Goal: Task Accomplishment & Management: Manage account settings

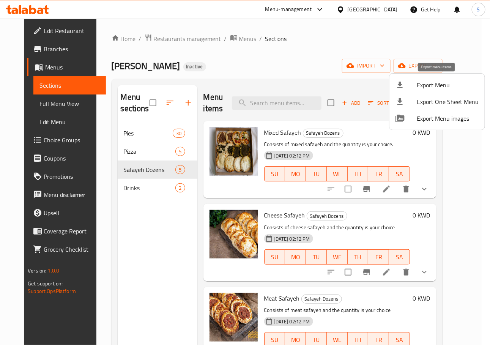
click at [423, 82] on span "Export Menu" at bounding box center [447, 84] width 62 height 9
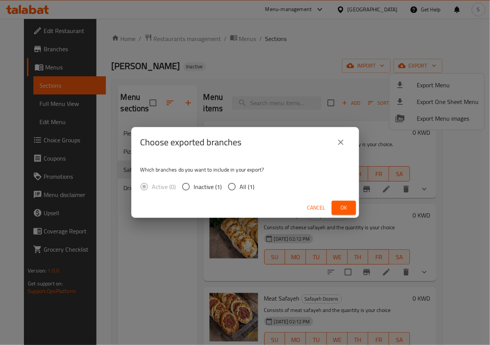
click at [240, 193] on label "All (1)" at bounding box center [239, 187] width 31 height 16
click at [240, 193] on input "All (1)" at bounding box center [232, 187] width 16 height 16
radio input "true"
click at [344, 198] on div "Cancel Ok" at bounding box center [245, 208] width 228 height 20
click at [344, 205] on span "Ok" at bounding box center [344, 207] width 12 height 9
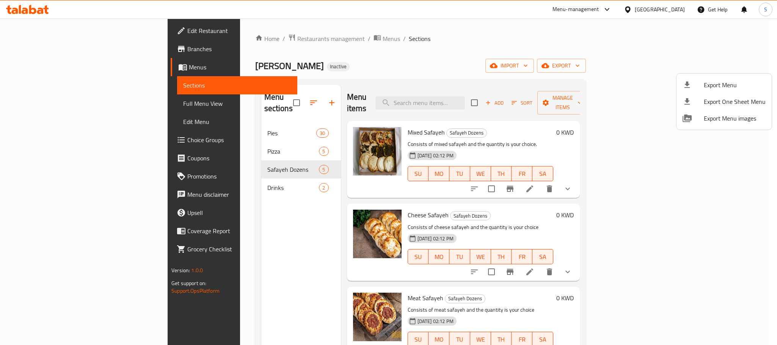
click at [481, 39] on div at bounding box center [388, 172] width 777 height 345
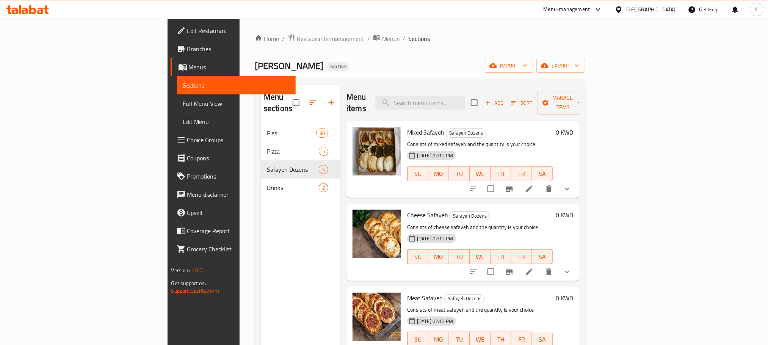
click at [481, 17] on div "Kuwait" at bounding box center [645, 9] width 73 height 18
click at [481, 8] on div at bounding box center [620, 9] width 11 height 8
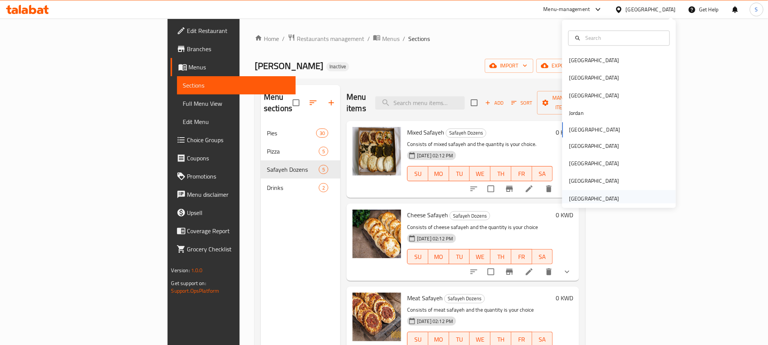
click at [481, 203] on div "United Arab Emirates" at bounding box center [594, 199] width 50 height 8
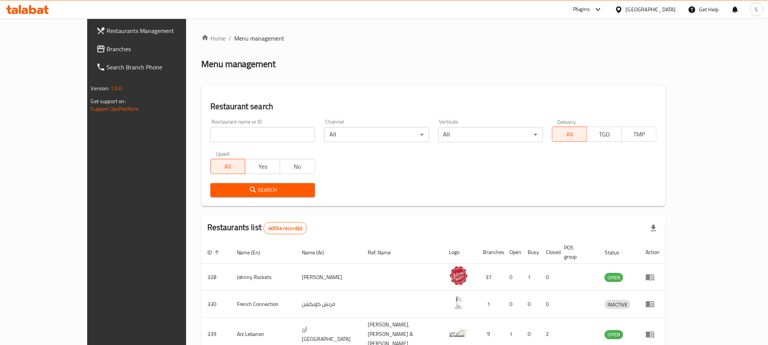
click at [90, 55] on link "Branches" at bounding box center [152, 49] width 125 height 18
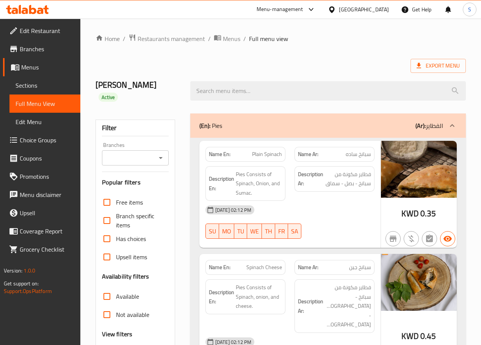
scroll to position [5377, 0]
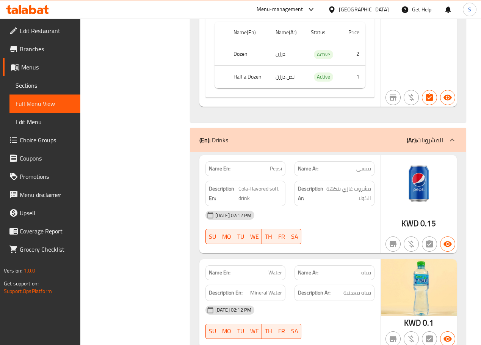
drag, startPoint x: 135, startPoint y: 57, endPoint x: 157, endPoint y: 55, distance: 22.5
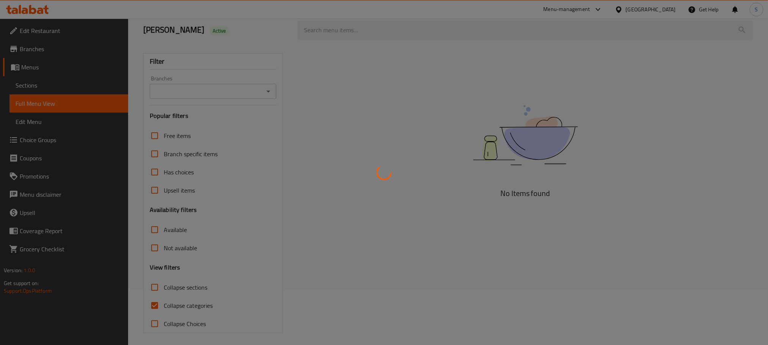
scroll to position [59, 0]
click at [152, 304] on div at bounding box center [384, 172] width 768 height 345
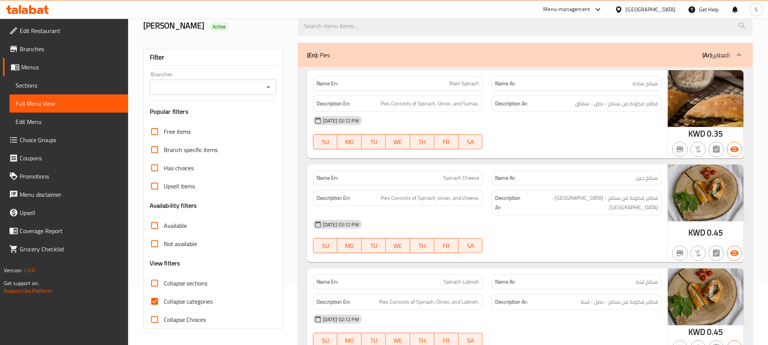
click at [152, 304] on input "Collapse categories" at bounding box center [155, 301] width 18 height 18
checkbox input "false"
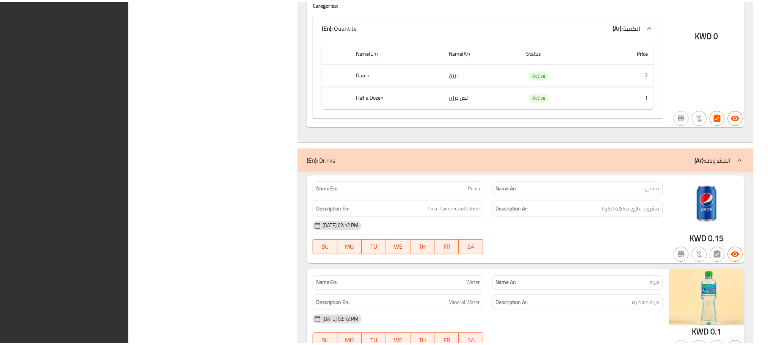
scroll to position [4613, 0]
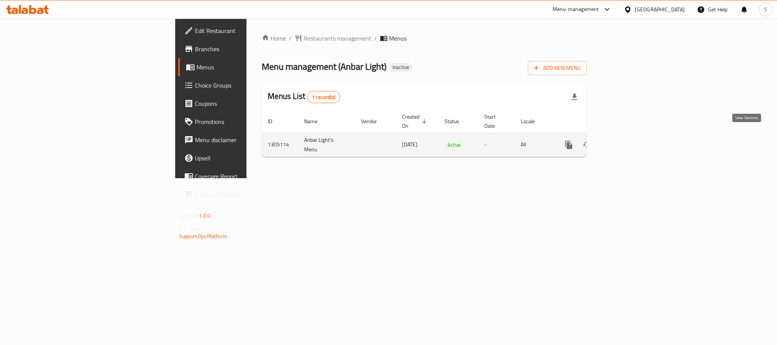
click at [628, 140] on icon "enhanced table" at bounding box center [623, 144] width 9 height 9
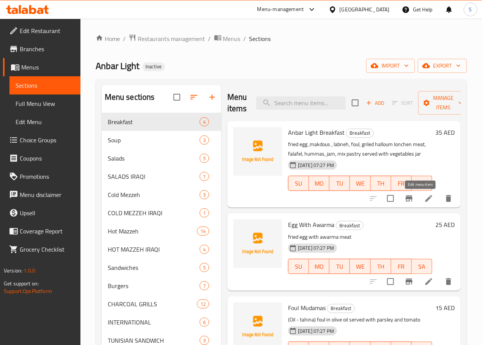
click at [425, 199] on icon at bounding box center [428, 198] width 7 height 7
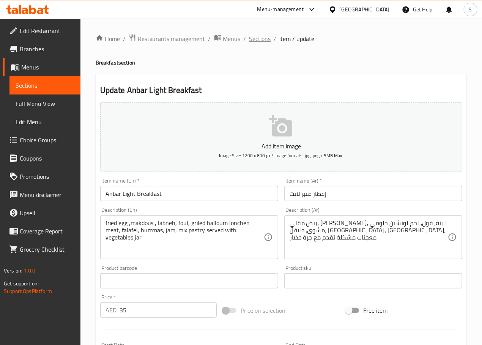
click at [261, 40] on span "Sections" at bounding box center [260, 38] width 22 height 9
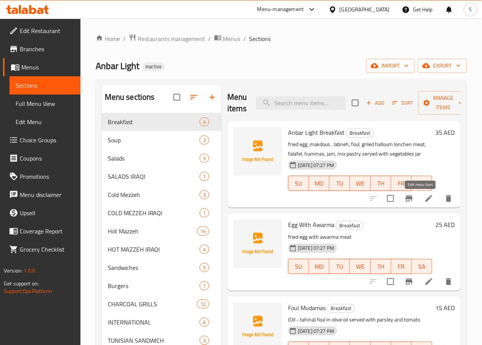
click at [424, 198] on icon at bounding box center [428, 198] width 9 height 9
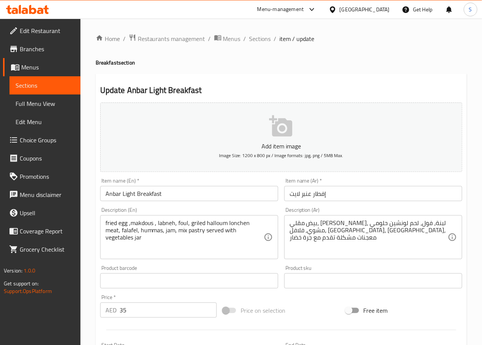
click at [347, 232] on textarea "بيض مقلي، [PERSON_NAME]، لبنة، فول، لحم لونشين حلومي مشوي، فلافل، [GEOGRAPHIC_D…" at bounding box center [368, 237] width 158 height 36
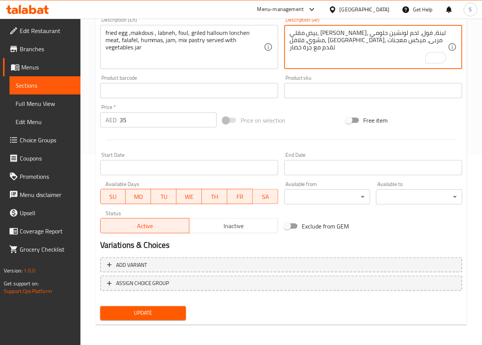
scroll to position [190, 0]
type textarea "بيض مقلي، مكدوس، لبنة، فول، لحم لونشين حلومي مشوي، فلافل، حمص، مربى، ميكس معجنا…"
click at [166, 313] on span "Update" at bounding box center [143, 312] width 74 height 9
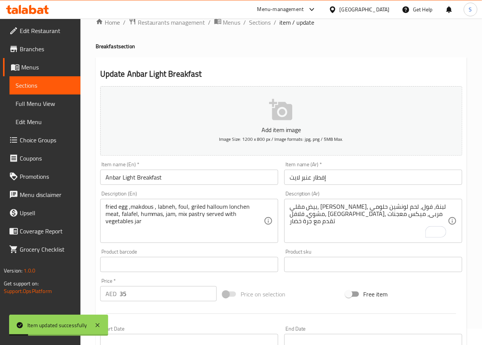
scroll to position [0, 0]
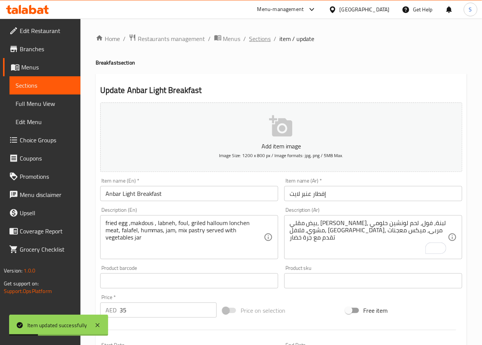
click at [265, 40] on span "Sections" at bounding box center [260, 38] width 22 height 9
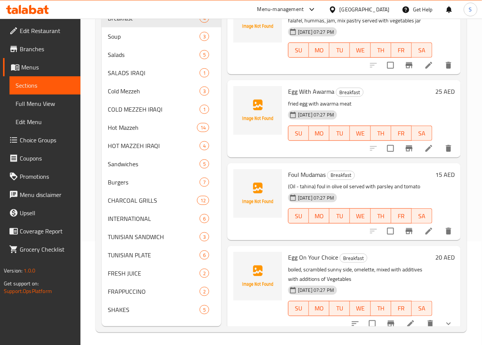
scroll to position [113, 0]
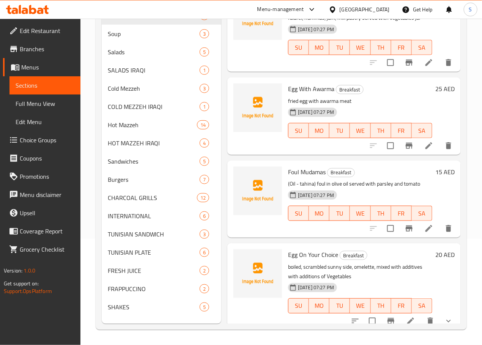
click at [399, 321] on div at bounding box center [402, 321] width 112 height 18
click at [407, 317] on icon at bounding box center [410, 320] width 7 height 7
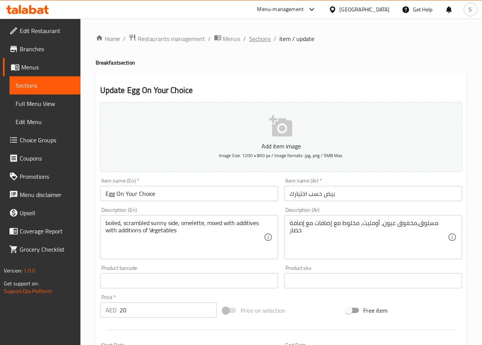
click at [254, 39] on span "Sections" at bounding box center [260, 38] width 22 height 9
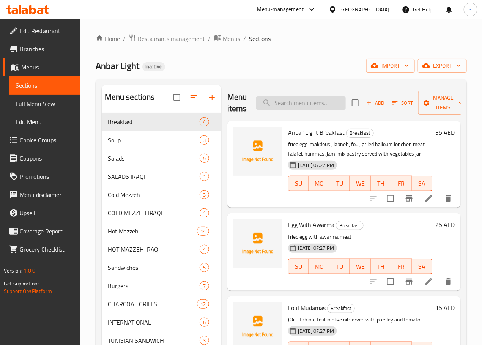
click at [297, 102] on input "search" at bounding box center [301, 102] width 90 height 13
paste input "Creamy Soup"
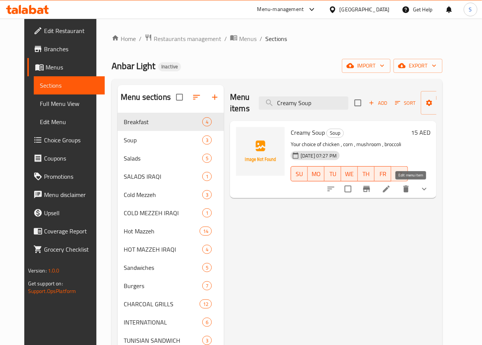
type input "Creamy Soup"
click at [391, 192] on icon at bounding box center [386, 188] width 9 height 9
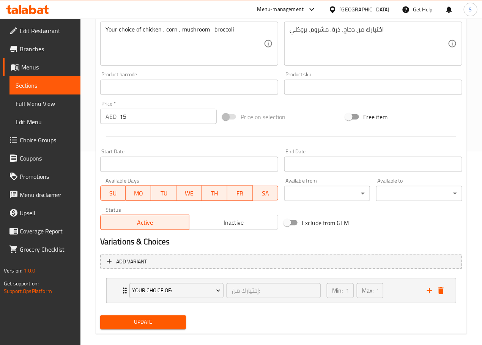
scroll to position [204, 0]
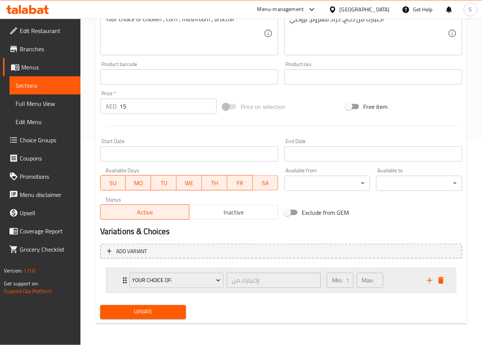
click at [117, 287] on div "Your Choice Of: إختيارك من: ​ Min: 1 ​ Max: 1 ​" at bounding box center [281, 280] width 349 height 24
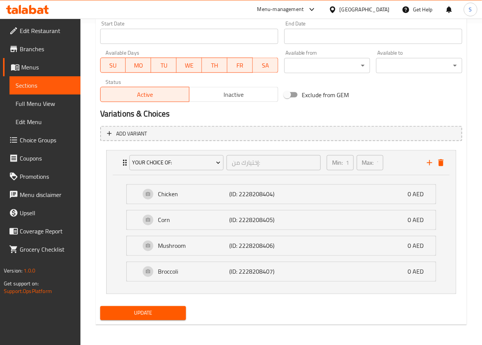
scroll to position [324, 0]
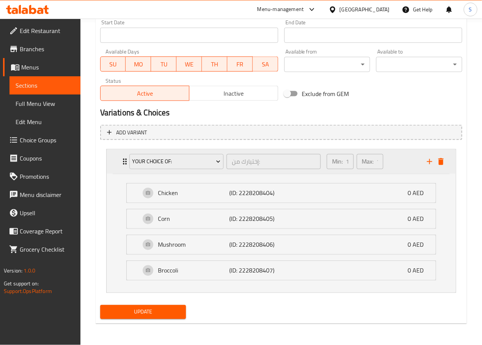
click at [118, 156] on div "Your Choice Of: إختيارك من: ​ Min: 1 ​ Max: 1 ​" at bounding box center [281, 161] width 349 height 24
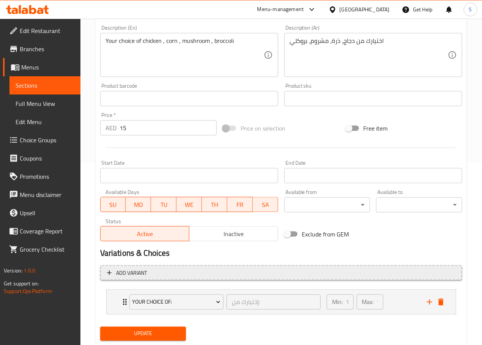
scroll to position [0, 0]
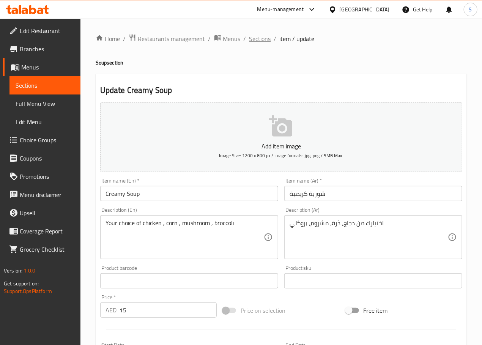
click at [253, 40] on span "Sections" at bounding box center [260, 38] width 22 height 9
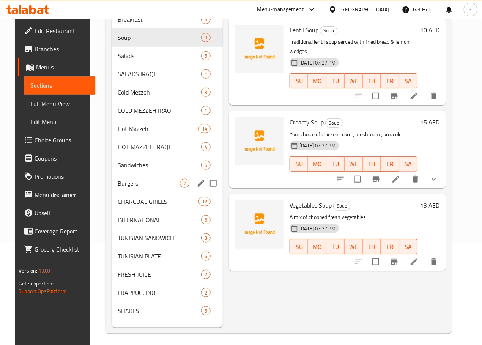
scroll to position [113, 0]
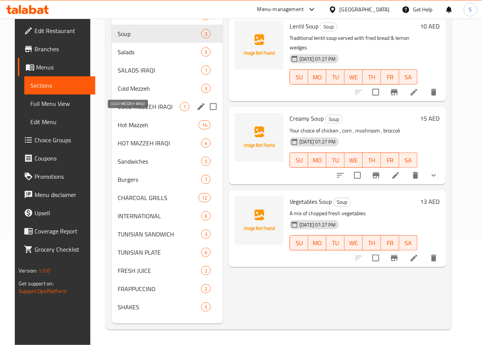
click at [137, 111] on span "COLD MEZZEH IRAQI" at bounding box center [149, 106] width 63 height 9
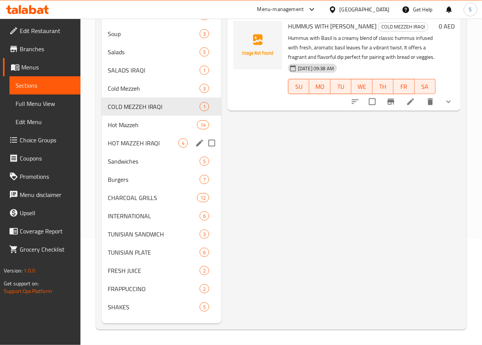
scroll to position [101, 0]
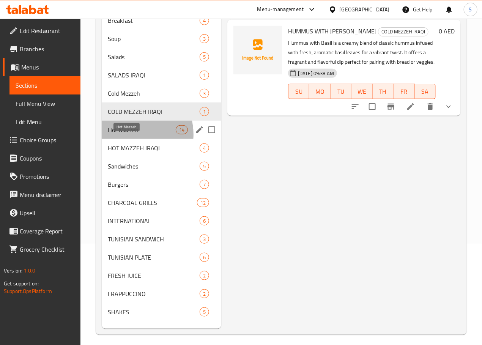
click at [129, 134] on span "Hot Mazzeh" at bounding box center [142, 129] width 68 height 9
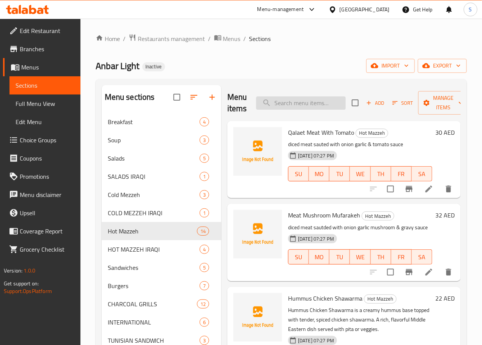
click at [283, 109] on input "search" at bounding box center [301, 102] width 90 height 13
paste input "Cabbage Salad"
type input "Cabbage Salad"
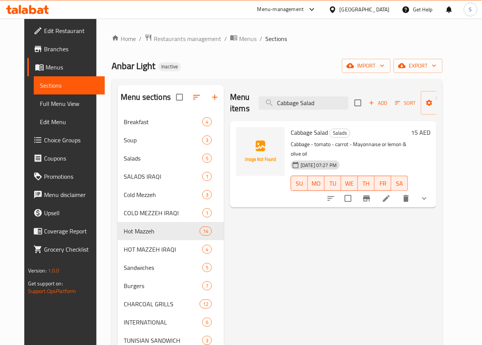
click at [391, 194] on icon at bounding box center [386, 198] width 9 height 9
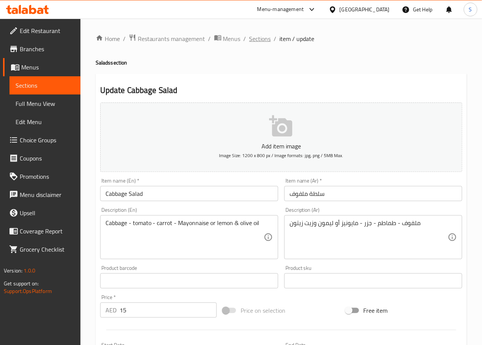
click at [256, 35] on span "Sections" at bounding box center [260, 38] width 22 height 9
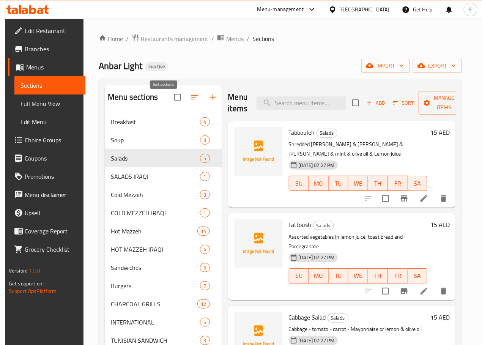
click at [190, 102] on icon "button" at bounding box center [194, 97] width 9 height 9
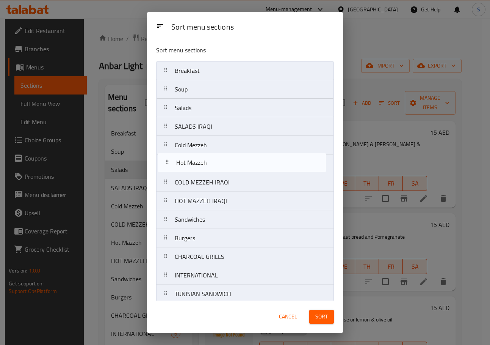
drag, startPoint x: 163, startPoint y: 186, endPoint x: 164, endPoint y: 162, distance: 24.3
click at [164, 162] on nav "Breakfast Soup Salads SALADS IRAQI Cold Mezzeh COLD MEZZEH IRAQI Hot Mazzeh HOT…" at bounding box center [245, 219] width 178 height 317
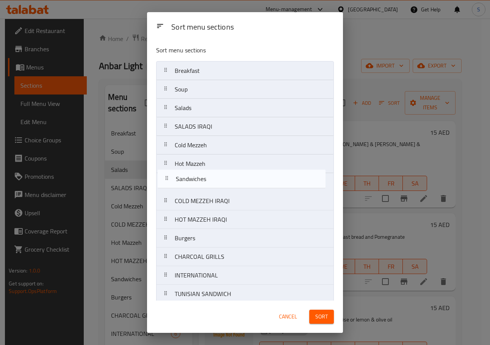
drag, startPoint x: 164, startPoint y: 222, endPoint x: 165, endPoint y: 174, distance: 48.2
click at [165, 174] on nav "Breakfast Soup Salads SALADS IRAQI Cold Mezzeh Hot Mazzeh COLD MEZZEH IRAQI HOT…" at bounding box center [245, 219] width 178 height 317
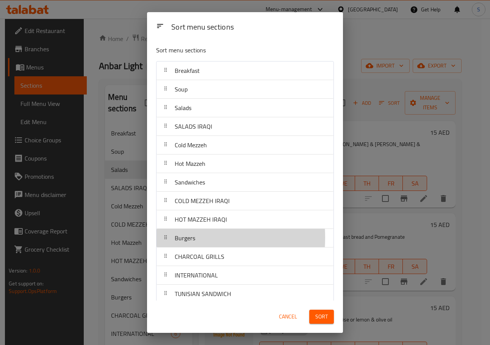
scroll to position [0, 0]
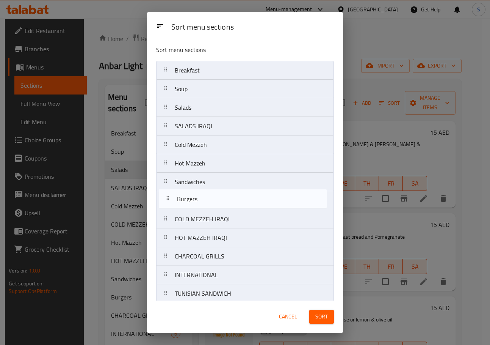
drag, startPoint x: 161, startPoint y: 239, endPoint x: 163, endPoint y: 196, distance: 43.3
click at [163, 196] on nav "Breakfast Soup Salads SALADS IRAQI Cold Mezzeh Hot Mazzeh Sandwiches COLD MEZZE…" at bounding box center [245, 219] width 178 height 317
drag, startPoint x: 170, startPoint y: 123, endPoint x: 167, endPoint y: 210, distance: 86.9
click at [167, 210] on nav "Breakfast Soup Salads SALADS IRAQI Cold Mezzeh Hot Mazzeh Sandwiches Burgers CO…" at bounding box center [245, 219] width 178 height 317
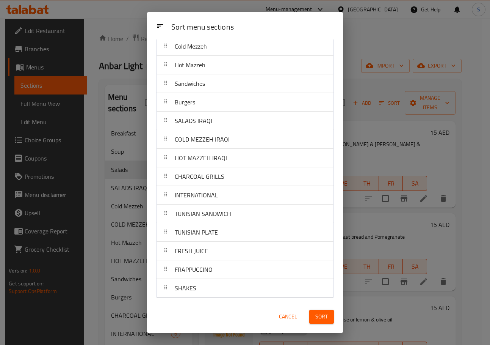
scroll to position [83, 0]
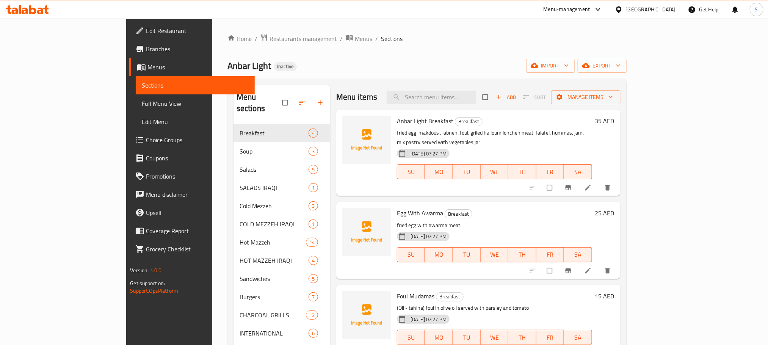
click at [142, 104] on span "Full Menu View" at bounding box center [195, 103] width 107 height 9
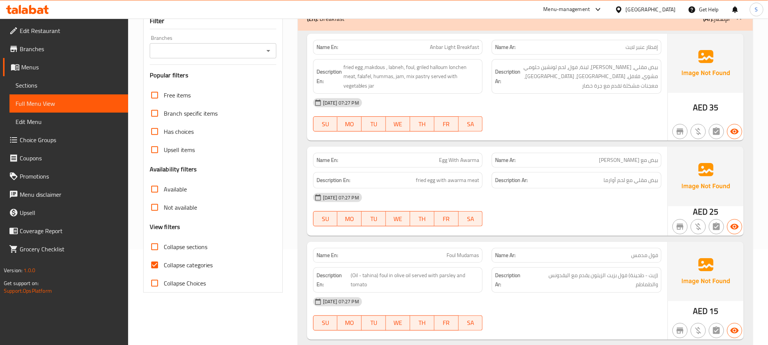
scroll to position [210, 0]
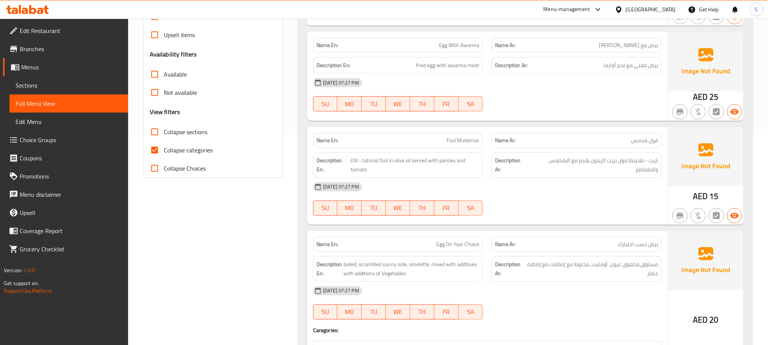
click at [154, 152] on input "Collapse categories" at bounding box center [155, 150] width 18 height 18
checkbox input "false"
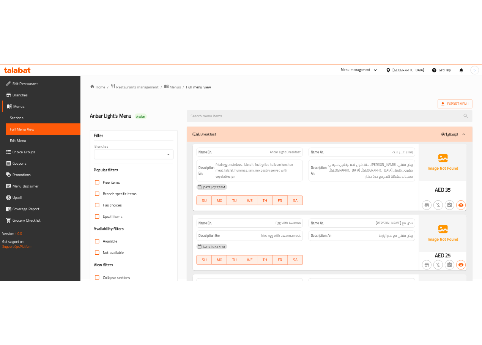
scroll to position [0, 0]
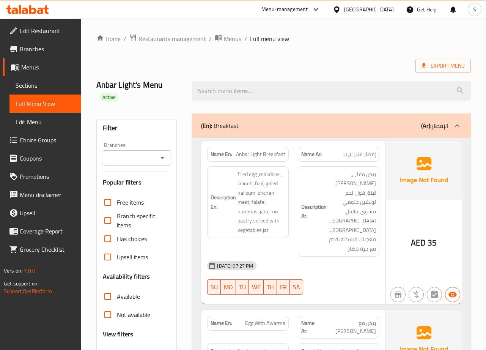
click at [168, 152] on div "Branches" at bounding box center [137, 157] width 68 height 15
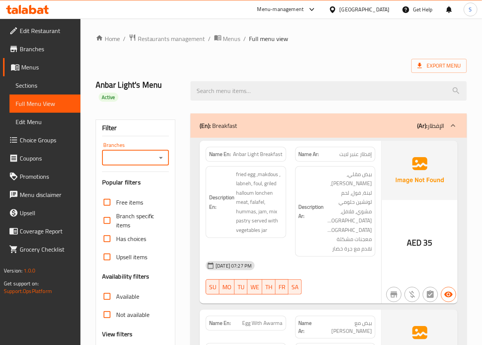
click at [170, 71] on div "Anbar Light's Menu Active" at bounding box center [138, 90] width 95 height 45
click at [173, 94] on h2 "Anbar Light's Menu Active" at bounding box center [139, 90] width 86 height 23
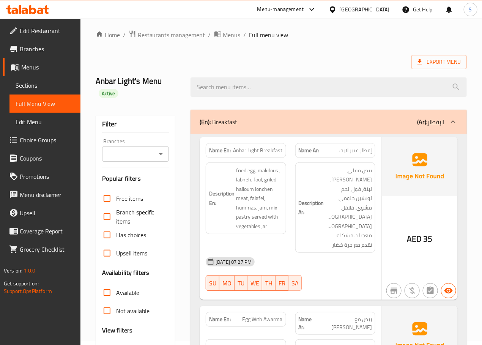
scroll to position [6, 0]
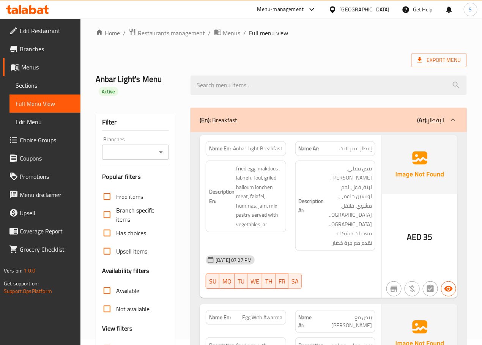
click at [247, 149] on span "Anbar Light Breakfast" at bounding box center [257, 148] width 49 height 8
copy span "Anbar Light Breakfast"
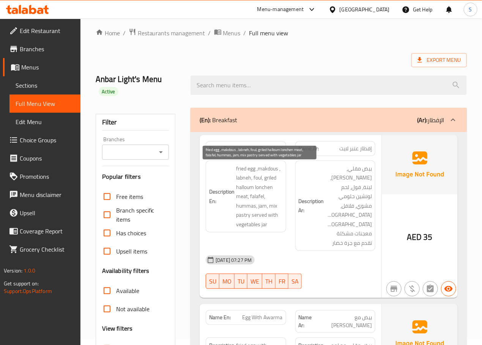
click at [263, 224] on span "fried egg ,makdous , labneh, foul, griled halloum lonchen meat, falafel, hummas…" at bounding box center [259, 196] width 46 height 65
copy span "jar"
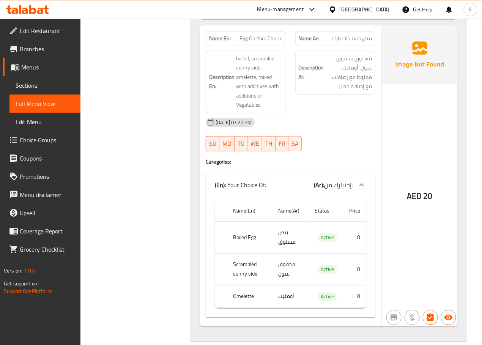
scroll to position [506, 0]
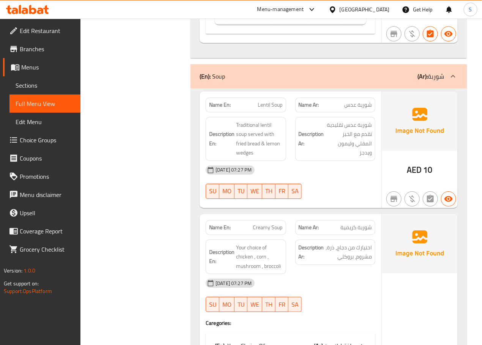
scroll to position [795, 0]
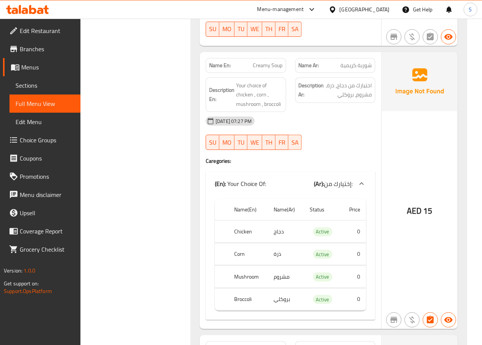
scroll to position [957, 0]
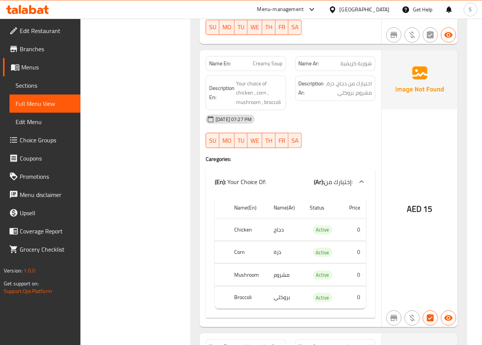
copy span "Creamy Soup"
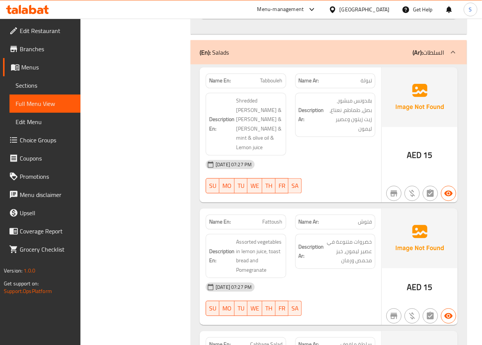
scroll to position [1370, 0]
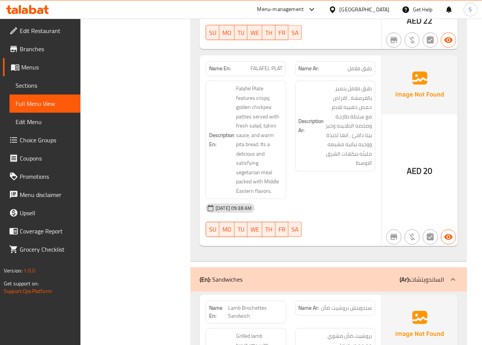
scroll to position [6235, 0]
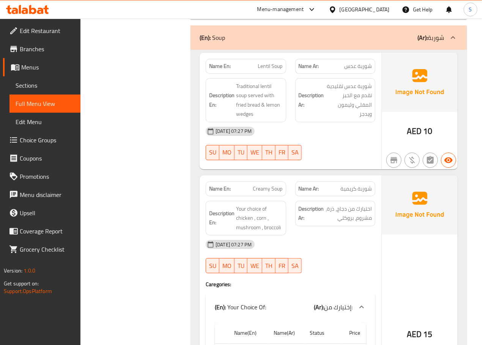
scroll to position [832, 0]
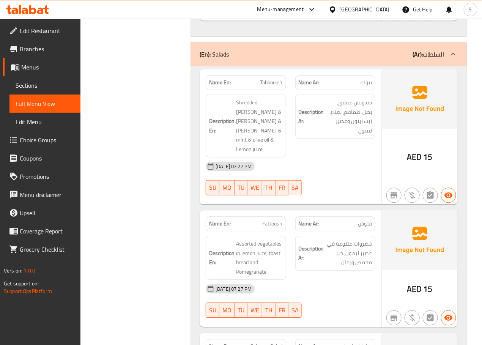
scroll to position [1379, 0]
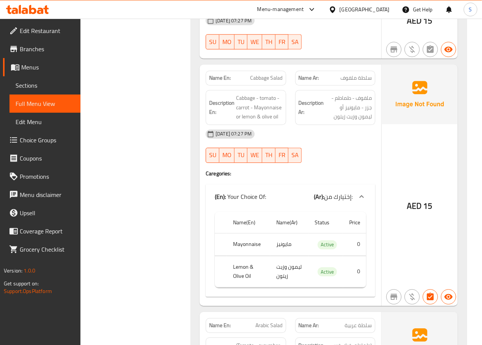
scroll to position [1635, 0]
copy span "Cabbage Salad"
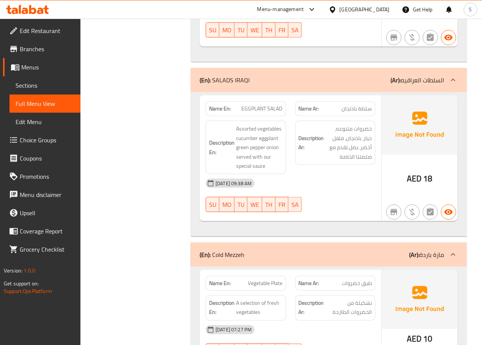
scroll to position [2123, 0]
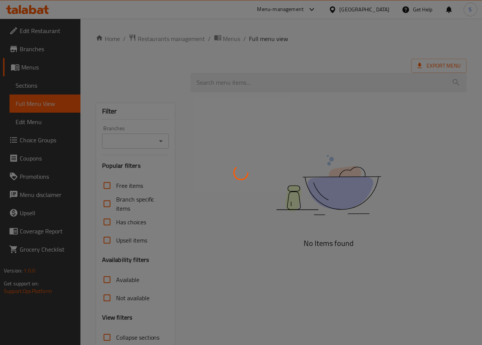
click at [119, 67] on div at bounding box center [241, 172] width 482 height 345
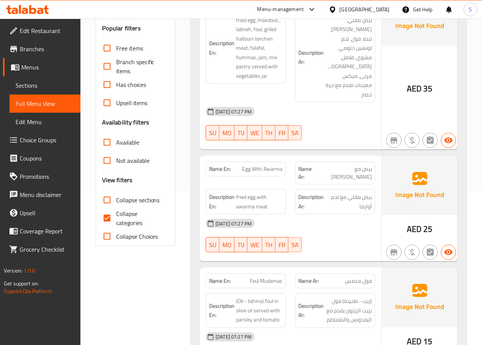
scroll to position [176, 0]
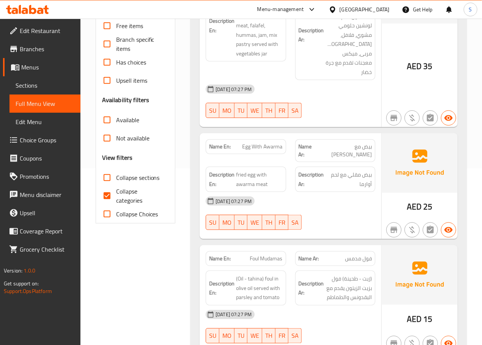
click at [108, 193] on input "Collapse categories" at bounding box center [107, 196] width 18 height 18
checkbox input "false"
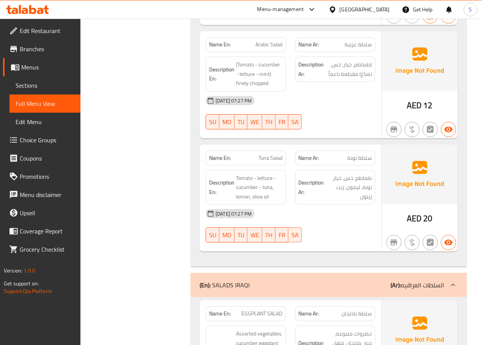
scroll to position [1916, 0]
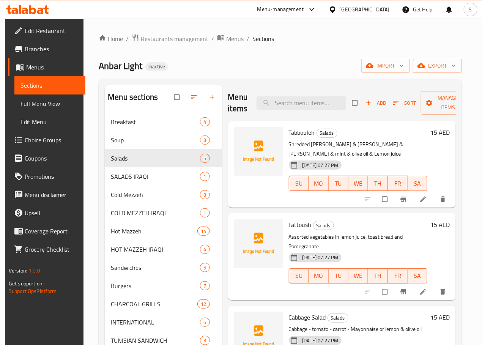
click at [229, 61] on div "Anbar Light Inactive import export" at bounding box center [280, 66] width 363 height 14
click at [190, 101] on icon "button" at bounding box center [194, 97] width 8 height 8
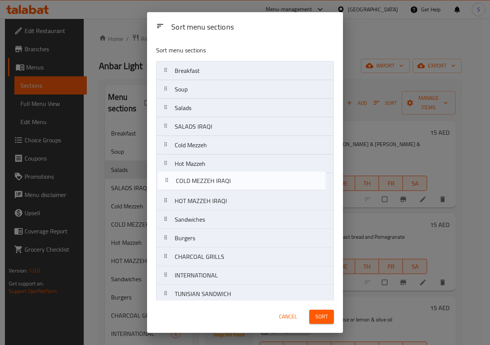
drag, startPoint x: 164, startPoint y: 171, endPoint x: 165, endPoint y: 193, distance: 22.8
click at [165, 193] on nav "Breakfast Soup Salads SALADS IRAQI Cold Mezzeh COLD MEZZEH IRAQI Hot Mazzeh HOT…" at bounding box center [245, 219] width 178 height 317
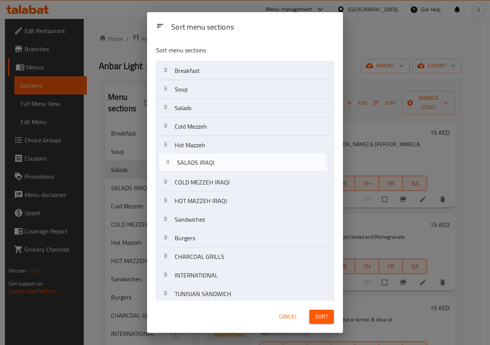
drag, startPoint x: 163, startPoint y: 129, endPoint x: 166, endPoint y: 173, distance: 44.5
click at [166, 173] on nav "Breakfast Soup Salads SALADS IRAQI Cold Mezzeh Hot Mazzeh COLD MEZZEH IRAQI HOT…" at bounding box center [245, 219] width 178 height 317
drag, startPoint x: 168, startPoint y: 225, endPoint x: 169, endPoint y: 161, distance: 63.7
click at [169, 161] on nav "Breakfast Soup Salads Cold Mezzeh Hot Mazzeh SALADS IRAQI COLD MEZZEH IRAQI HOT…" at bounding box center [245, 219] width 178 height 317
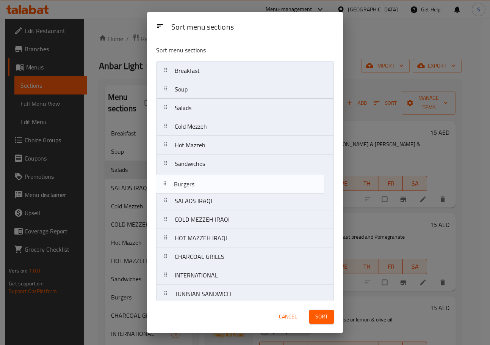
drag, startPoint x: 168, startPoint y: 241, endPoint x: 167, endPoint y: 179, distance: 62.2
click at [167, 179] on nav "Breakfast Soup Salads Cold Mezzeh Hot Mazzeh Sandwiches SALADS IRAQI COLD MEZZE…" at bounding box center [245, 219] width 178 height 317
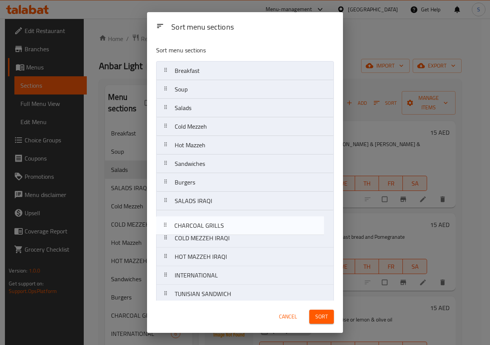
scroll to position [0, 0]
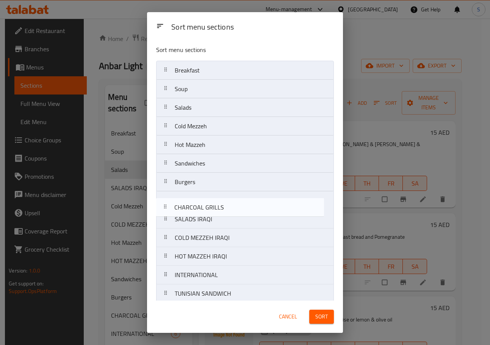
drag, startPoint x: 170, startPoint y: 255, endPoint x: 169, endPoint y: 201, distance: 53.5
click at [169, 201] on nav "Breakfast Soup Salads Cold Mezzeh Hot Mazzeh Sandwiches Burgers SALADS IRAQI CO…" at bounding box center [245, 219] width 178 height 317
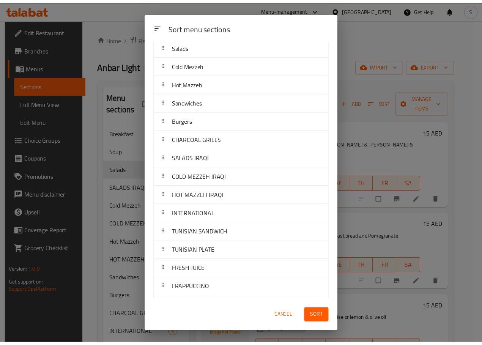
scroll to position [83, 0]
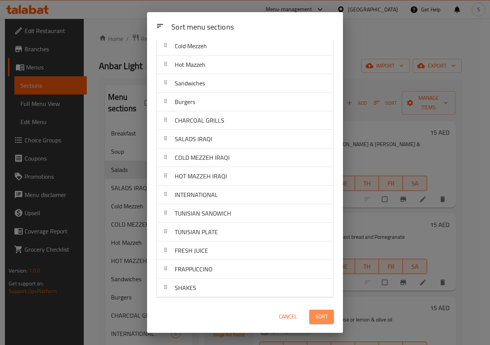
click at [319, 316] on span "Sort" at bounding box center [322, 316] width 13 height 9
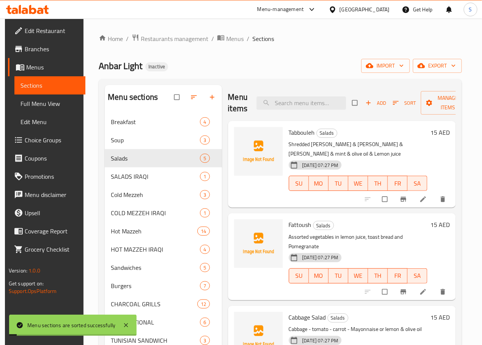
click at [370, 46] on div "Home / Restaurants management / Menus / Sections Anbar Light Inactive import ex…" at bounding box center [280, 235] width 363 height 402
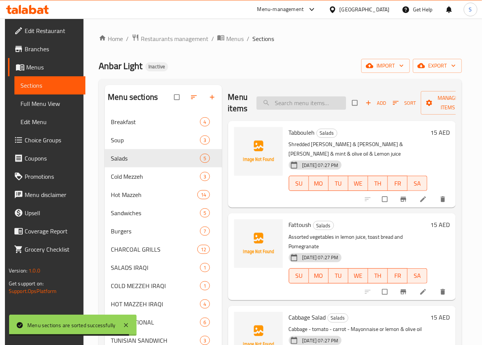
click at [283, 107] on input "search" at bounding box center [301, 102] width 90 height 13
paste input "Hummus"
type input "Hummus"
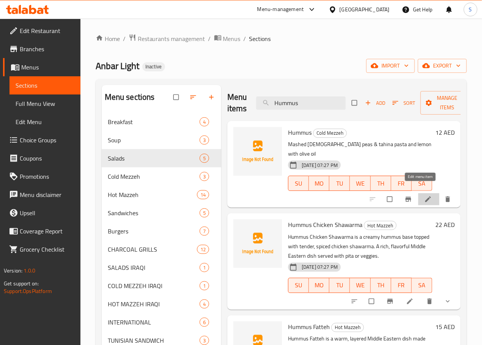
click at [425, 196] on icon at bounding box center [428, 199] width 6 height 6
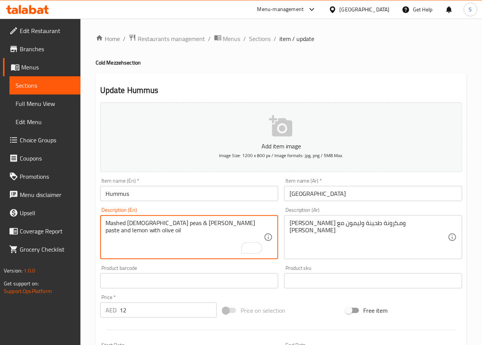
type textarea "Mashed [DEMOGRAPHIC_DATA] peas & [PERSON_NAME] paste and lemon with olive oil"
click at [372, 228] on textarea "[PERSON_NAME] ومكرونة طحينة وليمون مع [PERSON_NAME]" at bounding box center [368, 237] width 158 height 36
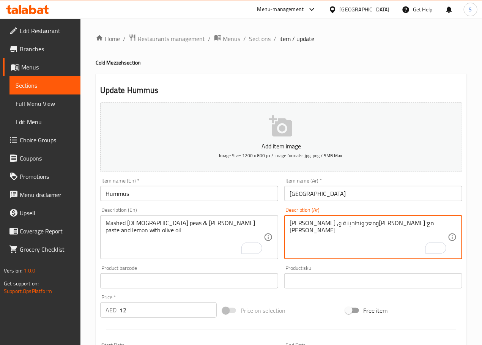
type textarea "[PERSON_NAME] ,ومعجونطحينة و[PERSON_NAME] مع [PERSON_NAME]"
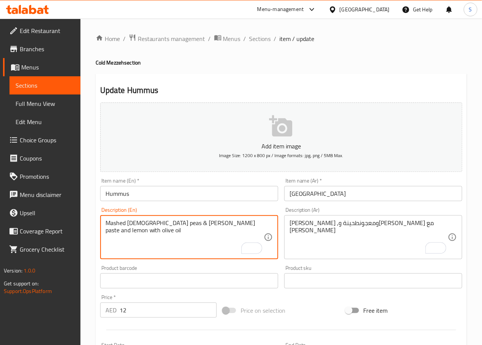
drag, startPoint x: 188, startPoint y: 242, endPoint x: 205, endPoint y: -69, distance: 311.8
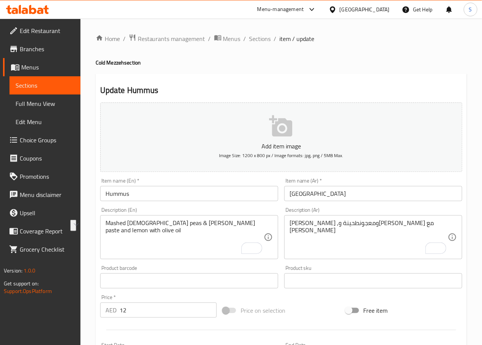
click at [207, 261] on div "Description (En) Mashed [DEMOGRAPHIC_DATA] peas & tahina paste and lemon with o…" at bounding box center [189, 233] width 184 height 58
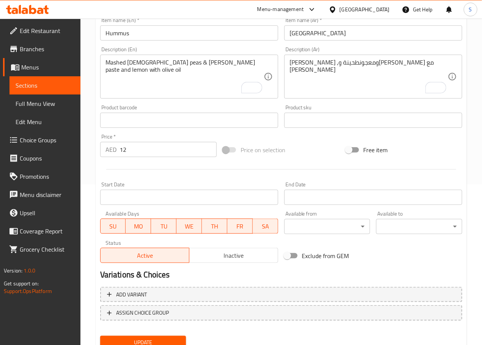
scroll to position [190, 0]
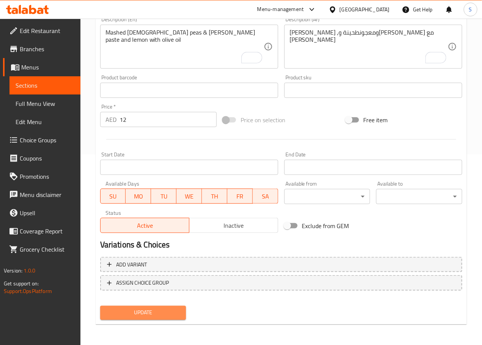
click at [176, 314] on span "Update" at bounding box center [143, 312] width 74 height 9
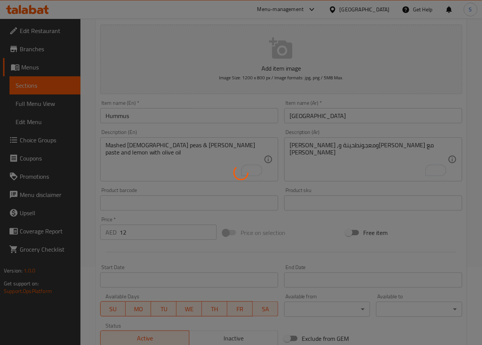
scroll to position [0, 0]
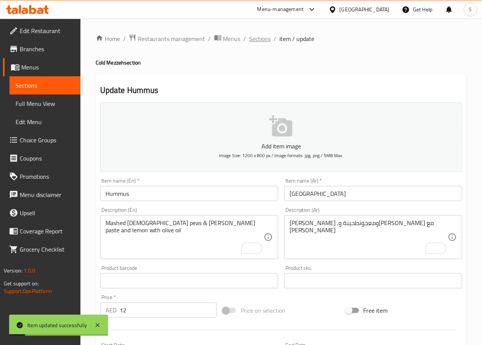
click at [263, 40] on span "Sections" at bounding box center [260, 38] width 22 height 9
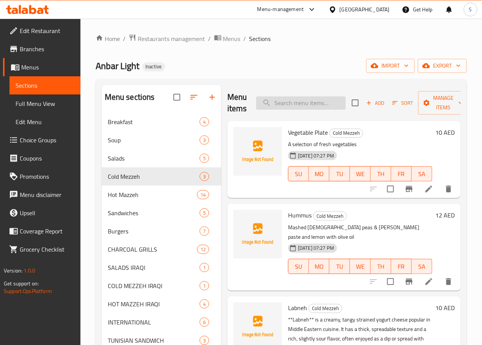
click at [271, 106] on input "search" at bounding box center [301, 102] width 90 height 13
paste input "Hummus Chicken Shawarma"
type input "Hummus Chicken Shawarma"
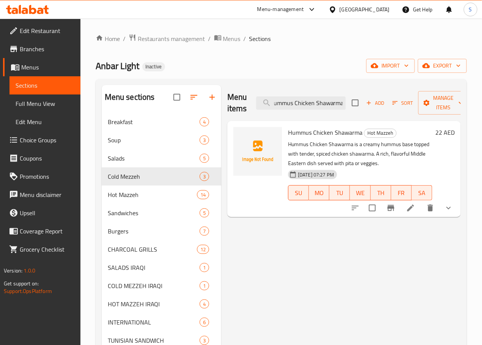
click at [416, 204] on li at bounding box center [410, 208] width 21 height 14
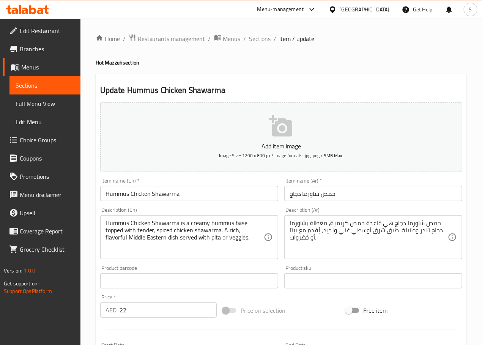
drag, startPoint x: 181, startPoint y: 222, endPoint x: 195, endPoint y: 251, distance: 32.4
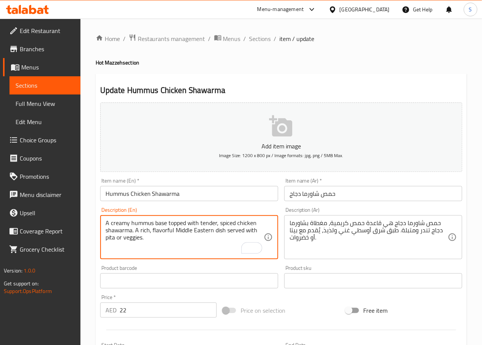
type textarea "A creamy hummus base topped with tender, spiced chicken shawarma. A rich, flavo…"
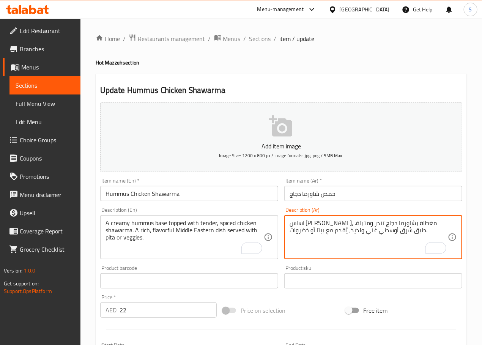
click at [367, 224] on textarea "اساس [PERSON_NAME]، مغطاة بشاورما دجاج تندر ومتبلة. طبق شرق أوسطي غني ولذيذ، يُ…" at bounding box center [368, 237] width 158 height 36
type textarea "اساس حمص كريمي، مغطي بشاورما دجاج تندر ومتبلة. طبق شرق أوسطي غني ولذيذ، يُقدم م…"
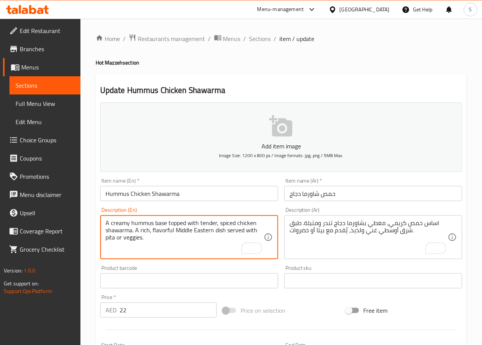
click at [160, 226] on textarea "A creamy hummus base topped with tender, spiced chicken shawarma. A rich, flavo…" at bounding box center [184, 237] width 158 height 36
click at [160, 230] on textarea "A creamy hummus base topped with tender, spiced chicken shawarma. A rich, flavo…" at bounding box center [184, 237] width 158 height 36
type textarea "A creamy hummus base topped with tender, spiced chicken shawarma. A rich Middle…"
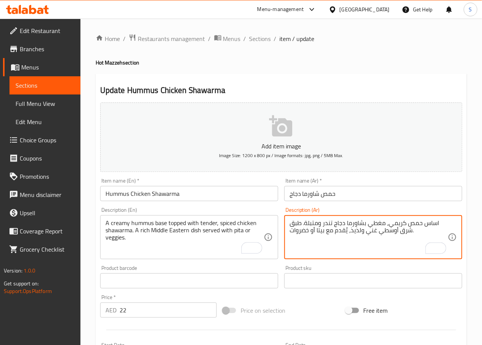
click at [357, 230] on textarea "اساس حمص كريمي، مغطي بشاورما دجاج تندر ومتبلة. طبق شرق أوسطي غني ولذيذ، يُقدم م…" at bounding box center [368, 237] width 158 height 36
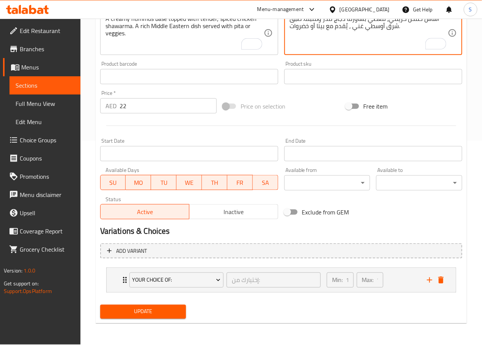
type textarea "اساس حمص كريمي، مغطي بشاورما دجاج تندر ومتبلة. طبق شرق أوسطي غني ، يُقدم مع بيت…"
click at [144, 311] on span "Update" at bounding box center [143, 311] width 74 height 9
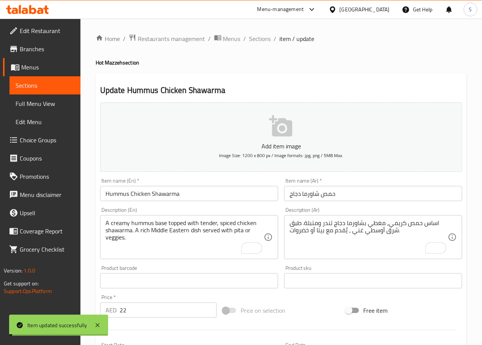
click at [256, 39] on span "Sections" at bounding box center [260, 38] width 22 height 9
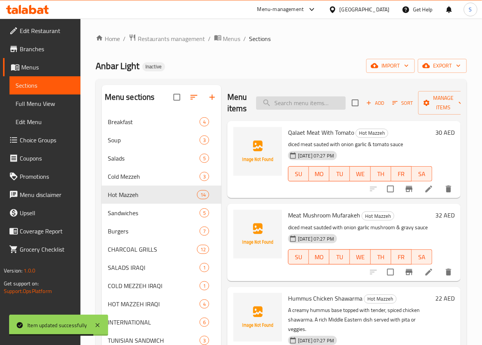
click at [264, 104] on input "search" at bounding box center [301, 102] width 90 height 13
paste input "Chicken Liver"
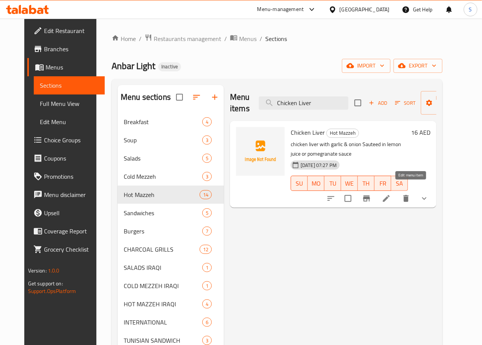
type input "Chicken Liver"
click at [390, 195] on icon at bounding box center [386, 198] width 7 height 7
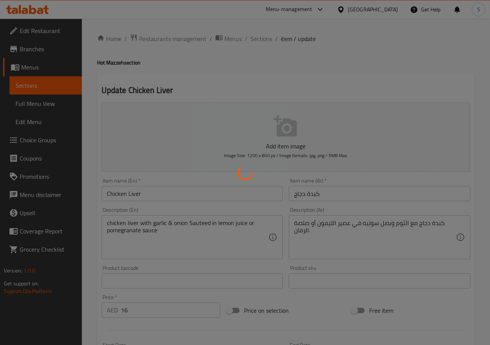
type input "إختيارك من:"
type input "1"
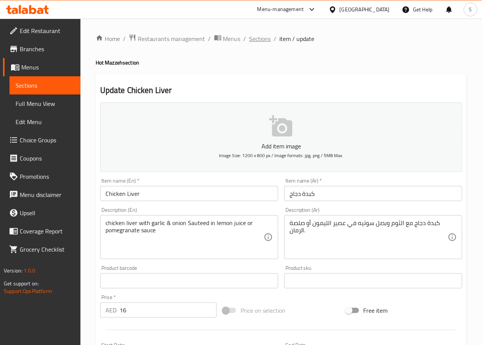
click at [260, 36] on span "Sections" at bounding box center [260, 38] width 22 height 9
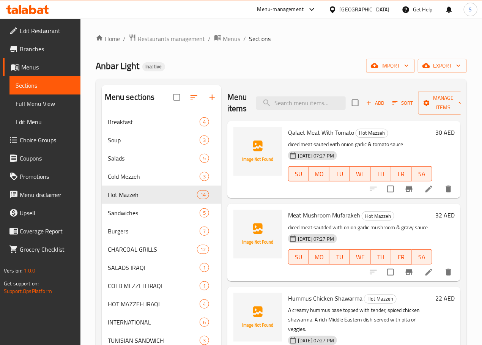
click at [295, 111] on div "Menu items Add Sort Manage items" at bounding box center [343, 103] width 233 height 36
click at [295, 105] on input "search" at bounding box center [301, 102] width 90 height 13
paste input "Hummus Fatteh"
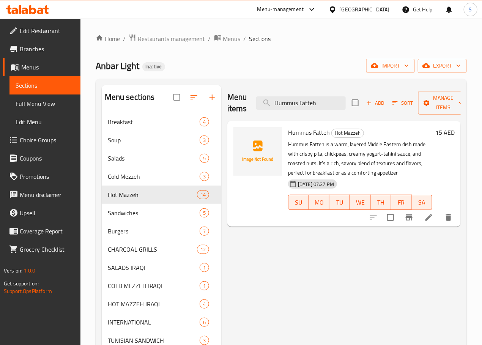
type input "Hummus Fatteh"
click at [427, 216] on icon at bounding box center [428, 217] width 9 height 9
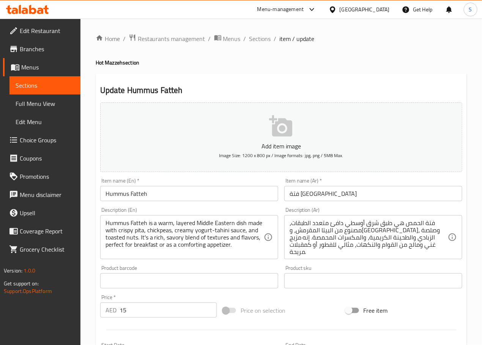
click at [321, 222] on textarea "فتة الحمص هي طبق شرق أوسطي دافئ متعدد الطبقات، مصنوع من البيتا المقرمش، و[GEOGR…" at bounding box center [368, 237] width 158 height 36
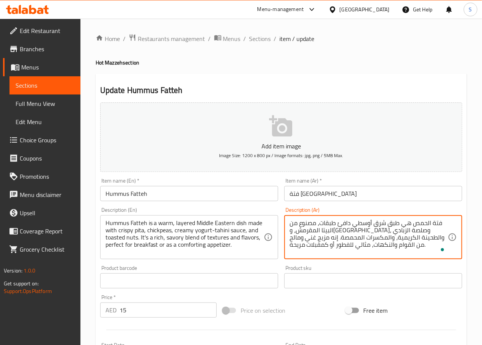
click at [292, 240] on textarea "فتة الحمص هي طبق شرق أوسطي دافئ طبقات، مصنوع من البيتا المقرمش، و[GEOGRAPHIC_DA…" at bounding box center [368, 237] width 158 height 36
type textarea "فتة الحمص هي طبق شرق أوسطي دافئ طبقات، مصنوع من البيتا المقرمش، و[GEOGRAPHIC_DA…"
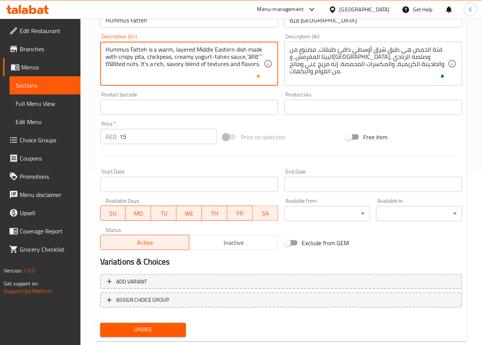
scroll to position [190, 0]
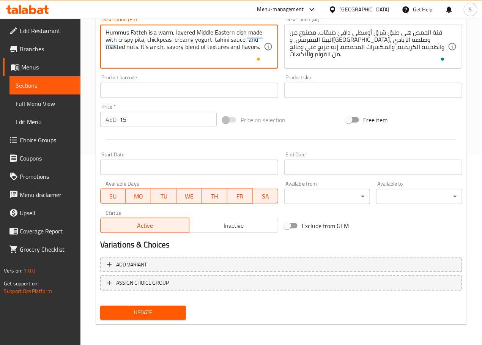
type textarea "Hummus Fatteh is a warm, layered Middle Eastern dish made with crispy pita, chi…"
click at [134, 311] on span "Update" at bounding box center [143, 312] width 74 height 9
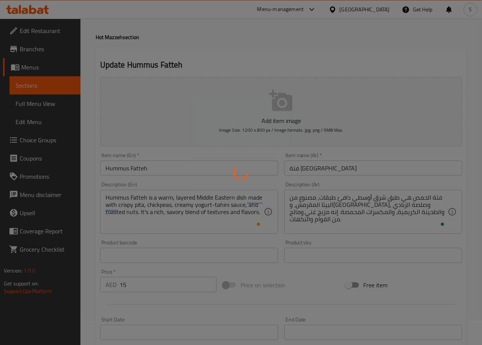
scroll to position [0, 0]
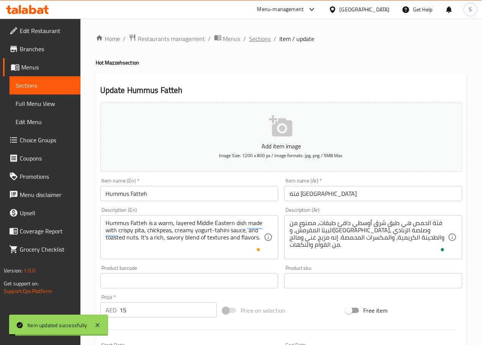
click at [263, 41] on span "Sections" at bounding box center [260, 38] width 22 height 9
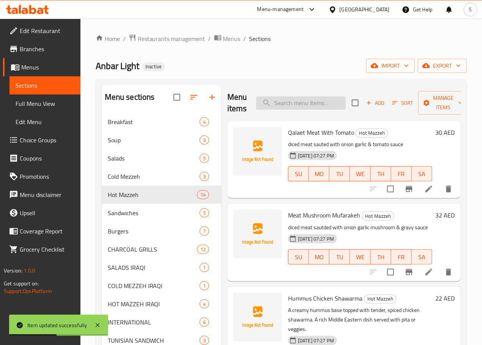
click at [272, 106] on input "search" at bounding box center [301, 102] width 90 height 13
paste input "Eggplant Fattah"
type input "Eggplant Fattah"
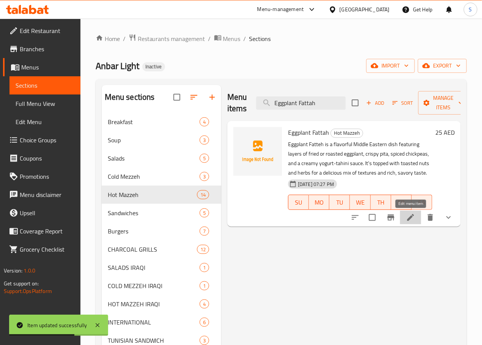
click at [411, 218] on icon at bounding box center [410, 217] width 7 height 7
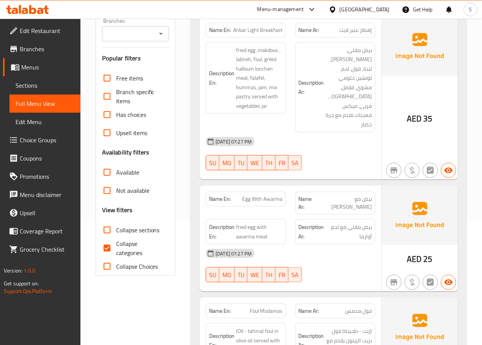
scroll to position [231, 0]
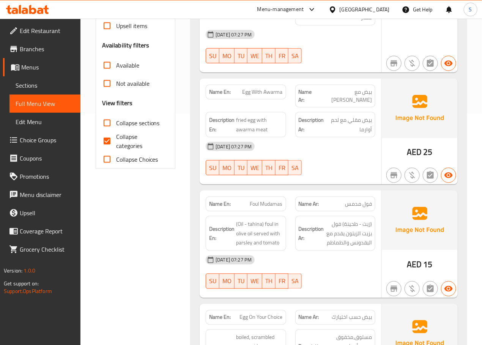
click at [108, 141] on input "Collapse categories" at bounding box center [107, 141] width 18 height 18
checkbox input "false"
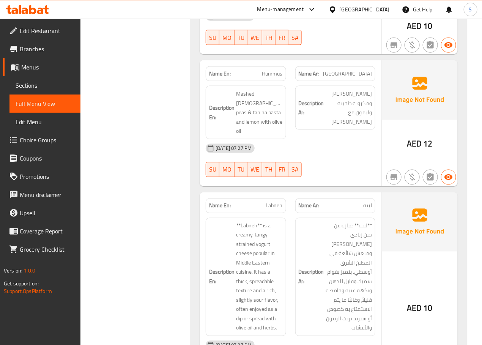
scroll to position [2271, 0]
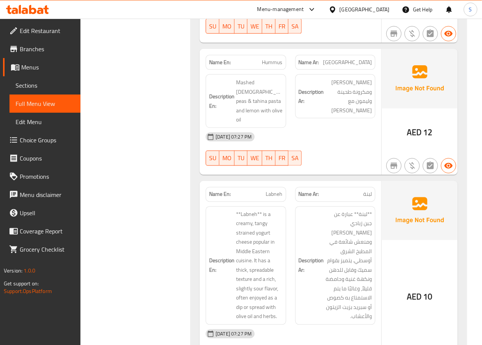
copy span "Hummus"
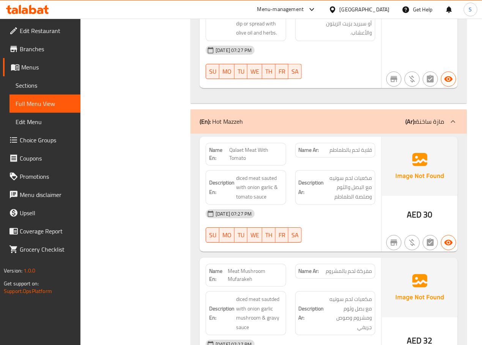
scroll to position [2583, 0]
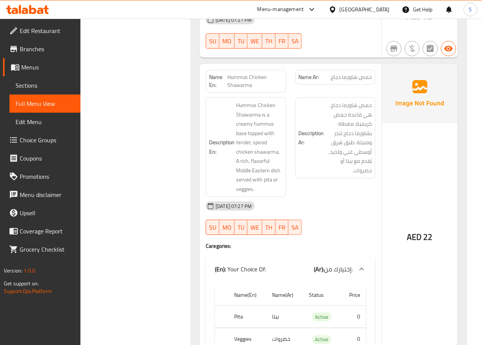
scroll to position [2864, 0]
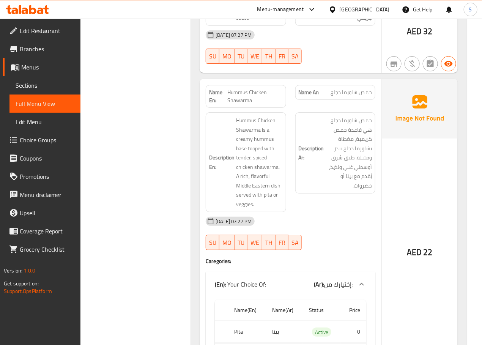
copy span "Hummus Chicken Shawarma"
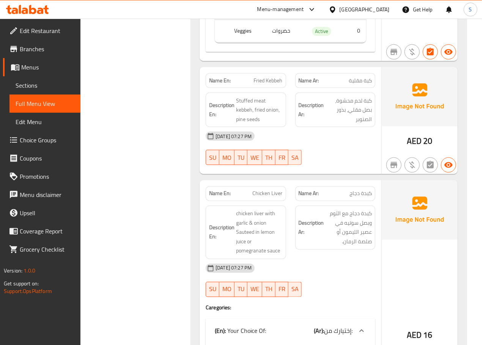
scroll to position [3187, 0]
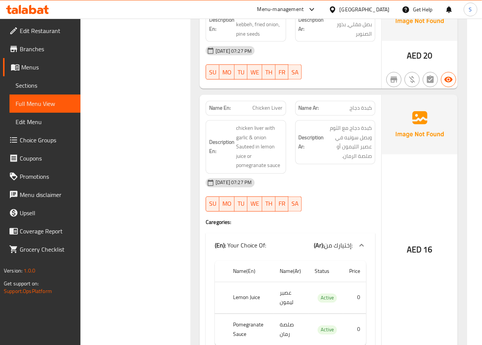
scroll to position [3271, 0]
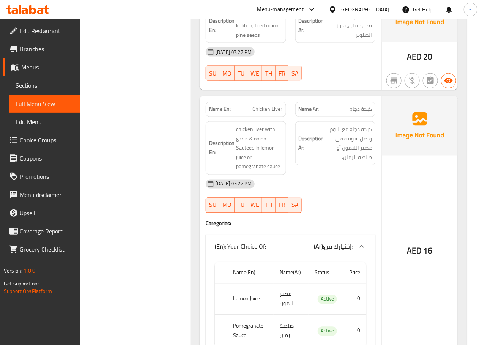
copy span "Chicken Liver"
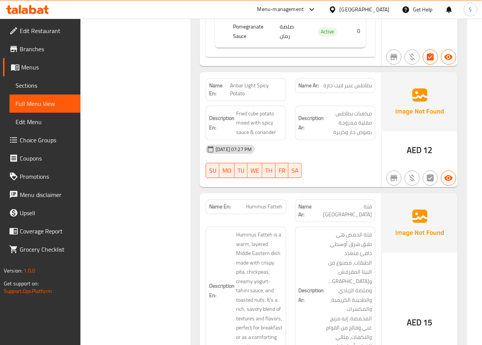
scroll to position [3579, 0]
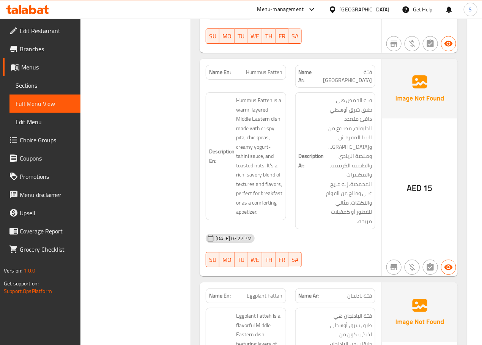
scroll to position [3704, 0]
click at [259, 69] on span "Hummus Fatteh" at bounding box center [264, 73] width 36 height 8
copy span "Hummus Fatteh"
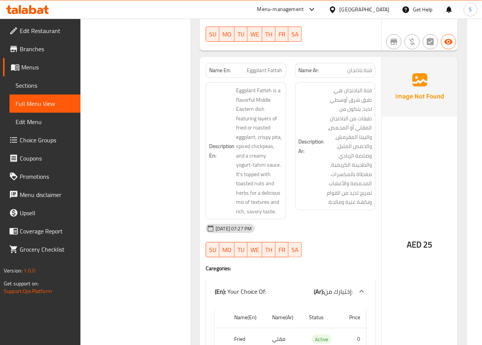
scroll to position [3912, 0]
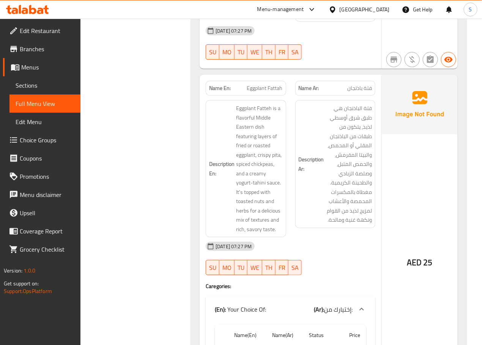
click at [262, 84] on span "Eggplant Fattah" at bounding box center [265, 88] width 36 height 8
copy span "Eggplant Fattah"
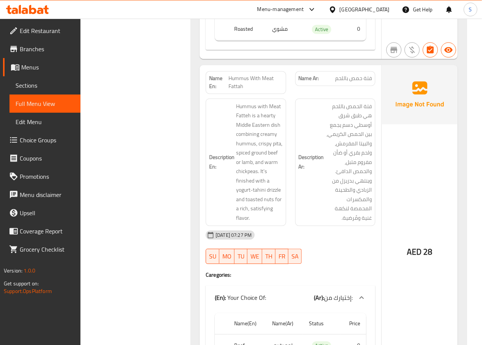
scroll to position [4261, 0]
click at [244, 75] on span "Hummus With Meat Fattah" at bounding box center [255, 83] width 54 height 16
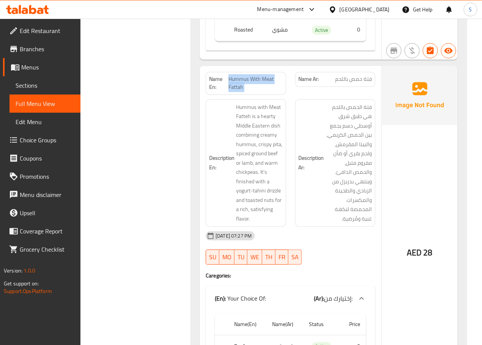
copy span "Hummus With Meat Fattah"
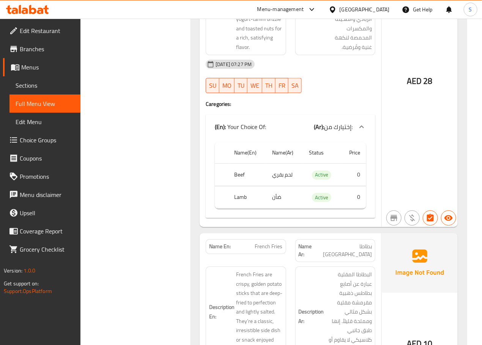
scroll to position [4433, 0]
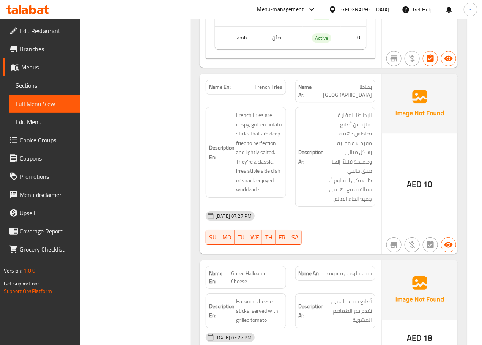
scroll to position [4593, 0]
click at [267, 82] on span "French Fries" at bounding box center [269, 86] width 28 height 8
copy span "French Fries"
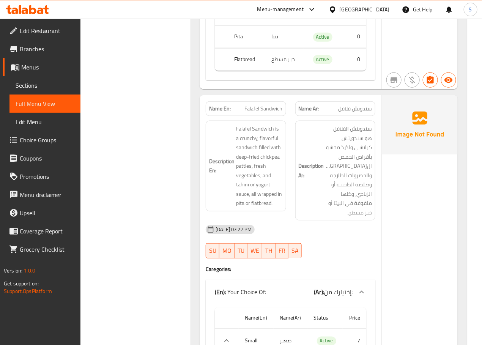
scroll to position [6038, 0]
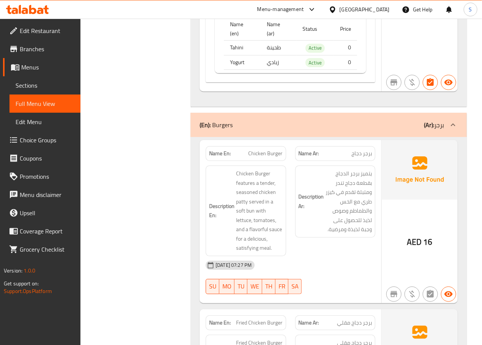
scroll to position [6655, 0]
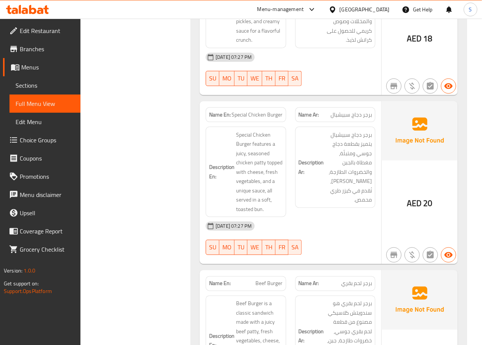
scroll to position [7016, 0]
copy span "Special Chicken Burger"
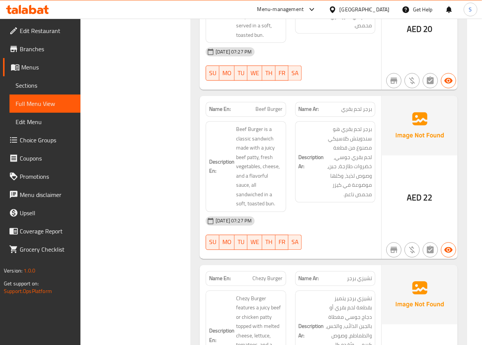
scroll to position [7191, 0]
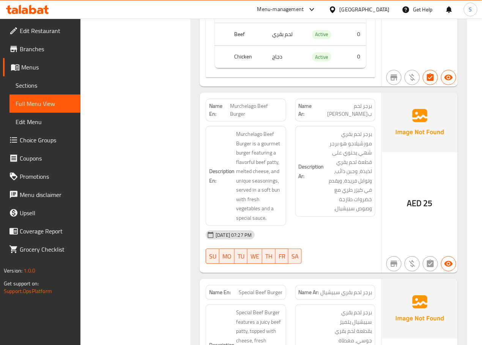
scroll to position [7662, 0]
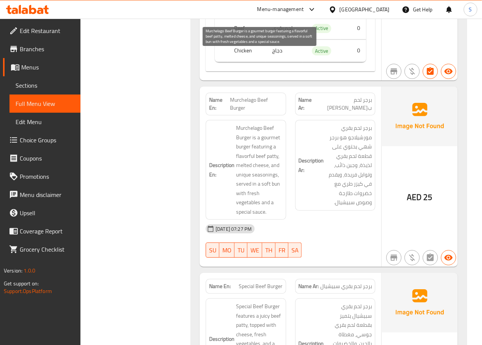
click at [269, 123] on span "Murchelago Beef Burger is a gourmet burger featuring a flavorful beef patty, me…" at bounding box center [259, 169] width 46 height 93
copy span "gourmet"
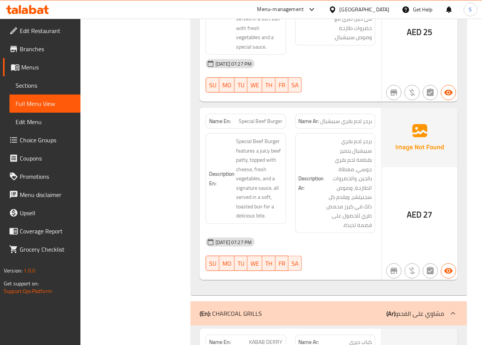
scroll to position [7828, 0]
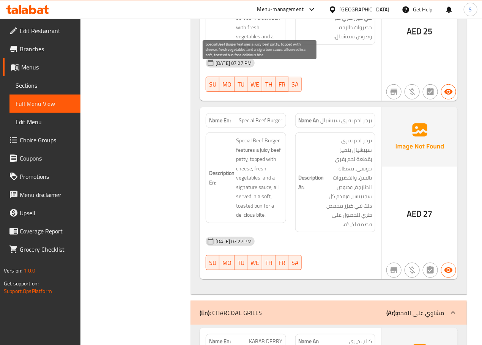
click at [266, 144] on span "Special Beef Burger features a juicy beef patty, topped with cheese, fresh vege…" at bounding box center [259, 178] width 46 height 84
drag, startPoint x: 264, startPoint y: 144, endPoint x: 264, endPoint y: 135, distance: 9.9
click at [264, 136] on span "Special Beef Burger features a juicy beef patty, topped with cheese, fresh vege…" at bounding box center [259, 178] width 46 height 84
copy span "for a delicious bite"
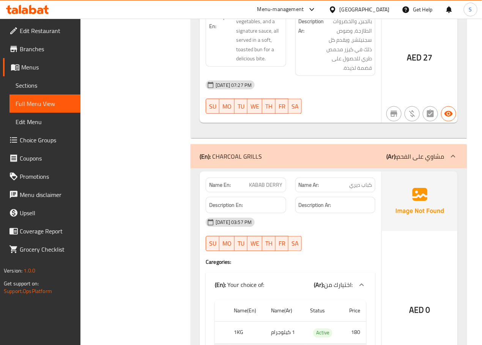
scroll to position [7985, 0]
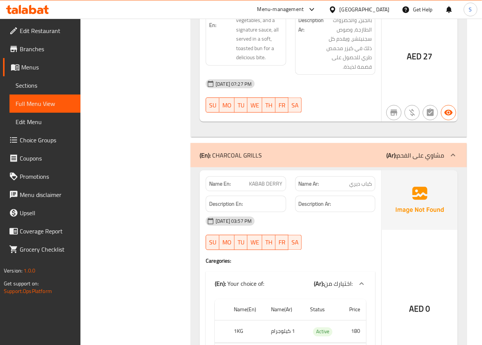
click at [150, 122] on div "Filter Branches Branches Popular filters Free items Branch specific items Has c…" at bounding box center [138, 344] width 95 height 16443
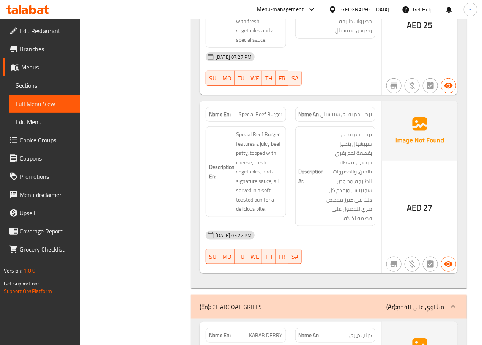
scroll to position [7776, 0]
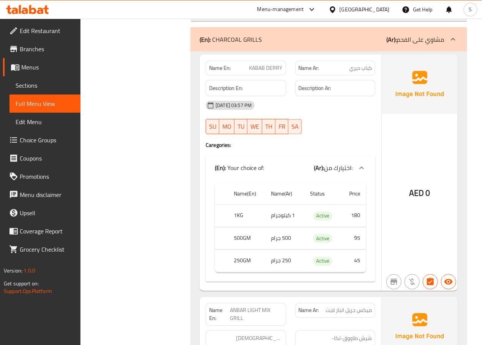
scroll to position [8101, 0]
click at [171, 166] on div "Filter Branches Branches Popular filters Free items Branch specific items Has c…" at bounding box center [138, 228] width 95 height 16443
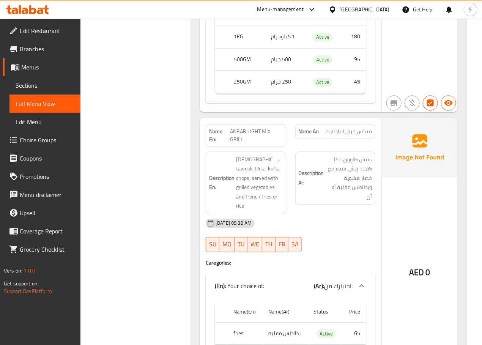
scroll to position [8280, 0]
click at [155, 175] on div "Filter Branches Branches Popular filters Free items Branch specific items Has c…" at bounding box center [138, 50] width 95 height 16443
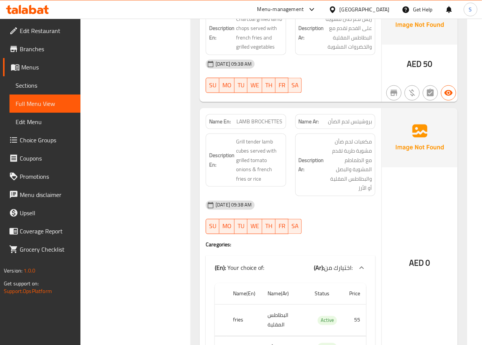
scroll to position [8970, 0]
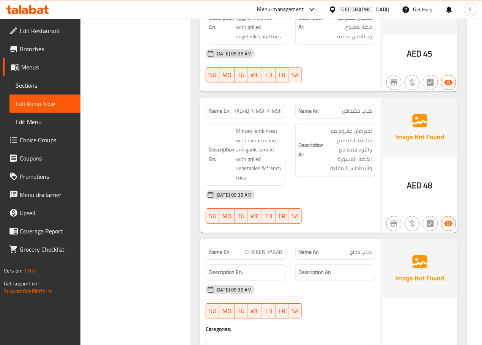
scroll to position [9370, 0]
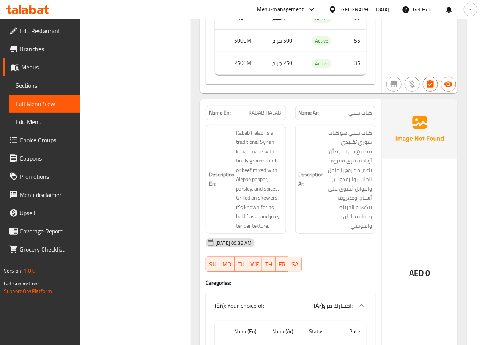
scroll to position [9752, 0]
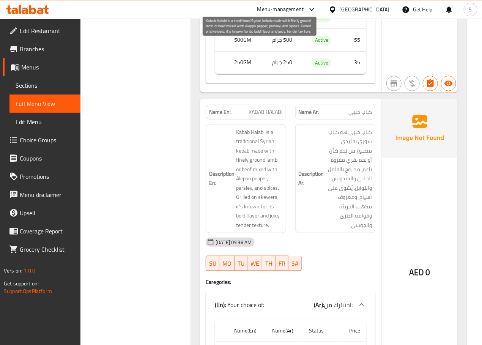
click at [239, 137] on span "Kabab Halabi is a traditional Syrian kebab made with finely ground lamb or beef…" at bounding box center [259, 178] width 46 height 102
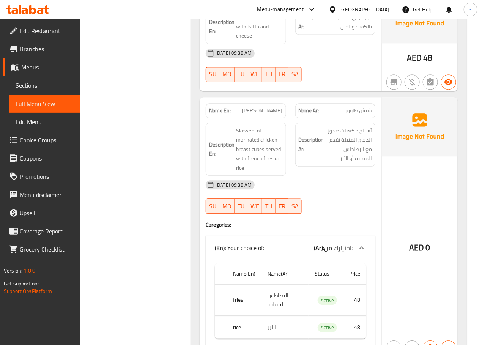
scroll to position [10180, 0]
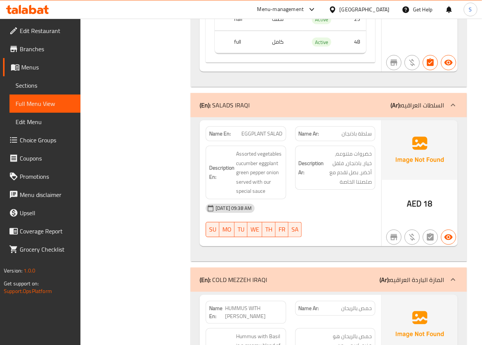
scroll to position [10708, 0]
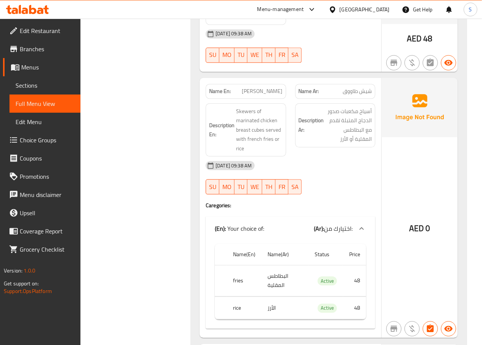
scroll to position [10228, 0]
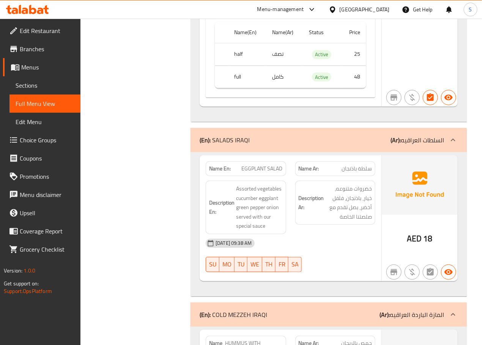
scroll to position [10650, 0]
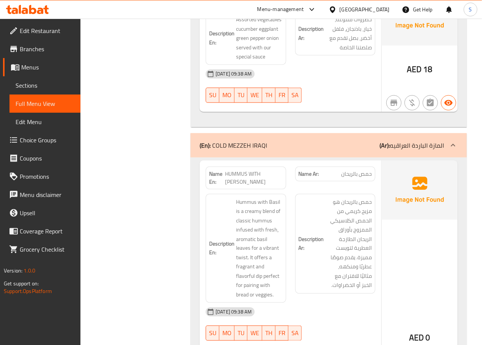
scroll to position [10849, 0]
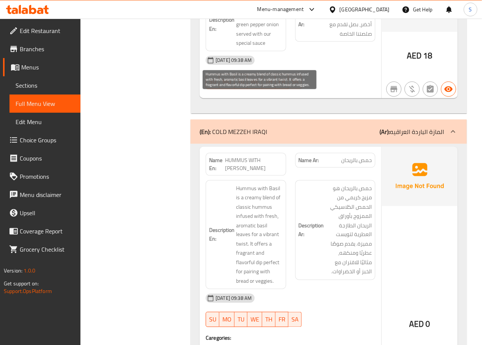
click at [242, 184] on span "Hummus with Basil is a creamy blend of classic hummus infused with fresh, aroma…" at bounding box center [259, 235] width 46 height 102
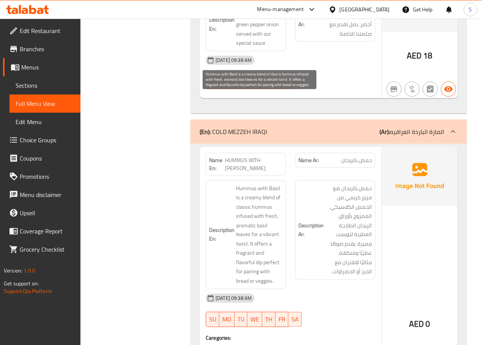
click at [263, 184] on span "Hummus with Basil is a creamy blend of classic hummus infused with fresh, aroma…" at bounding box center [259, 235] width 46 height 102
click at [267, 184] on span "Hummus with Basil is a creamy blend of classic hummus infused with fresh, aroma…" at bounding box center [259, 235] width 46 height 102
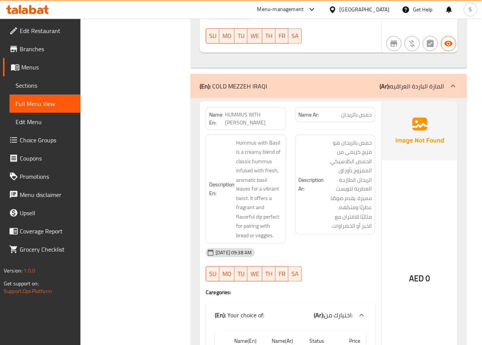
scroll to position [10894, 0]
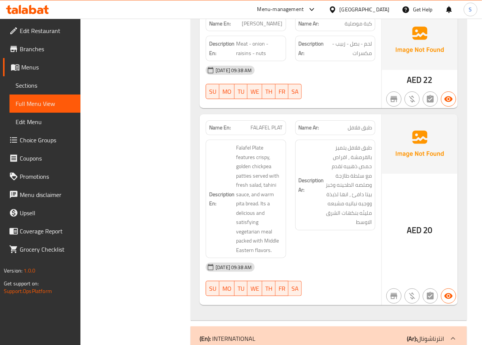
scroll to position [11565, 0]
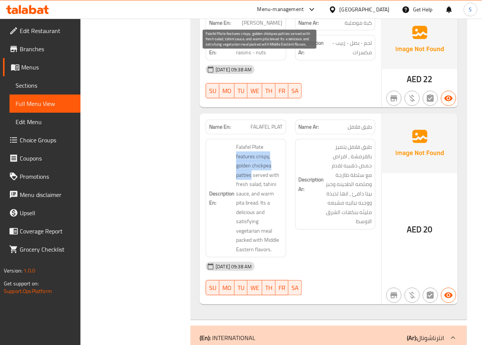
drag, startPoint x: 236, startPoint y: 67, endPoint x: 251, endPoint y: 87, distance: 24.7
click at [251, 142] on span "Falafel Plate features crispy, golden chickpea patties served with fresh salad,…" at bounding box center [259, 198] width 46 height 112
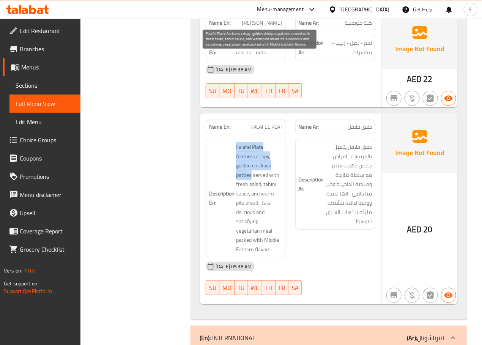
drag, startPoint x: 234, startPoint y: 56, endPoint x: 251, endPoint y: 84, distance: 32.5
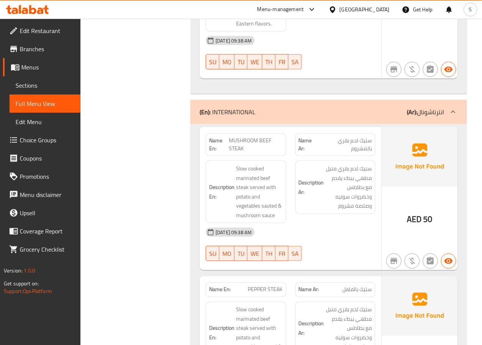
scroll to position [11791, 0]
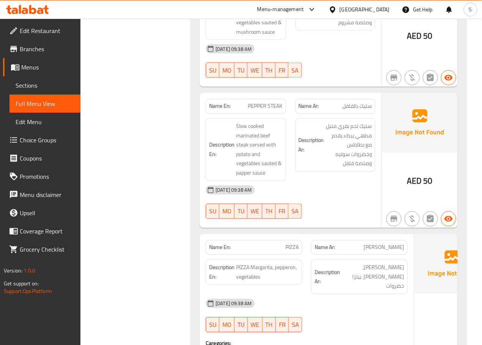
scroll to position [11972, 0]
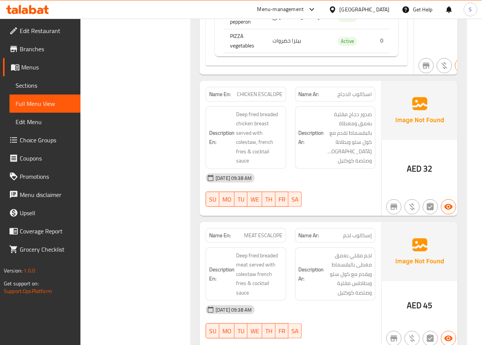
scroll to position [12582, 0]
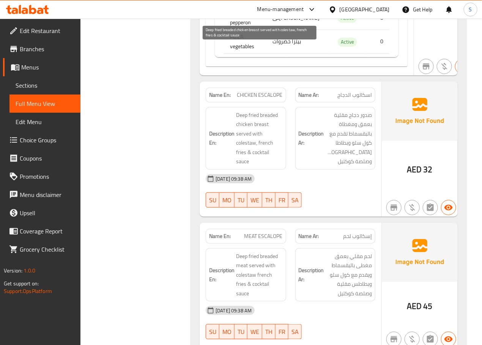
click at [263, 110] on span "Deep fried breaded chicken breast served with colestaw, french fries & cocktail…" at bounding box center [259, 138] width 46 height 56
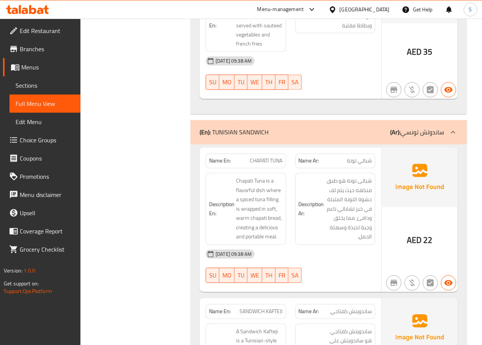
scroll to position [12974, 0]
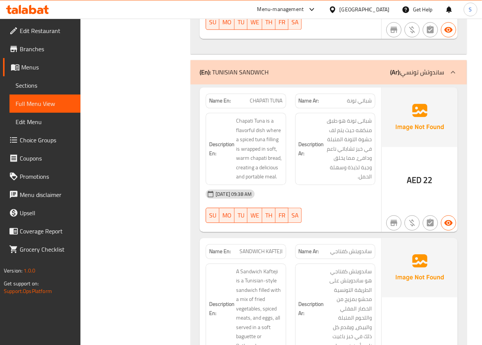
scroll to position [13033, 0]
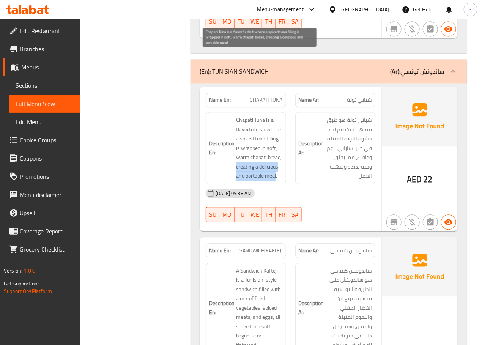
drag, startPoint x: 276, startPoint y: 113, endPoint x: 237, endPoint y: 104, distance: 40.0
click at [237, 115] on span "Chapati Tuna is a flavorful dish where a spiced tuna filling is wrapped in soft…" at bounding box center [259, 147] width 46 height 65
click at [264, 115] on span "Chapati Tuna is a flavorful dish where a spiced tuna filling is wrapped in soft…" at bounding box center [259, 147] width 46 height 65
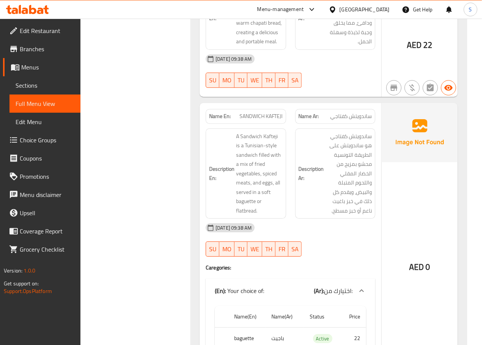
scroll to position [13173, 0]
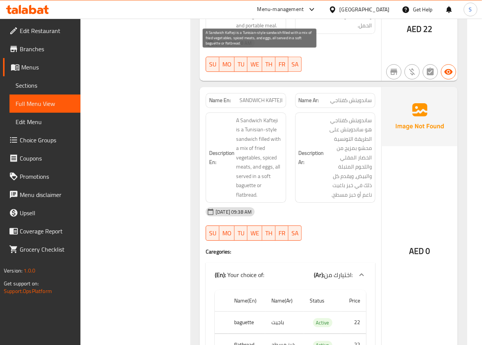
click at [242, 124] on span "A Sandwich Kafteji is a Tunisian-style sandwich filled with a mix of fried vege…" at bounding box center [259, 158] width 46 height 84
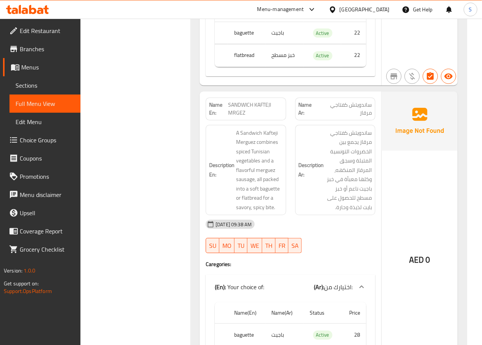
scroll to position [13482, 0]
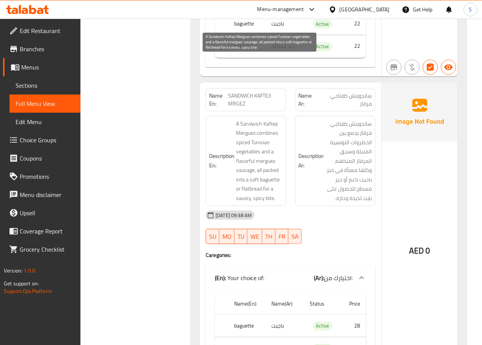
click at [242, 136] on span "A Sandwich Kafteji Merguez combines spiced Tunisian vegetables and a flavorful …" at bounding box center [259, 161] width 46 height 84
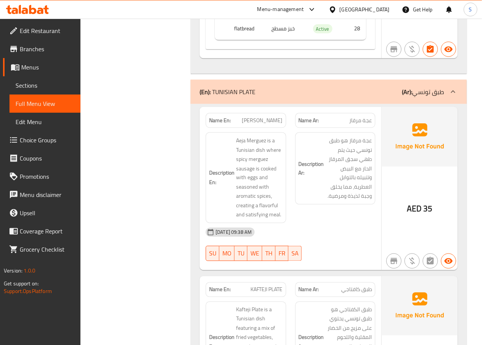
scroll to position [13801, 0]
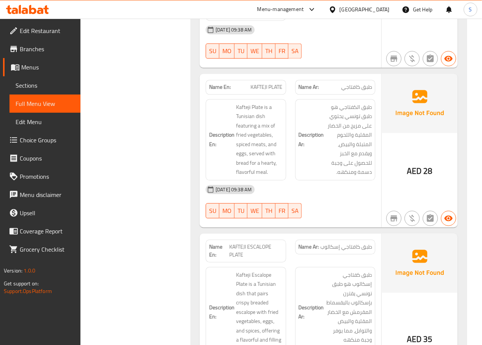
scroll to position [14004, 0]
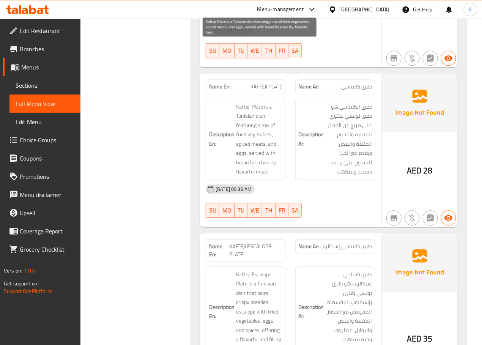
click at [267, 102] on span "Kafteji Plate is a Tunisian dish featuring a mix of fried vegetables, spiced me…" at bounding box center [259, 139] width 46 height 74
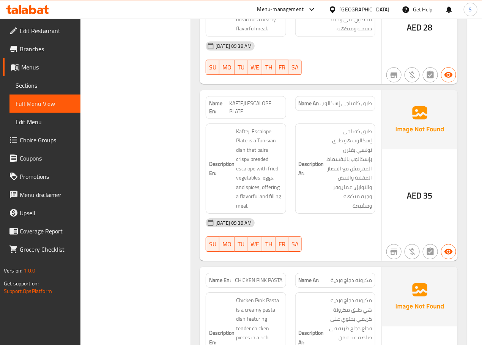
scroll to position [14148, 0]
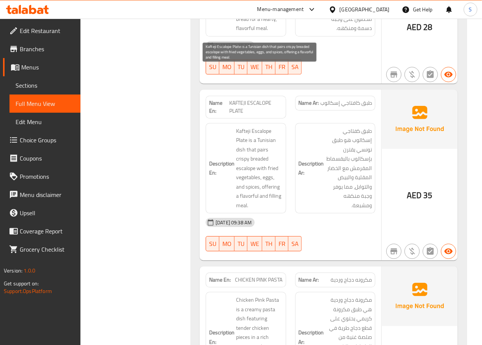
click at [275, 130] on span "Kafteji Escalope Plate is a Tunisian dish that pairs crispy breaded escalope wi…" at bounding box center [259, 168] width 46 height 84
click at [275, 138] on span "Kafteji Escalope Plate is a Tunisian dish that pairs crispy breaded escalope wi…" at bounding box center [259, 168] width 46 height 84
click at [267, 147] on span "Kafteji Escalope Plate is a Tunisian dish that pairs crispy breaded escalope wi…" at bounding box center [259, 168] width 46 height 84
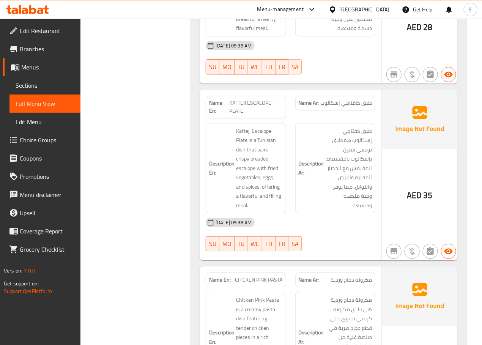
drag, startPoint x: 170, startPoint y: 157, endPoint x: 177, endPoint y: 158, distance: 7.2
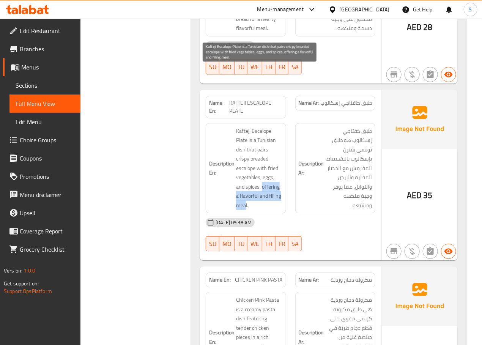
drag, startPoint x: 246, startPoint y: 146, endPoint x: 263, endPoint y: 130, distance: 23.1
click at [263, 130] on span "Kafteji Escalope Plate is a Tunisian dish that pairs crispy breaded escalope wi…" at bounding box center [259, 168] width 46 height 84
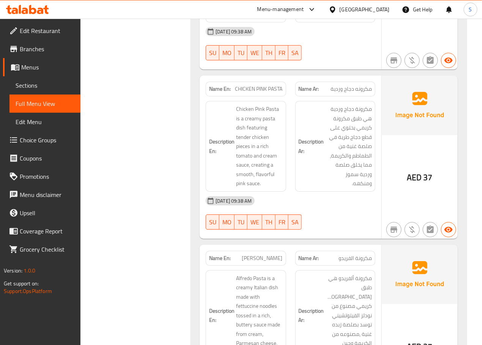
scroll to position [14339, 0]
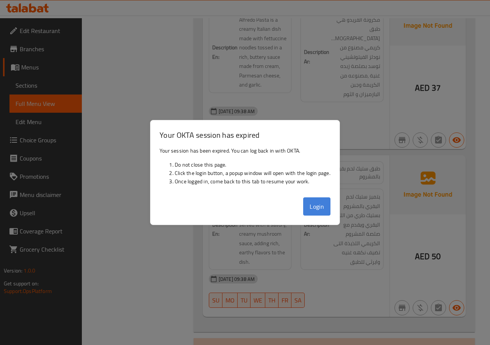
click at [315, 210] on button "Login" at bounding box center [316, 206] width 27 height 18
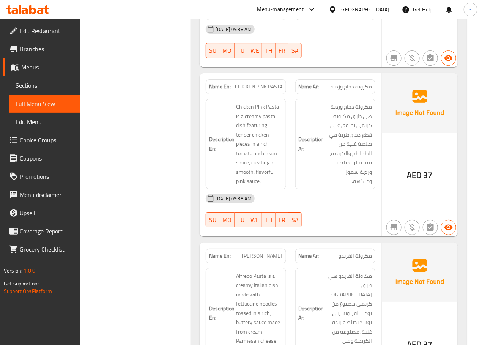
scroll to position [14341, 0]
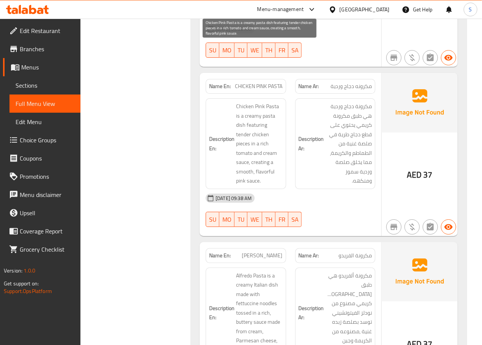
click at [241, 113] on span "Chicken Pink Pasta is a creamy pasta dish featuring tender chicken pieces in a …" at bounding box center [259, 144] width 46 height 84
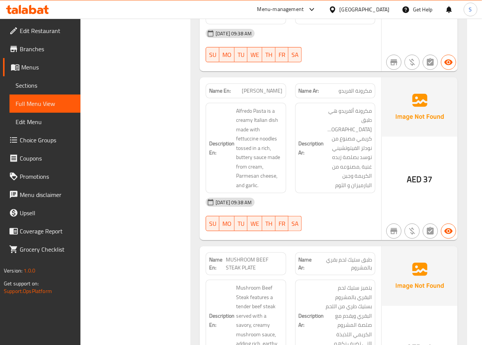
scroll to position [14502, 0]
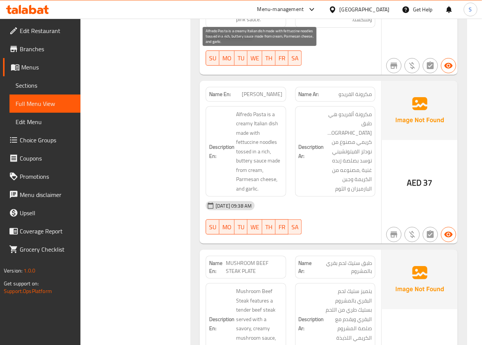
click at [240, 110] on span "Alfredo Pasta is a creamy Italian dish made with fettuccine noodles tossed in a…" at bounding box center [259, 152] width 46 height 84
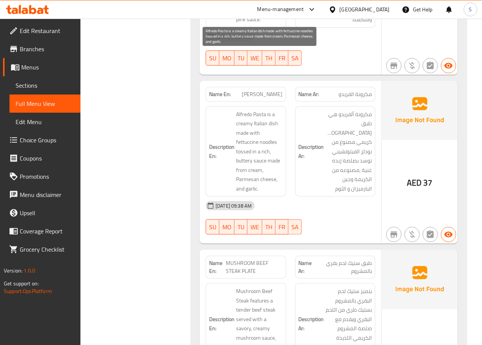
click at [243, 110] on span "Alfredo Pasta is a creamy Italian dish made with fettuccine noodles tossed in a…" at bounding box center [259, 152] width 46 height 84
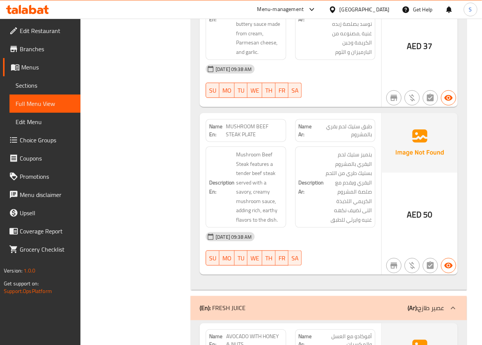
scroll to position [14639, 0]
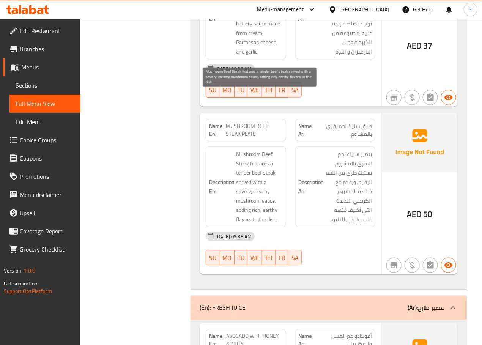
click at [269, 151] on span "Mushroom Beef Steak features a tender beef steak served with a savory, creamy m…" at bounding box center [259, 186] width 46 height 74
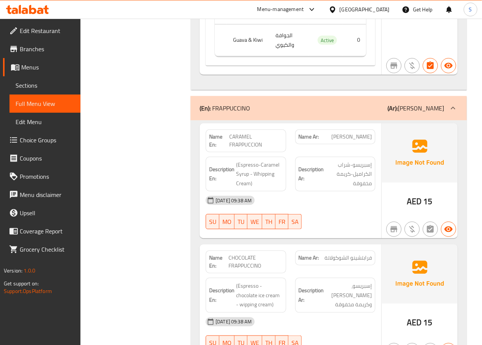
scroll to position [15522, 0]
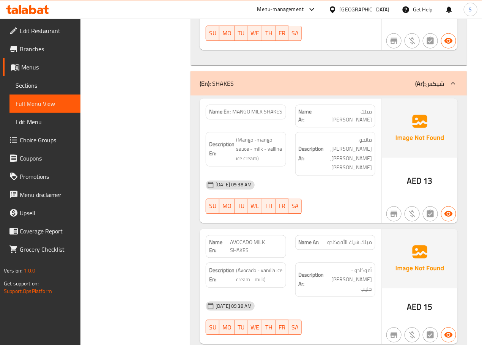
scroll to position [15815, 0]
click at [271, 136] on span "(Mango -mango sauce - milk - vallina ice cream)" at bounding box center [259, 150] width 46 height 28
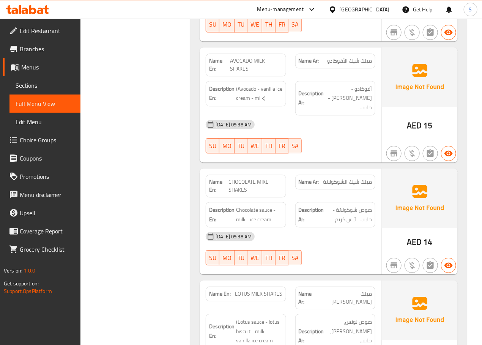
scroll to position [16003, 0]
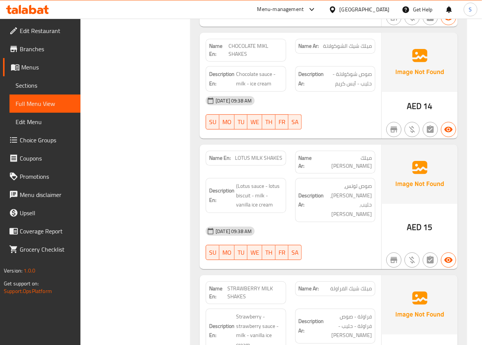
scroll to position [16134, 0]
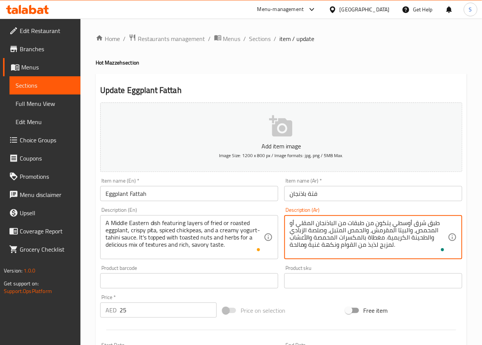
click at [430, 231] on textarea "طبق شرق أوسطي يتكون من طبقات من الباذنجان المقلي أو المحمص، والبيتا المقرمش، وا…" at bounding box center [368, 237] width 158 height 36
type textarea "طبق شرق أوسطي يتكون من طبقات من الباذنجان المقلي أو المشوي، والبيتا المقرمش، وا…"
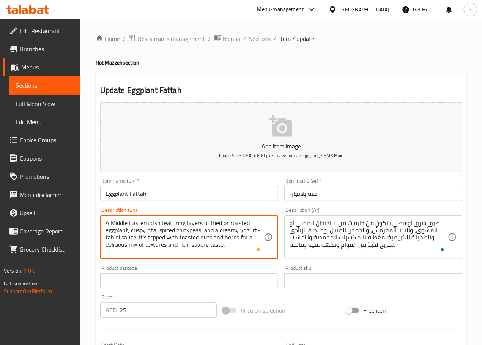
click at [118, 245] on textarea "A Middle Eastern dish featuring layers of fried or roasted eggplant, crispy pit…" at bounding box center [184, 237] width 158 height 36
type textarea "A Middle Eastern dish featuring layers of fried or roasted eggplant, crispy pit…"
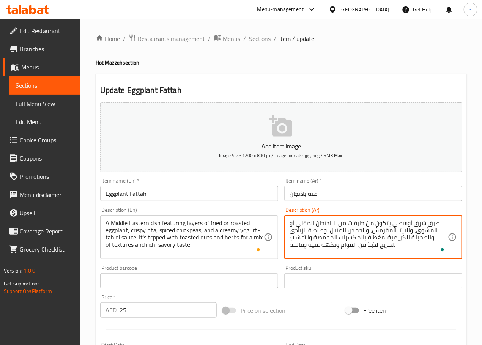
click at [372, 249] on textarea "طبق شرق أوسطي يتكون من طبقات من الباذنجان المقلي أو المشوي، والبيتا المقرمش، وا…" at bounding box center [368, 237] width 158 height 36
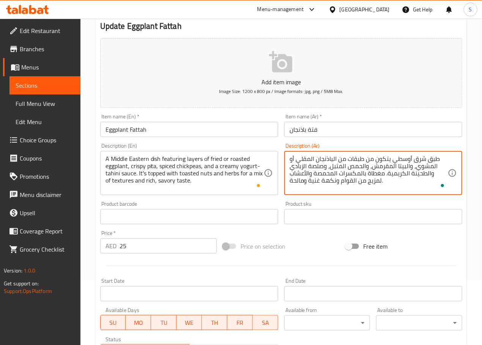
scroll to position [204, 0]
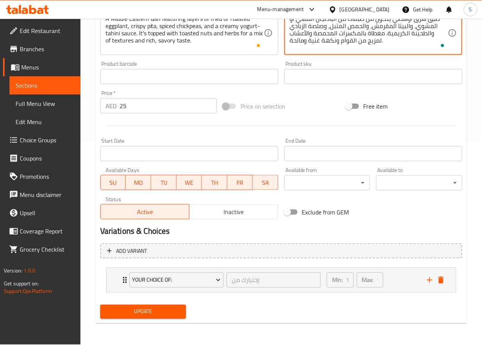
type textarea "طبق شرق أوسطي يتكون من طبقات من الباذنجان المقلي أو المشوي، والبيتا المقرمش، وا…"
click at [141, 313] on span "Update" at bounding box center [143, 311] width 74 height 9
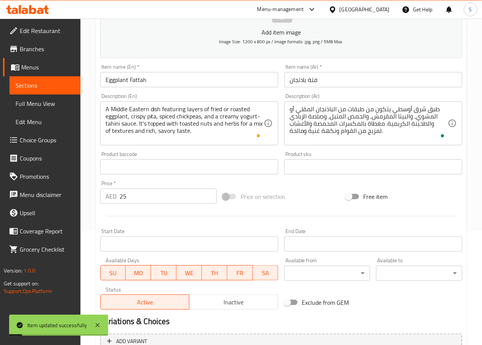
scroll to position [0, 0]
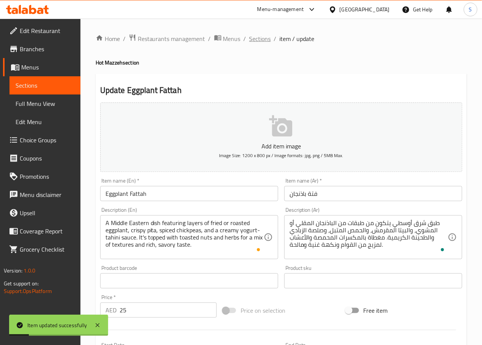
click at [265, 37] on span "Sections" at bounding box center [260, 38] width 22 height 9
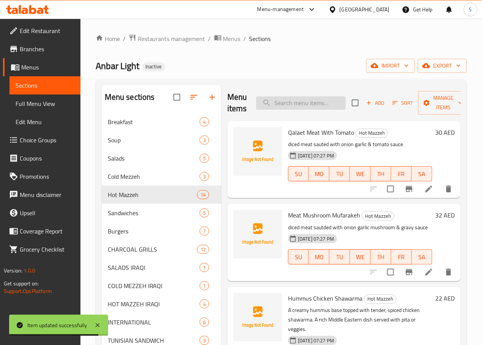
click at [286, 105] on input "search" at bounding box center [301, 102] width 90 height 13
paste input "Hummus With Meat Fattah"
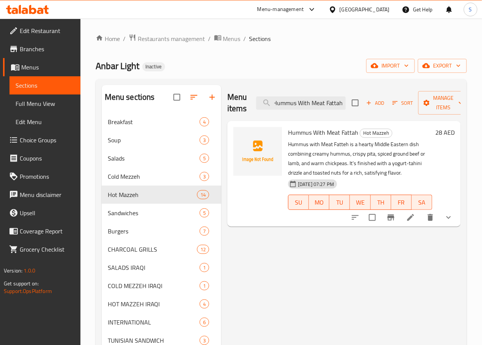
type input "Hummus With Meat Fattah"
click at [412, 215] on icon at bounding box center [410, 217] width 7 height 7
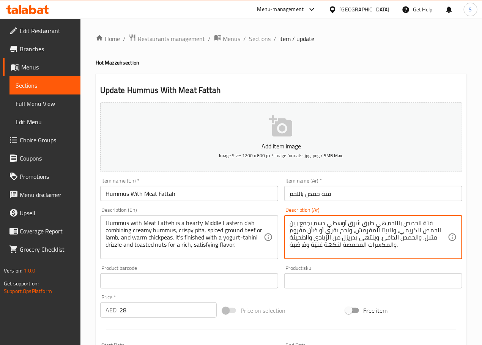
click at [320, 223] on textarea "فتة الحمص باللحم هي طبق شرق أوسطي دسم يجمع بين الحمص الكريمي، والبيتا المقرمش، …" at bounding box center [368, 237] width 158 height 36
click at [298, 248] on textarea "فتة الحمص باللحم هي طبق شرق أوسطي شهي يجمع بين الحمص الكريمي، والبيتا المقرمش، …" at bounding box center [368, 237] width 158 height 36
type textarea "فتة الحمص باللحم هي طبق شرق أوسطي شهي يجمع بين الحمص الكريمي، والبيتا المقرمش، …"
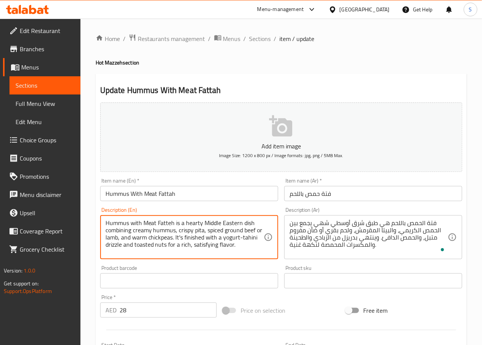
click at [203, 245] on textarea "Hummus with Meat Fatteh is a hearty Middle Eastern dish combining creamy hummus…" at bounding box center [184, 237] width 158 height 36
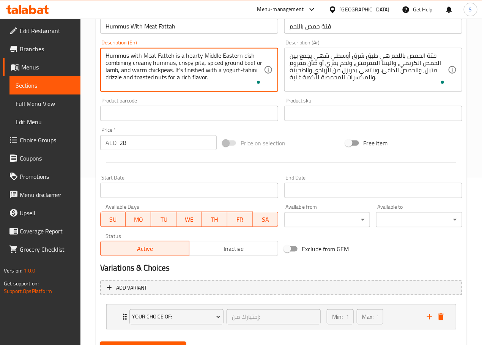
scroll to position [204, 0]
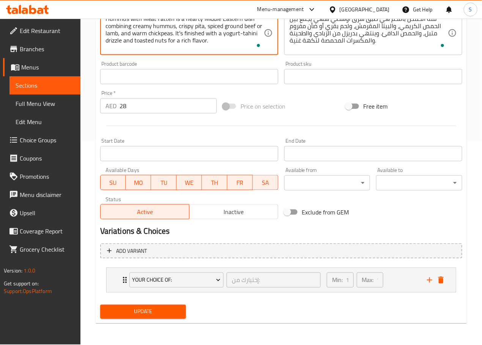
type textarea "Hummus with Meat Fatteh is a hearty Middle Eastern dish combining creamy hummus…"
click at [135, 309] on span "Update" at bounding box center [143, 311] width 74 height 9
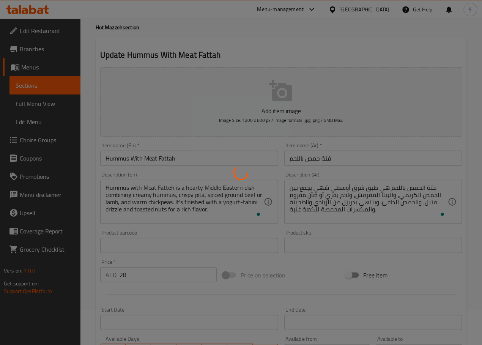
scroll to position [0, 0]
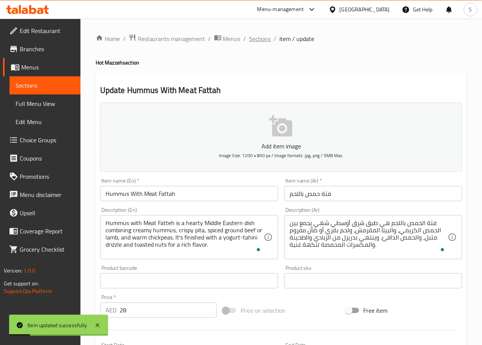
click at [261, 39] on span "Sections" at bounding box center [260, 38] width 22 height 9
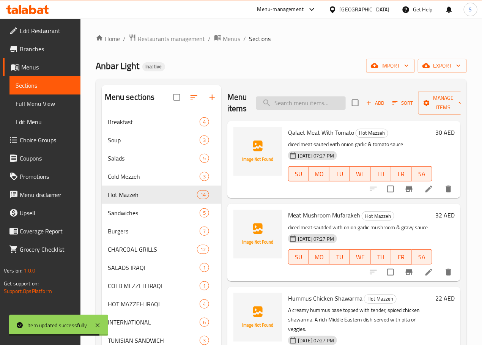
click at [281, 104] on input "search" at bounding box center [301, 102] width 90 height 13
paste input "French Fries"
type input "French Fries"
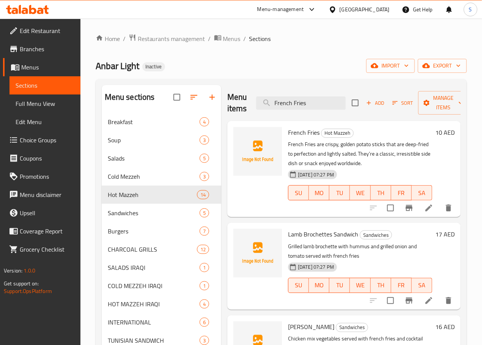
click at [425, 209] on icon at bounding box center [428, 207] width 7 height 7
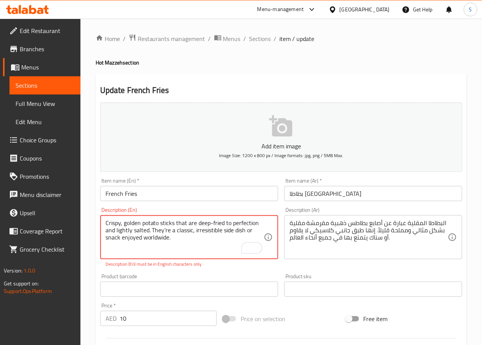
click at [181, 240] on textarea "Crispy, golden potato sticks that are deep-fried to perfection and lightly salt…" at bounding box center [184, 237] width 158 height 36
type textarea "Crispy, golden potato sticks that are deep-fried to perfection and lightly salt…"
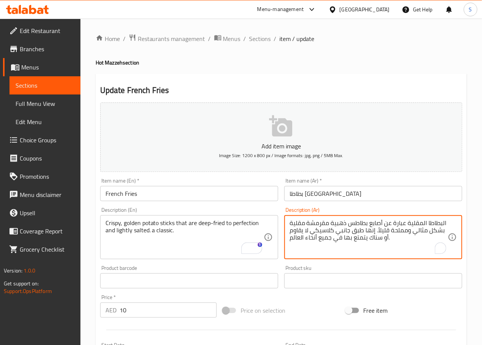
click at [337, 226] on textarea "البطاطا المقلية عبارة عن أصابع بطاطس ذهبية مقرمشة مقلية بشكل مثالي ومملحة قليلا…" at bounding box center [368, 237] width 158 height 36
click at [382, 225] on textarea "البطاطا المقلية عبارة عن أصابع بطاطس ذهبية مقرمشة مقلية بشكل مثالي ومملحة قليلا…" at bounding box center [368, 237] width 158 height 36
type textarea "أصابع بطاطس ذهبية مقرمشة [GEOGRAPHIC_DATA] بشكل مثالي ومملحة قليلاً. كلاسيكي."
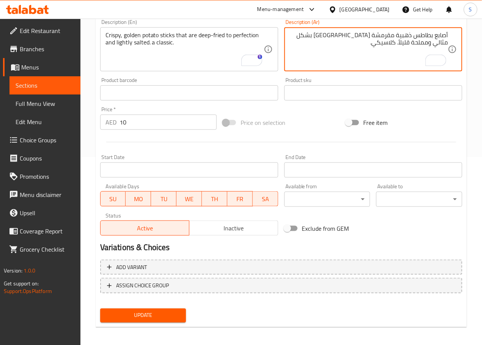
scroll to position [190, 0]
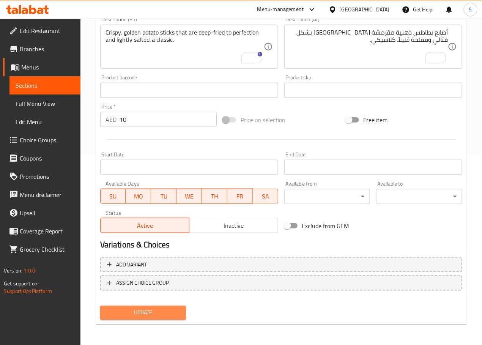
click at [143, 313] on span "Update" at bounding box center [143, 312] width 74 height 9
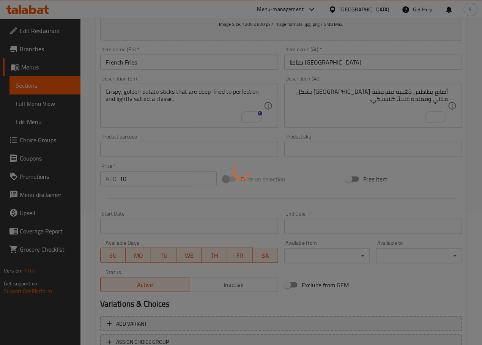
scroll to position [0, 0]
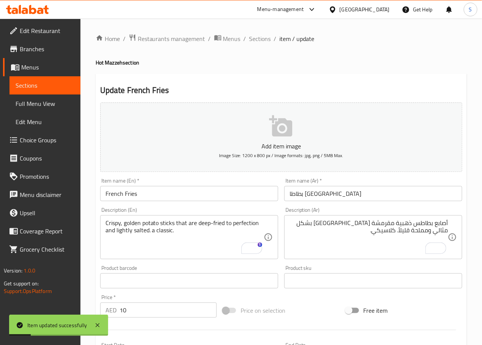
click at [254, 40] on span "Sections" at bounding box center [260, 38] width 22 height 9
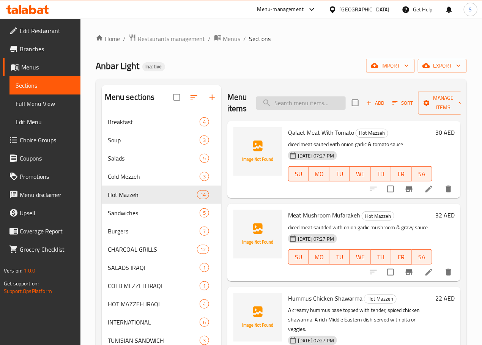
click at [279, 102] on input "search" at bounding box center [301, 102] width 90 height 13
paste input "Special Chicken Burger"
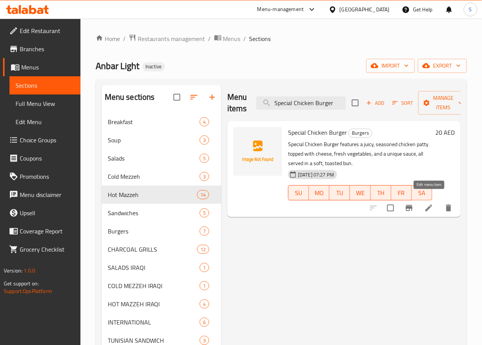
type input "Special Chicken Burger"
click at [426, 203] on icon at bounding box center [428, 207] width 9 height 9
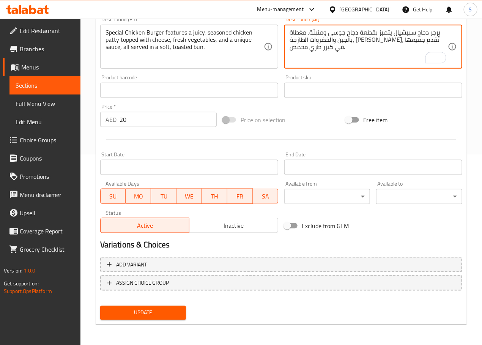
type textarea "برجر دجاج سبيشيال يتميز بقطعة دجاج جوسي ومتبلّة، مغطاة بالجبن والخضروات الطازجة…"
click at [167, 312] on span "Update" at bounding box center [143, 312] width 74 height 9
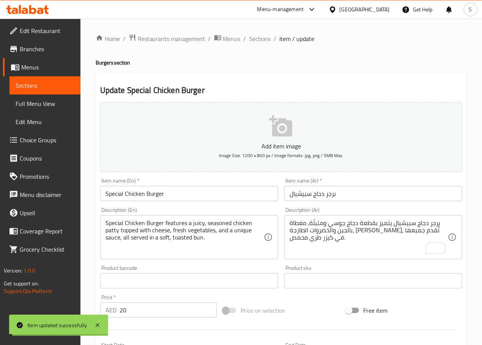
click at [263, 43] on span "Sections" at bounding box center [260, 38] width 22 height 9
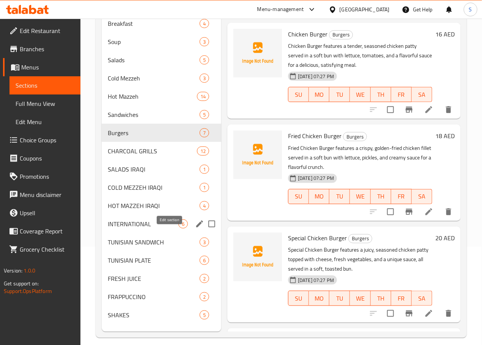
scroll to position [98, 0]
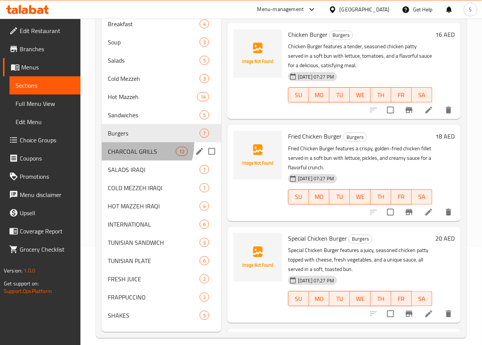
click at [134, 156] on div "CHARCOAL GRILLS 12" at bounding box center [161, 151] width 119 height 18
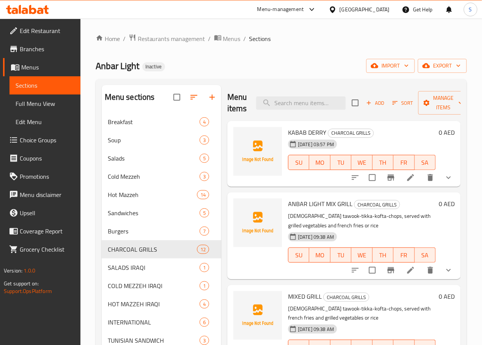
click at [408, 271] on li at bounding box center [410, 270] width 21 height 14
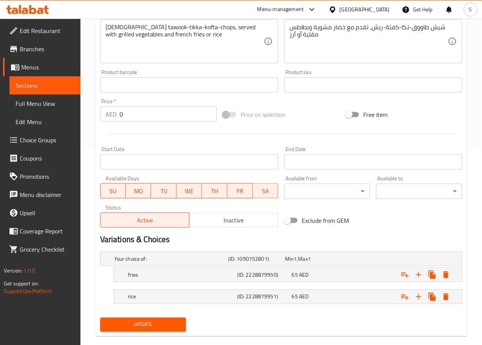
scroll to position [209, 0]
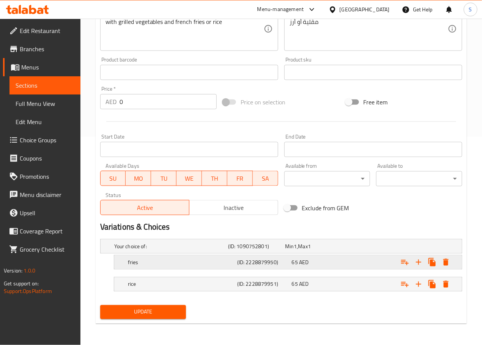
click at [184, 251] on div "fries" at bounding box center [170, 246] width 114 height 11
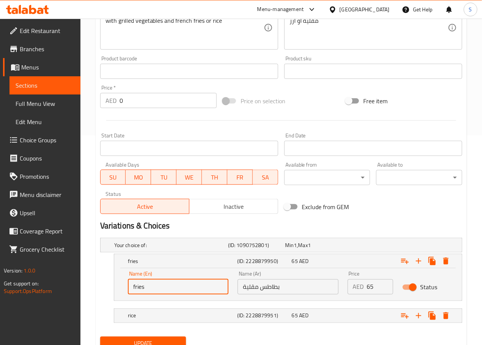
click at [132, 291] on input "fries" at bounding box center [178, 286] width 101 height 15
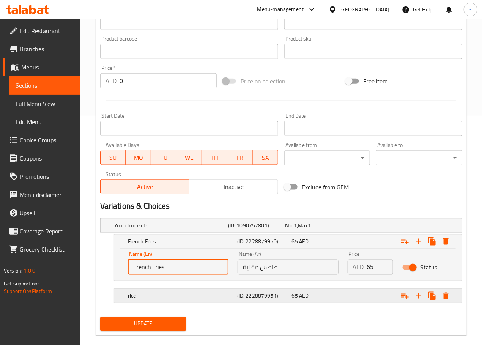
scroll to position [242, 0]
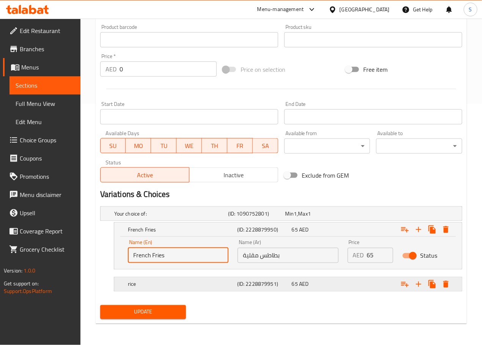
type input "French Fries"
click at [155, 219] on div "rice" at bounding box center [170, 213] width 114 height 11
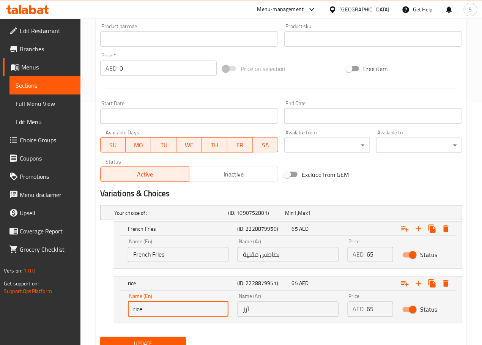
drag, startPoint x: 136, startPoint y: 309, endPoint x: 135, endPoint y: 315, distance: 5.7
click at [135, 309] on input "rice" at bounding box center [178, 309] width 101 height 15
type input "Rice"
click at [165, 338] on button "Update" at bounding box center [143, 344] width 86 height 14
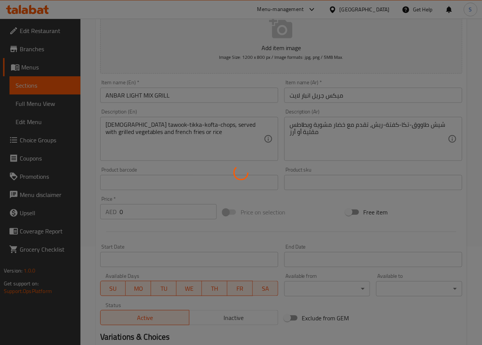
scroll to position [0, 0]
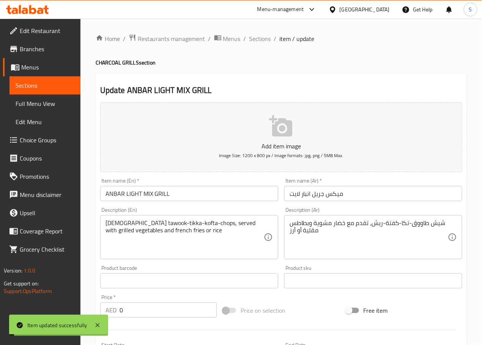
click at [259, 38] on span "Sections" at bounding box center [260, 38] width 22 height 9
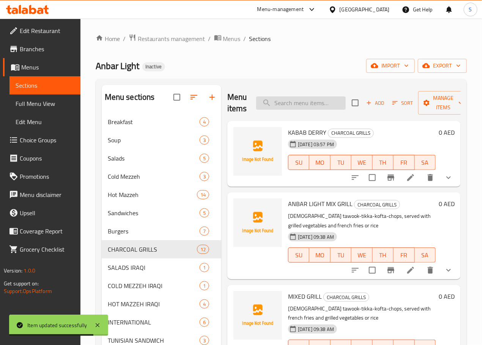
click at [272, 99] on input "search" at bounding box center [301, 102] width 90 height 13
paste input "LAMB BROCHETTES"
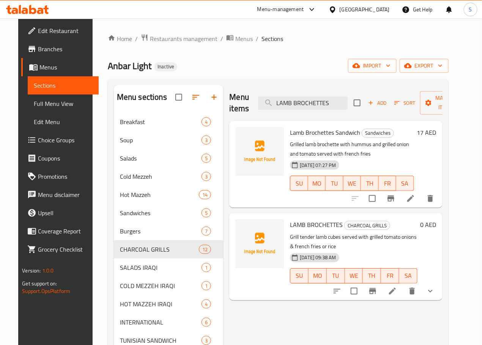
type input "LAMB BROCHETTES"
click at [397, 286] on icon at bounding box center [392, 290] width 9 height 9
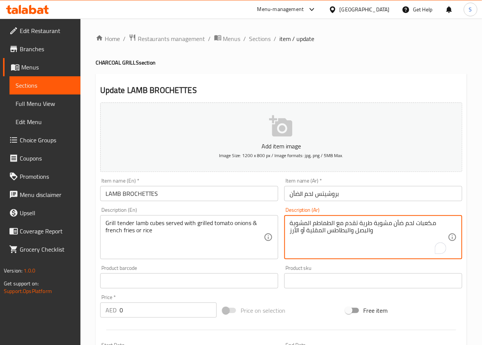
click at [380, 225] on textarea "مكعبات لحم ضأن مشوية طرية تقدم مع الطماطم المشوية والبصل والبطاطس المقلية أو ال…" at bounding box center [368, 237] width 158 height 36
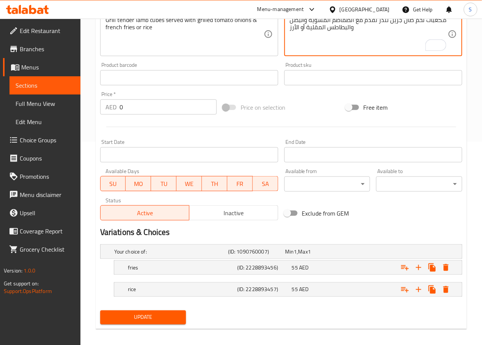
scroll to position [209, 0]
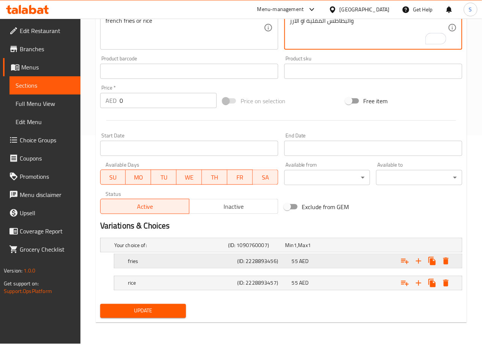
type textarea "مكعبات لحم ضأن جريل تندر تقدم مع الطماطم المشوية والبصل والبطاطس المقلية أو الأ…"
click at [137, 249] on h5 "fries" at bounding box center [169, 245] width 111 height 8
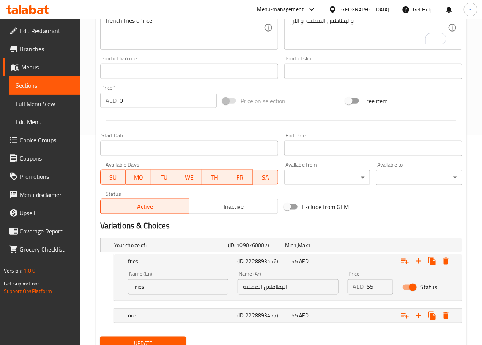
click at [152, 290] on input "fries" at bounding box center [178, 286] width 101 height 15
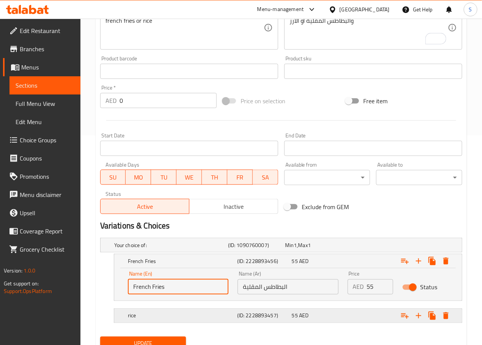
scroll to position [242, 0]
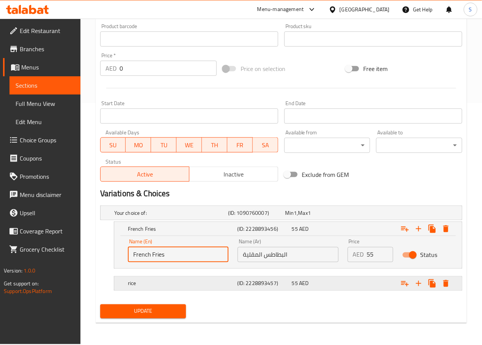
type input "French Fries"
click at [189, 218] on div "rice" at bounding box center [170, 212] width 114 height 11
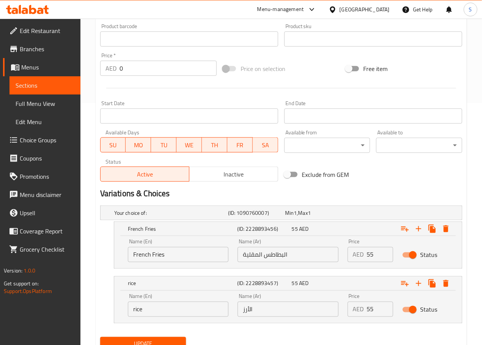
click at [135, 308] on input "rice" at bounding box center [178, 309] width 101 height 15
type input "Rice"
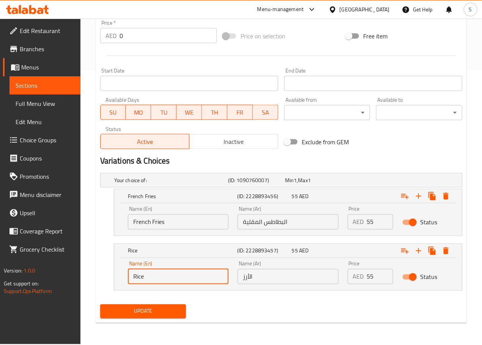
click at [165, 317] on button "Update" at bounding box center [143, 311] width 86 height 14
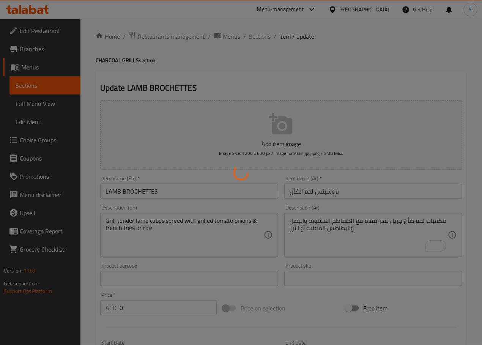
scroll to position [0, 0]
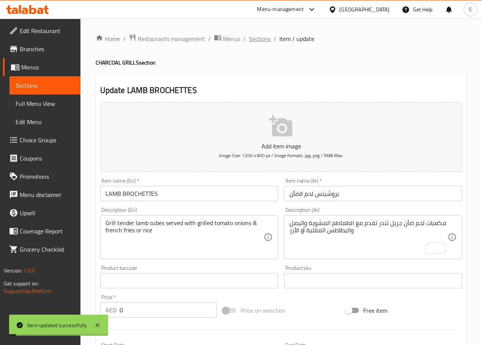
click at [259, 36] on span "Sections" at bounding box center [260, 38] width 22 height 9
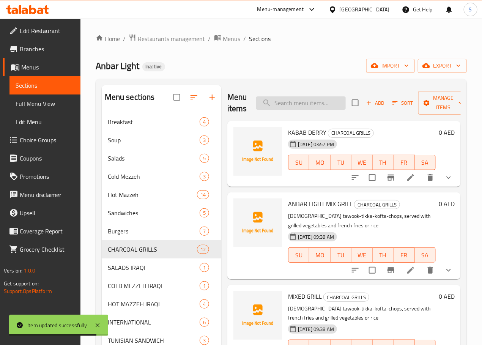
click at [292, 107] on input "search" at bounding box center [301, 102] width 90 height 13
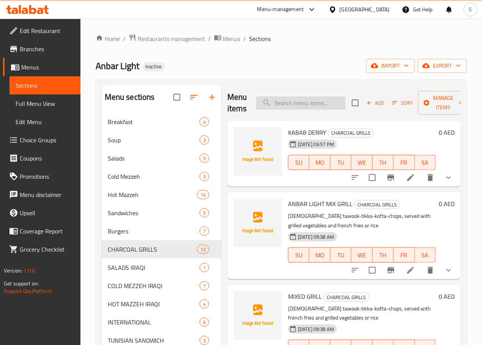
paste input "SHISHA TAOUK"
type input "SHISHA TAOUK"
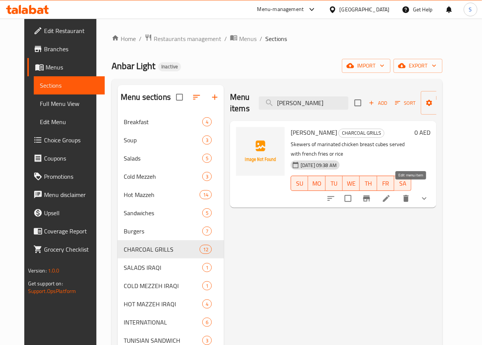
click at [391, 194] on icon at bounding box center [386, 198] width 9 height 9
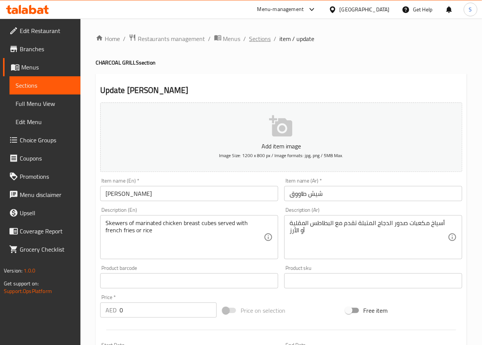
click at [256, 36] on span "Sections" at bounding box center [260, 38] width 22 height 9
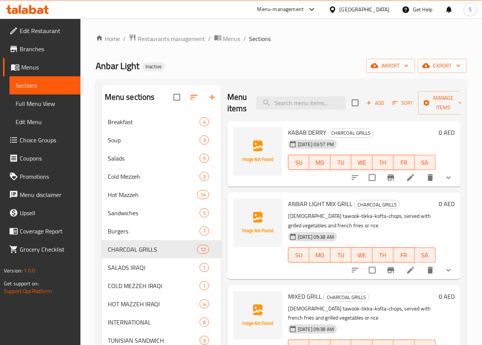
click at [216, 79] on div "Home / Restaurants management / Menus / Sections Anbar Light Inactive import ex…" at bounding box center [281, 235] width 371 height 402
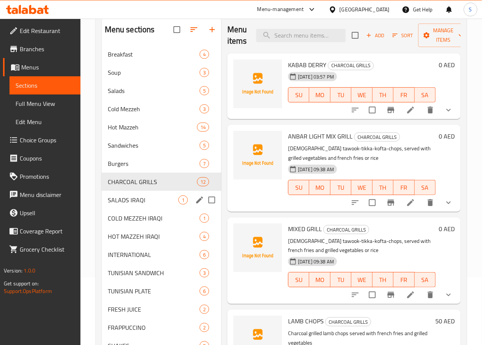
scroll to position [72, 0]
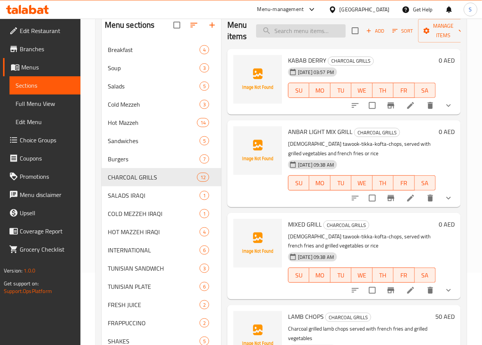
click at [265, 36] on input "search" at bounding box center [301, 30] width 90 height 13
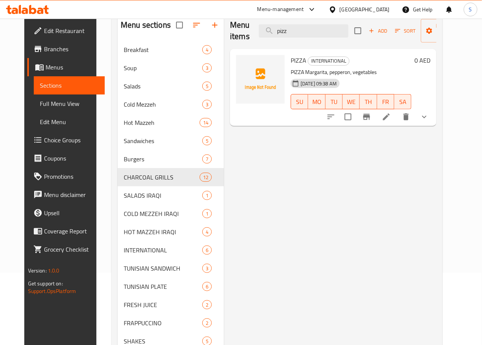
type input "pizz"
click at [397, 117] on li at bounding box center [385, 117] width 21 height 14
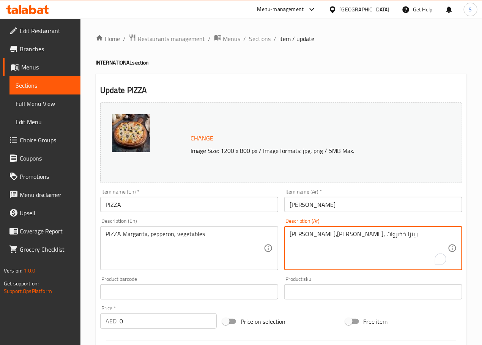
click at [350, 236] on textarea "بيتزا مارغريتا،بيتزا بيبروني، بيتزا خضروات" at bounding box center [368, 248] width 158 height 36
click at [313, 236] on textarea "بيتزا مارغريتا، بيبروني، بيتزا خضروات" at bounding box center [368, 248] width 158 height 36
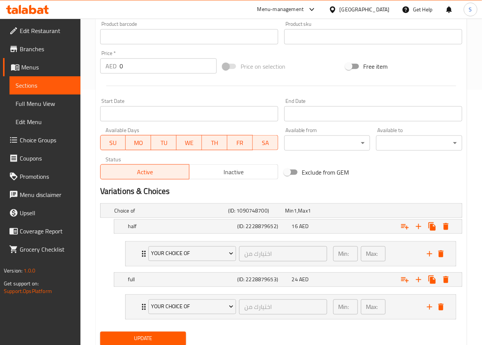
scroll to position [284, 0]
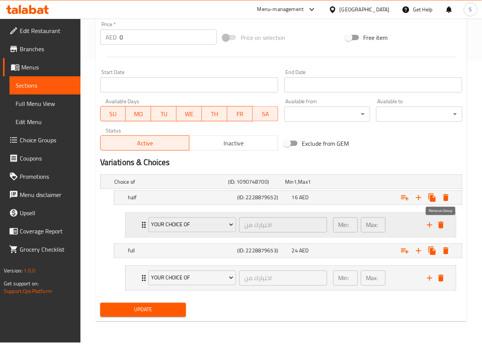
click at [442, 226] on icon "delete" at bounding box center [440, 224] width 5 height 7
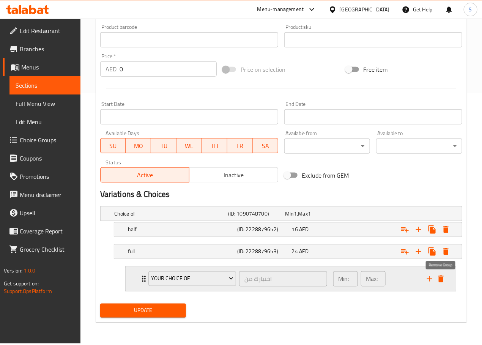
click at [440, 281] on icon "delete" at bounding box center [440, 278] width 5 height 7
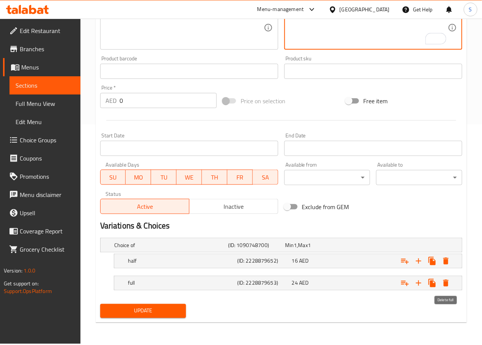
scroll to position [220, 0]
type textarea "بيتزا مارغريتا، بيبروني، خضروات"
click at [165, 317] on button "Update" at bounding box center [143, 311] width 86 height 14
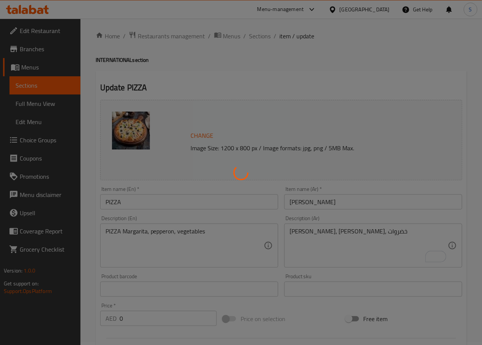
scroll to position [0, 0]
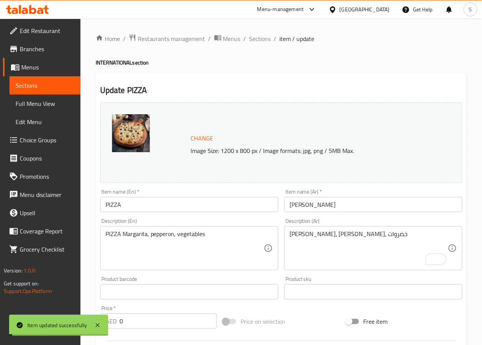
click at [251, 41] on span "Sections" at bounding box center [260, 38] width 22 height 9
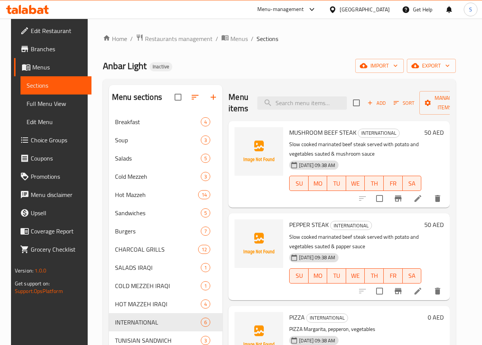
type input "vallina"
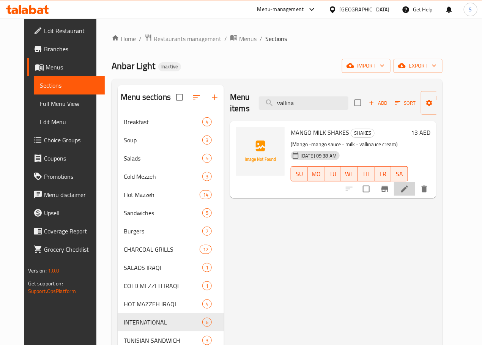
click at [415, 186] on li at bounding box center [404, 189] width 21 height 14
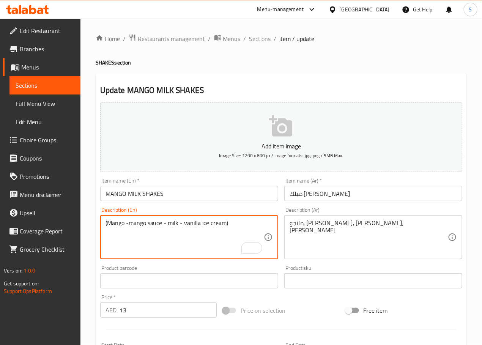
click at [216, 226] on textarea "(Mango -mango sauce - milk - vanilla ice cream)" at bounding box center [184, 237] width 158 height 36
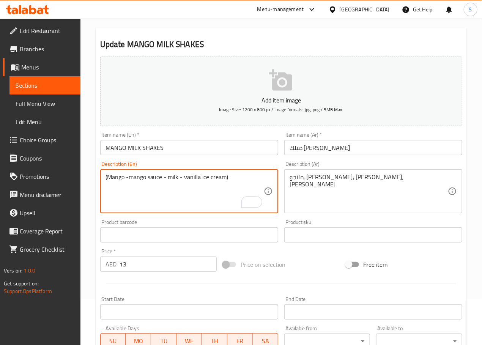
scroll to position [190, 0]
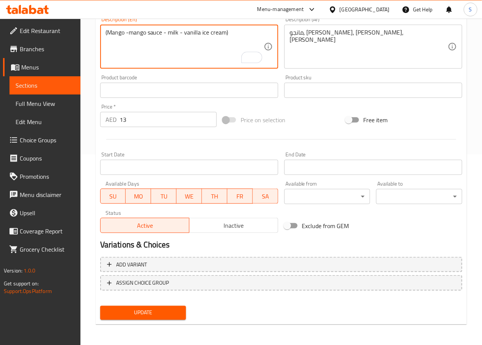
type textarea "(Mango -mango sauce - milk - vanilla ice cream)"
click at [145, 313] on span "Update" at bounding box center [143, 312] width 74 height 9
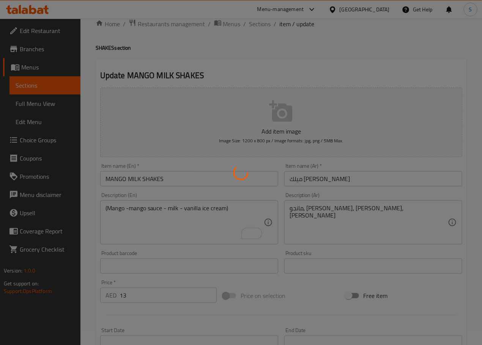
scroll to position [0, 0]
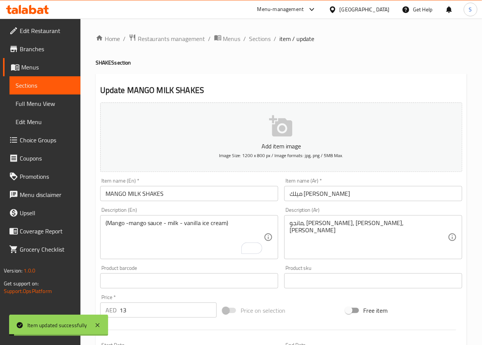
click at [265, 38] on span "Sections" at bounding box center [260, 38] width 22 height 9
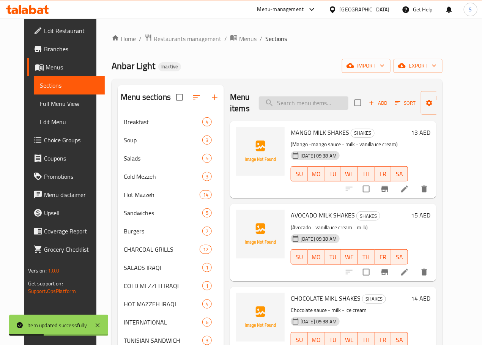
click at [282, 99] on input "search" at bounding box center [304, 102] width 90 height 13
paste input "CHOCOLATE MIKL SHAKES"
type input "CHOCOLATE MIKL SHAKES"
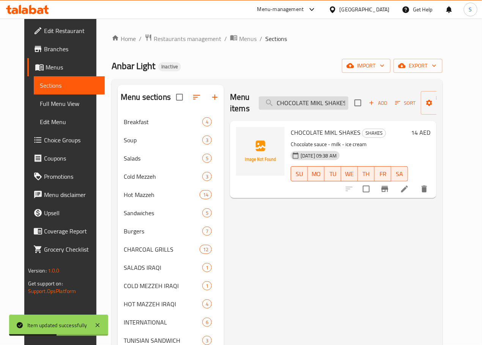
click at [311, 108] on input "CHOCOLATE MIKL SHAKES" at bounding box center [304, 102] width 90 height 13
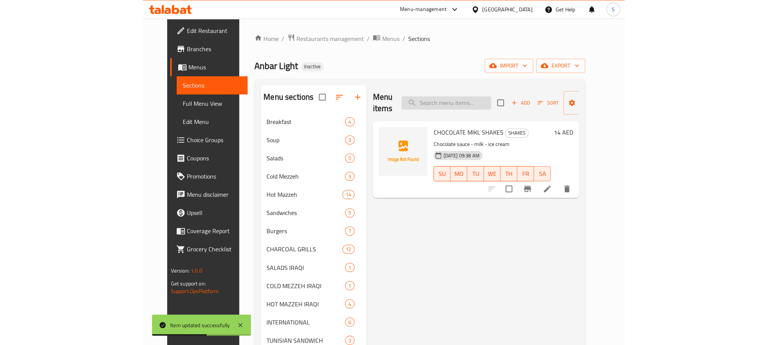
scroll to position [0, 0]
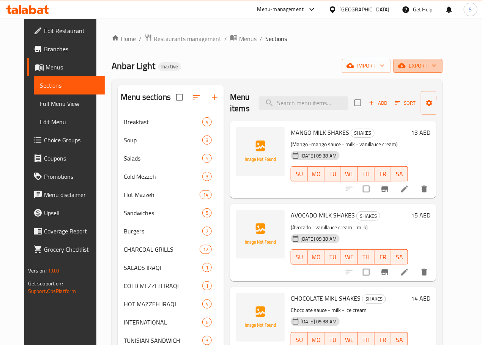
click at [436, 69] on span "export" at bounding box center [417, 65] width 37 height 9
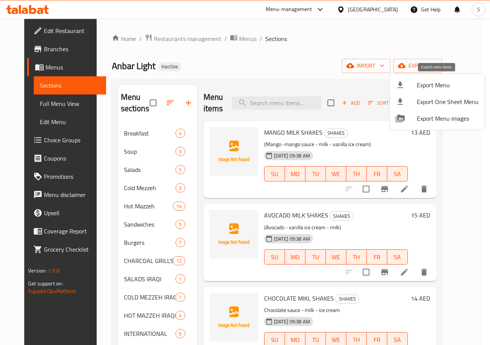
click at [402, 92] on li "Export Menu" at bounding box center [437, 85] width 95 height 17
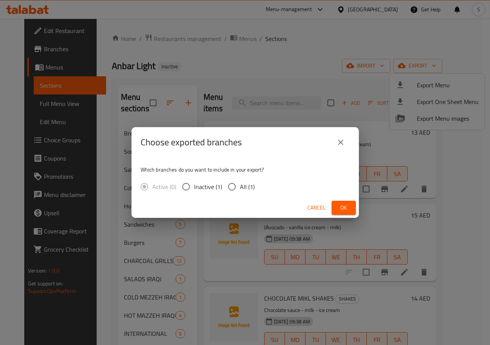
click at [238, 186] on input "All (1)" at bounding box center [232, 187] width 16 height 16
radio input "true"
click at [356, 207] on div "Cancel Ok" at bounding box center [246, 208] width 228 height 20
click at [351, 207] on button "Ok" at bounding box center [344, 208] width 24 height 14
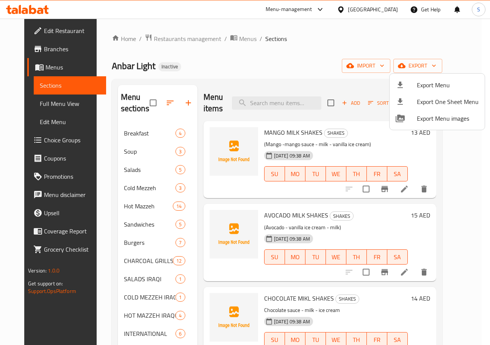
click at [353, 49] on div at bounding box center [245, 172] width 490 height 345
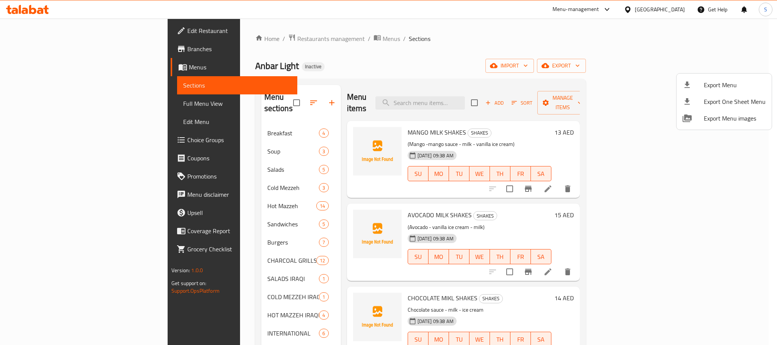
click at [481, 0] on div at bounding box center [388, 172] width 777 height 345
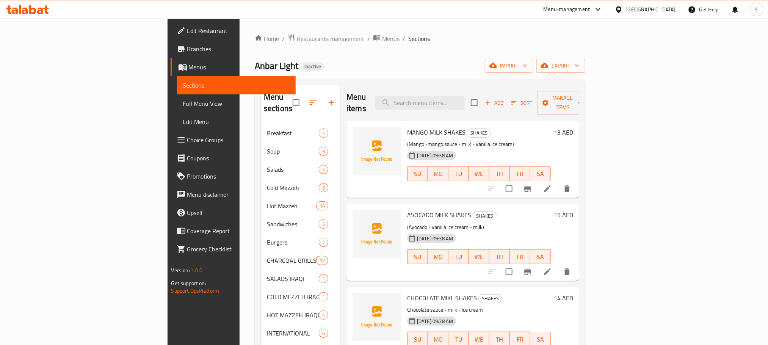
click at [481, 10] on div "[GEOGRAPHIC_DATA]" at bounding box center [651, 9] width 50 height 8
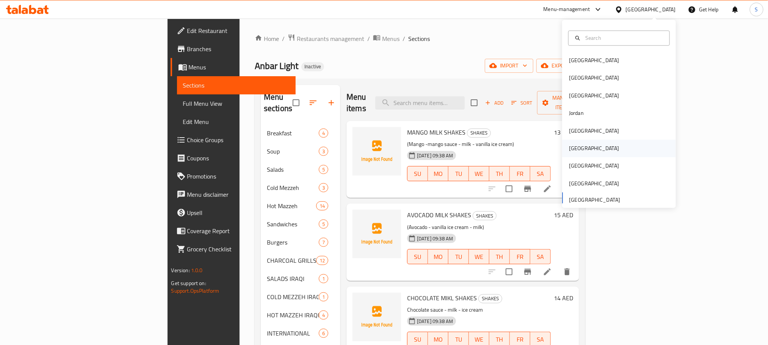
click at [481, 151] on div "Oman" at bounding box center [619, 148] width 114 height 17
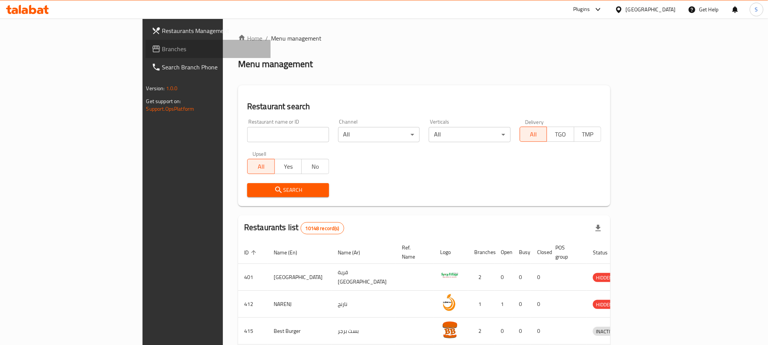
click at [146, 53] on link "Branches" at bounding box center [208, 49] width 125 height 18
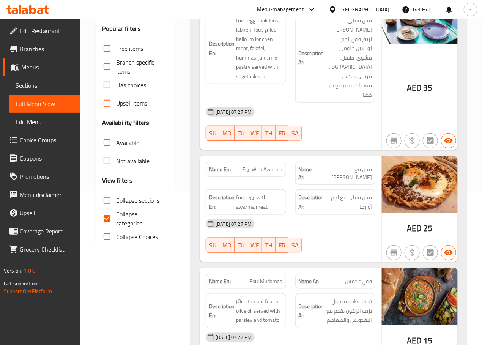
scroll to position [158, 0]
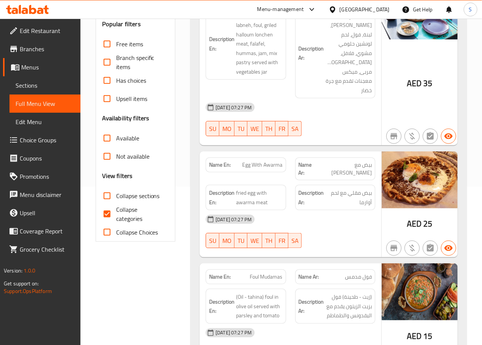
click at [106, 215] on input "Collapse categories" at bounding box center [107, 214] width 18 height 18
checkbox input "false"
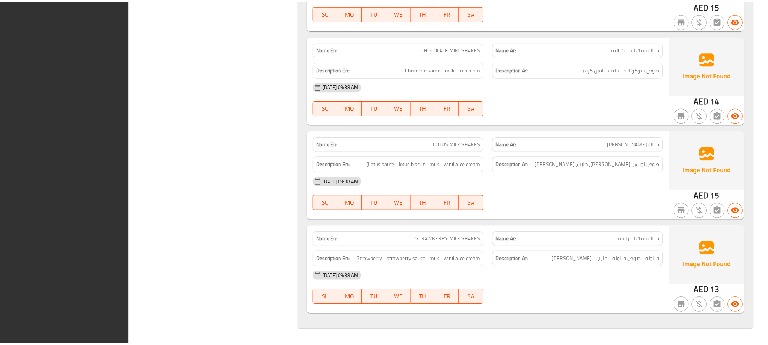
scroll to position [12628, 0]
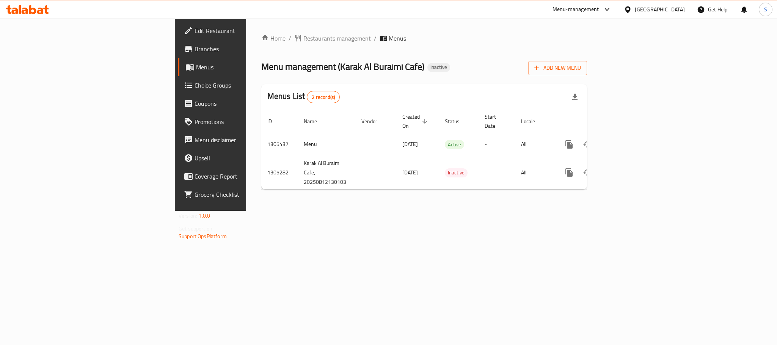
click at [355, 211] on div "Home / Restaurants management / Menus Menu management ( Karak Al Buraimi Cafe )…" at bounding box center [424, 115] width 356 height 192
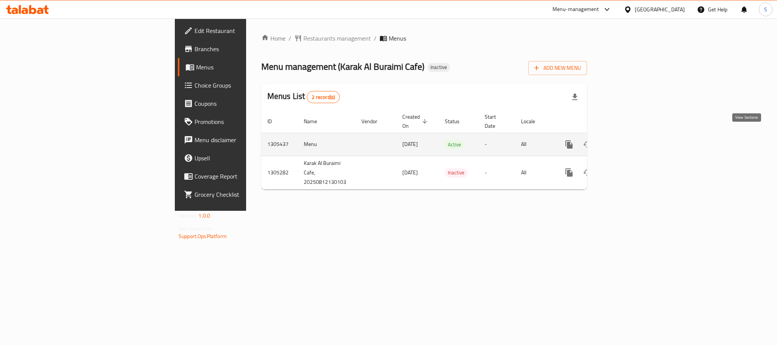
click at [633, 141] on link "enhanced table" at bounding box center [624, 144] width 18 height 18
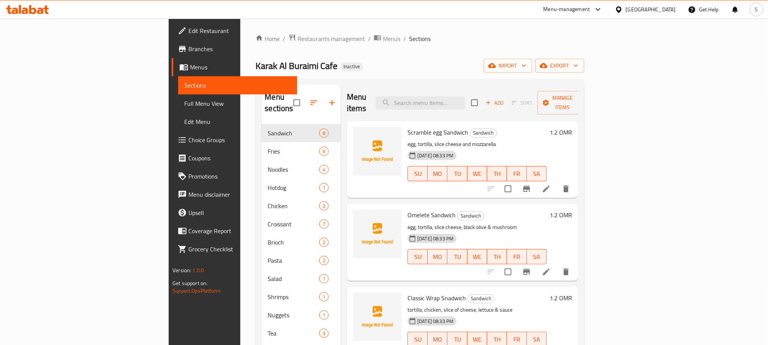
drag, startPoint x: 286, startPoint y: 81, endPoint x: 440, endPoint y: 58, distance: 155.7
click at [440, 58] on div "Home / Restaurants management / Menus / Sections Karak Al Buraimi Cafe Inactive…" at bounding box center [420, 235] width 328 height 402
click at [383, 38] on span "Menus" at bounding box center [391, 38] width 17 height 9
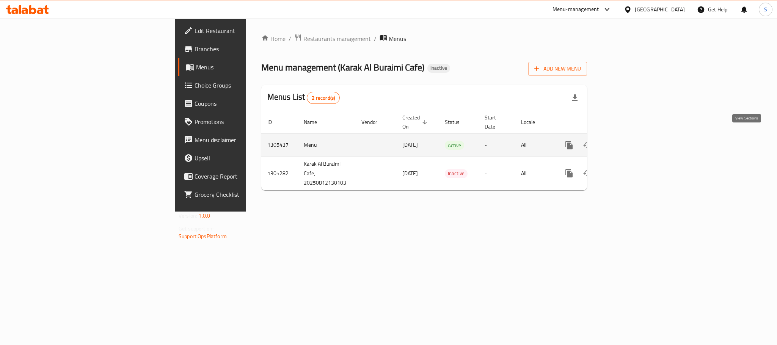
click at [633, 142] on link "enhanced table" at bounding box center [624, 145] width 18 height 18
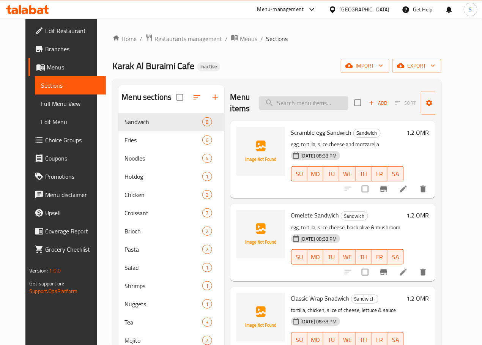
click at [303, 104] on input "search" at bounding box center [304, 102] width 90 height 13
paste input "[PERSON_NAME]"
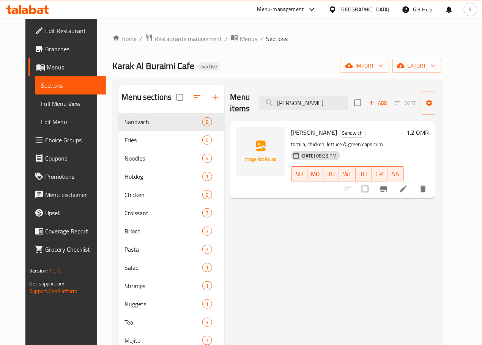
type input "[PERSON_NAME]"
click at [414, 186] on li at bounding box center [403, 189] width 21 height 14
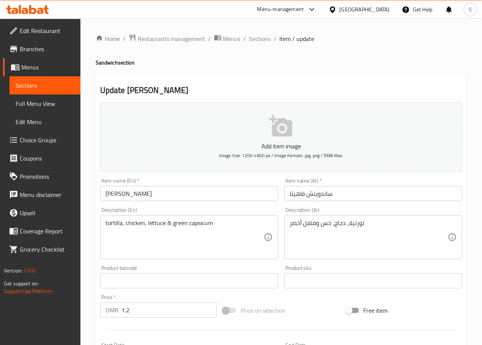
drag, startPoint x: 312, startPoint y: 225, endPoint x: 323, endPoint y: 258, distance: 35.6
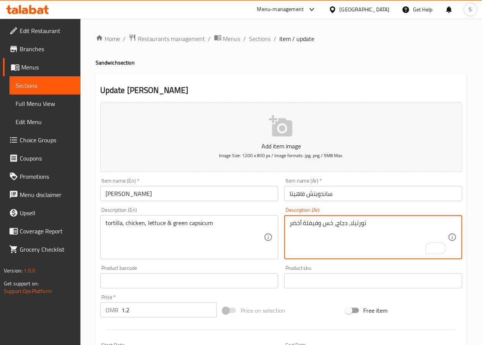
click at [296, 226] on textarea "تورتيلا، دجاج، خس وفيفلة أخضر" at bounding box center [368, 237] width 158 height 36
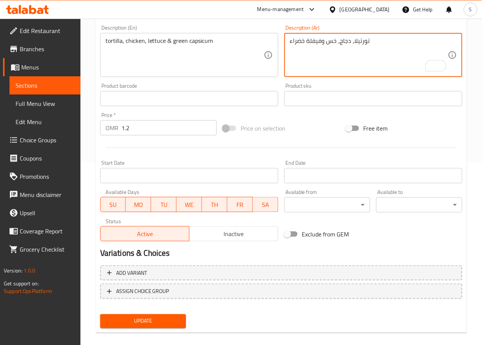
scroll to position [190, 0]
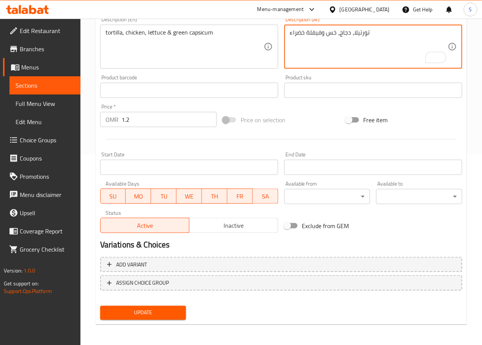
type textarea "تورتيلا، دجاج، خس وفيفلة خضراء"
click at [164, 309] on span "Update" at bounding box center [143, 312] width 74 height 9
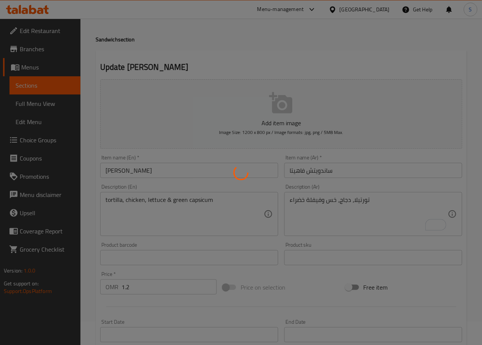
scroll to position [0, 0]
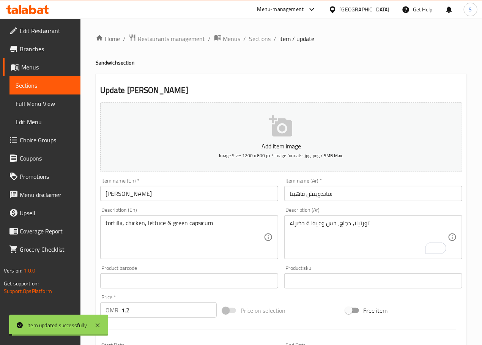
click at [258, 39] on span "Sections" at bounding box center [260, 38] width 22 height 9
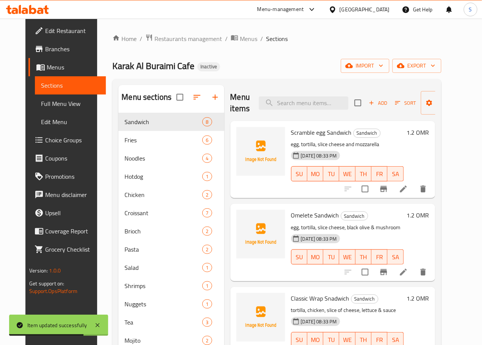
click at [301, 112] on div "Menu items Add Sort Manage items" at bounding box center [332, 103] width 205 height 36
click at [301, 108] on input "search" at bounding box center [304, 102] width 90 height 13
click at [301, 112] on div "Menu items Add Sort Manage items" at bounding box center [332, 103] width 205 height 36
click at [301, 102] on input "search" at bounding box center [304, 102] width 90 height 13
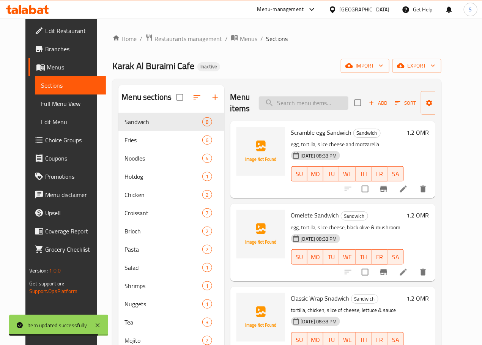
paste input "[PERSON_NAME]"
type input "[PERSON_NAME]"
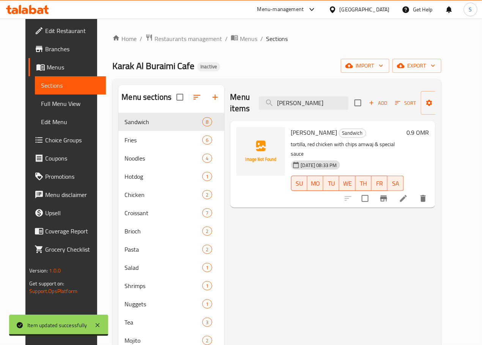
click at [408, 194] on icon at bounding box center [403, 198] width 9 height 9
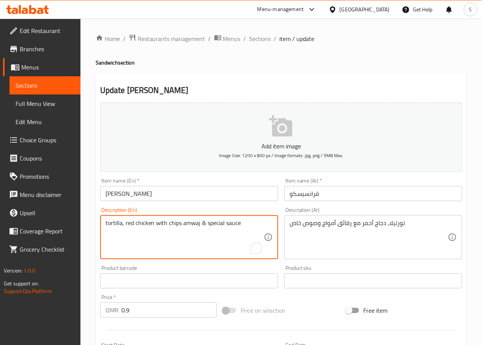
click at [173, 225] on textarea "tortilla, red chicken with chips amwaj & special sauce" at bounding box center [184, 237] width 158 height 36
paste textarea "chips"
type textarea "tortilla, red chicken with Amwaj Chips & special sauce"
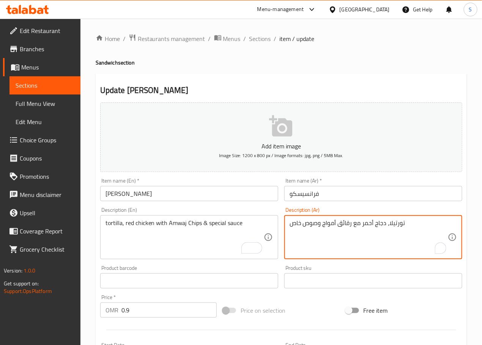
click at [293, 225] on textarea "تورتيلا، دجاج أحمر مع رقائق أمواج وصوص خاص" at bounding box center [368, 237] width 158 height 36
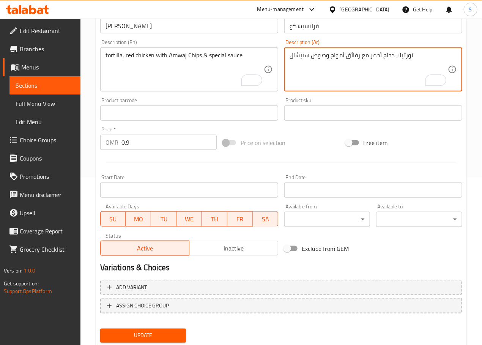
scroll to position [190, 0]
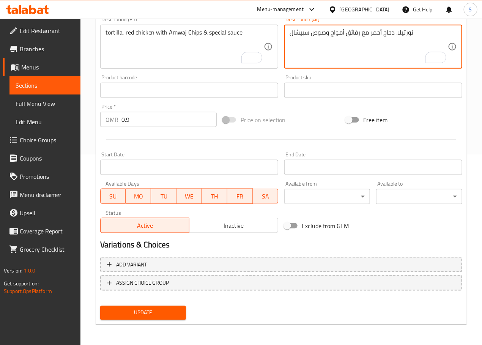
type textarea "تورتيلا، دجاج أحمر مع رقائق أمواج وصوص سبيشال"
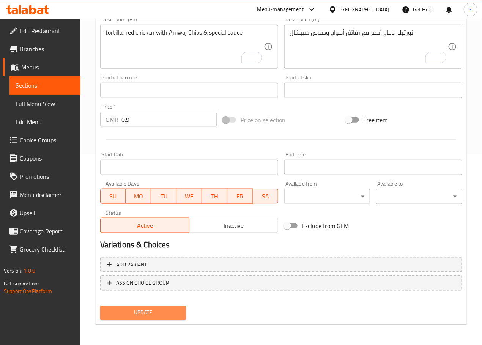
click at [154, 312] on span "Update" at bounding box center [143, 312] width 74 height 9
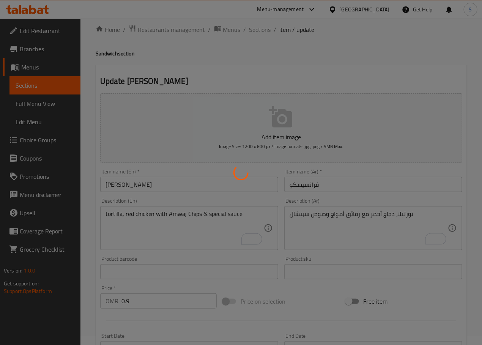
scroll to position [0, 0]
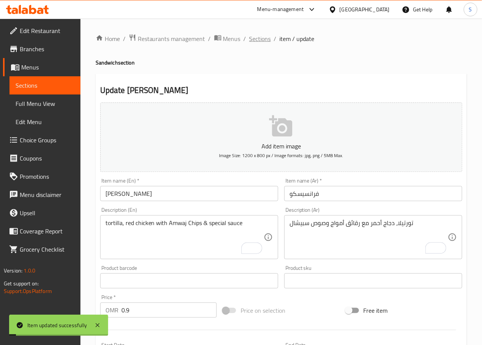
click at [259, 38] on span "Sections" at bounding box center [260, 38] width 22 height 9
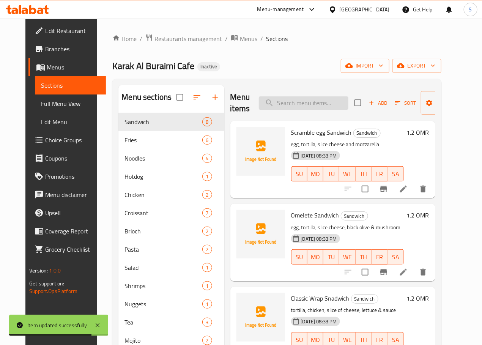
click at [294, 105] on input "search" at bounding box center [304, 102] width 90 height 13
paste input "Loaded Chetoos Fries"
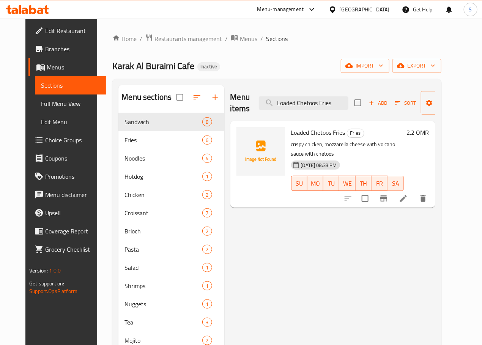
type input "Loaded Chetoos Fries"
click at [414, 194] on li at bounding box center [403, 199] width 21 height 14
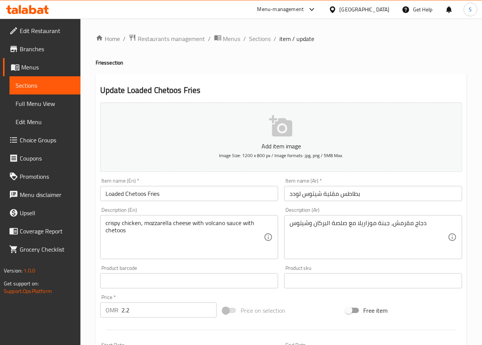
click at [331, 195] on input "بطاطس مقلية شيتوس لودد" at bounding box center [373, 193] width 178 height 15
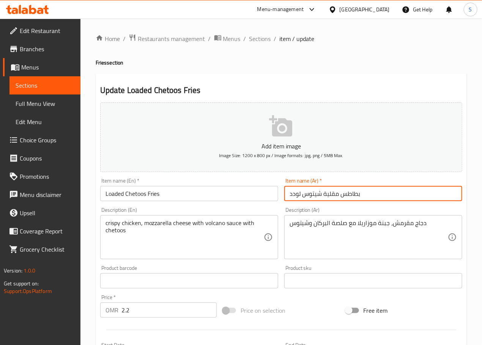
click at [331, 195] on input "بطاطس مقلية شيتوس لودد" at bounding box center [373, 193] width 178 height 15
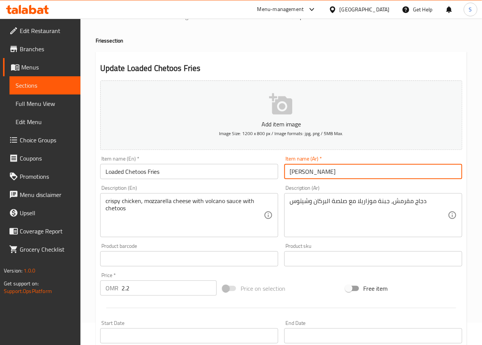
scroll to position [23, 0]
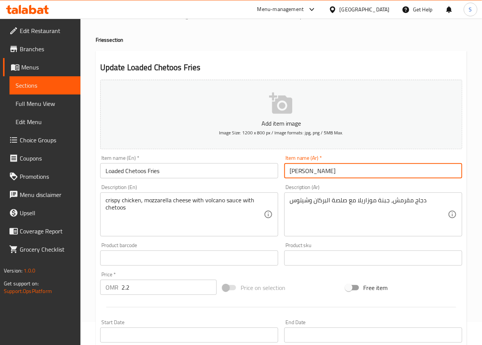
type input "شيتوس فرايز لودد"
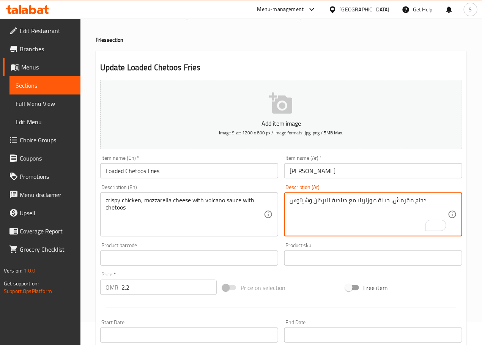
click at [324, 202] on textarea "دجاج مقرمش، جبنة موزاريلا مع صلصة البركان وشيتوس" at bounding box center [368, 214] width 158 height 36
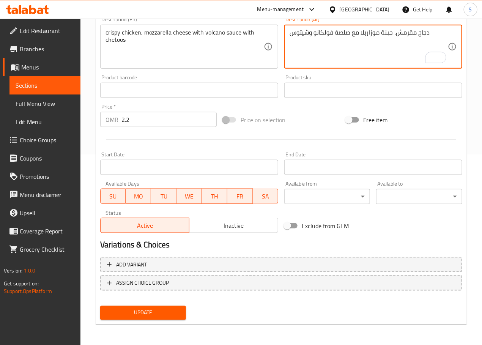
type textarea "دجاج مقرمش، جبنة موزاريلا مع صلصة فولكانو وشيتوس"
click at [180, 306] on button "Update" at bounding box center [143, 313] width 86 height 14
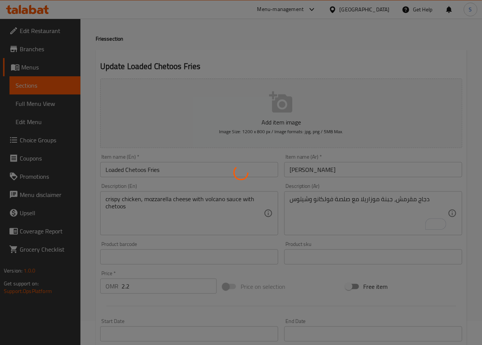
scroll to position [0, 0]
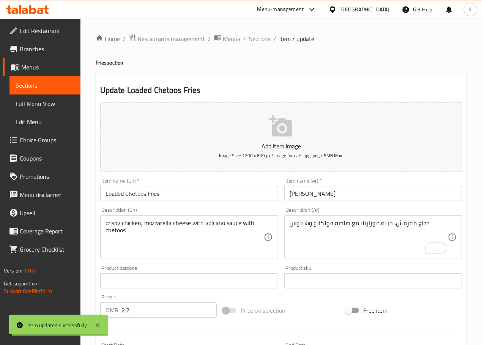
click at [258, 39] on span "Sections" at bounding box center [260, 38] width 22 height 9
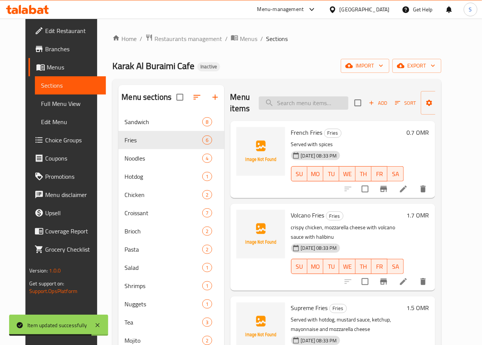
click at [321, 107] on input "search" at bounding box center [304, 102] width 90 height 13
paste input "Special Noodles"
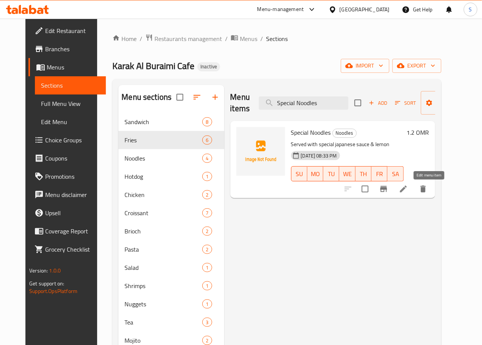
type input "Special Noodles"
click at [408, 187] on icon at bounding box center [403, 188] width 9 height 9
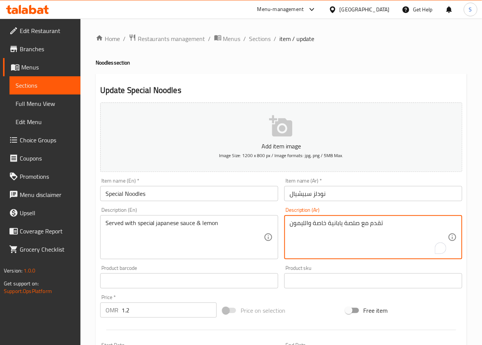
click at [319, 228] on textarea "تقدم مع صلصة يابانية خاصة والليمون" at bounding box center [368, 237] width 158 height 36
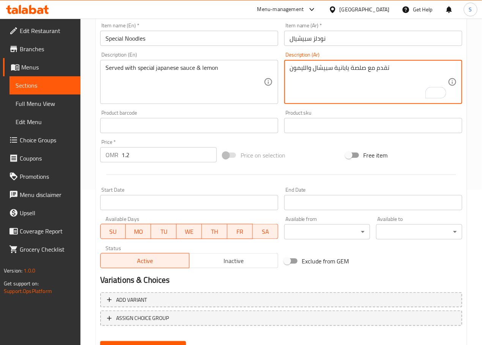
scroll to position [190, 0]
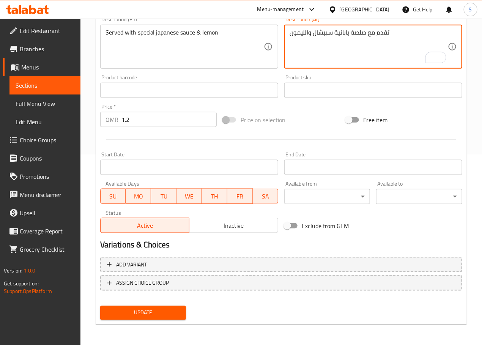
type textarea "تقدم مع صلصة يابانية سبيشال والليمون"
click at [149, 309] on span "Update" at bounding box center [143, 312] width 74 height 9
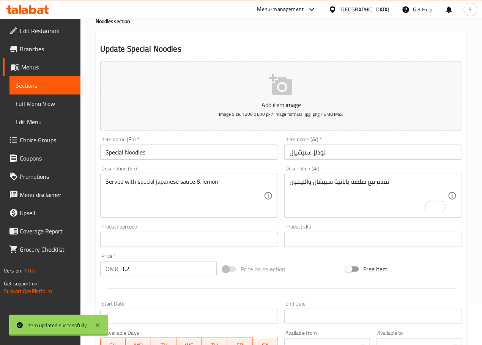
scroll to position [7, 0]
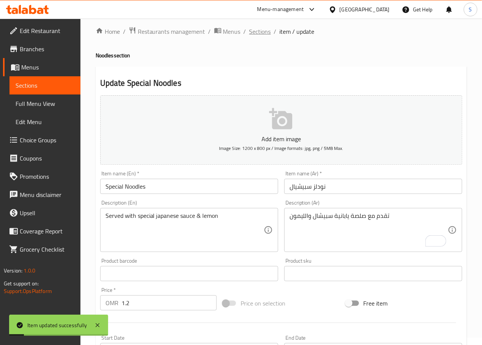
click at [259, 31] on span "Sections" at bounding box center [260, 31] width 22 height 9
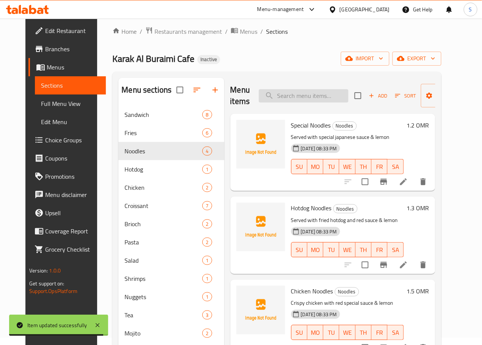
click at [299, 96] on input "search" at bounding box center [304, 95] width 90 height 13
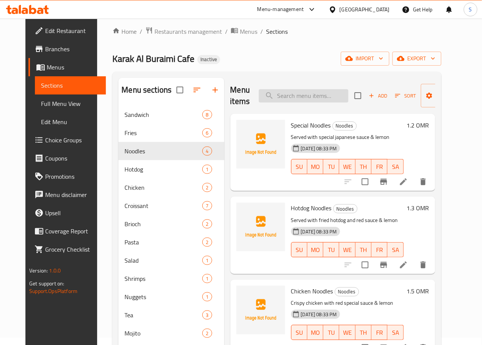
paste input "Chicken Noodles"
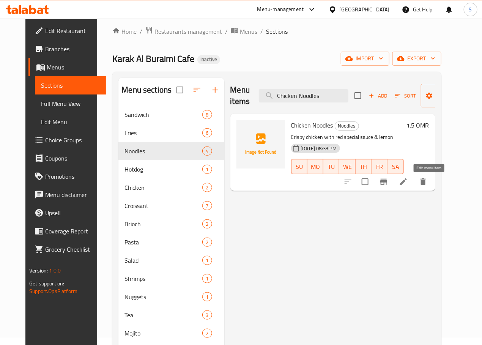
type input "Chicken Noodles"
click at [408, 184] on icon at bounding box center [403, 181] width 9 height 9
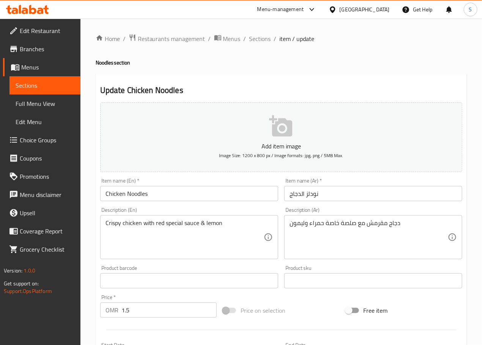
click at [334, 221] on textarea "دجاج مقرمش مع صلصة خاصة حمراء وليمون" at bounding box center [368, 237] width 158 height 36
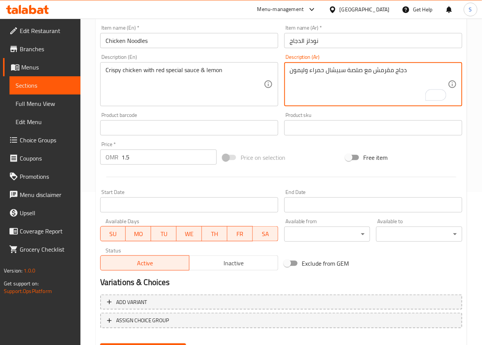
scroll to position [190, 0]
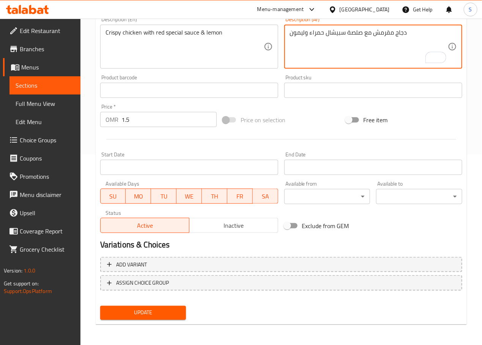
type textarea "دجاج مقرمش مع صلصة سبيشال حمراء وليمون"
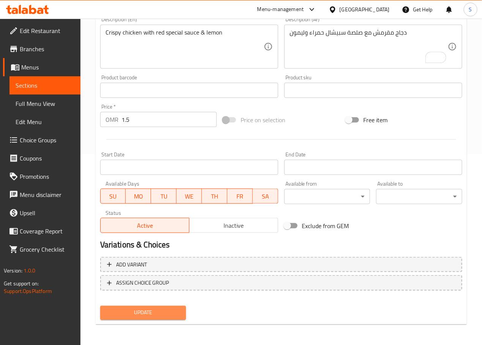
click at [148, 317] on button "Update" at bounding box center [143, 313] width 86 height 14
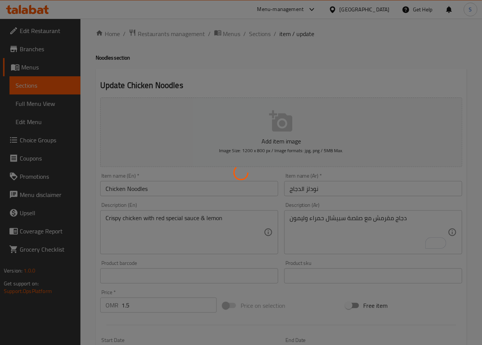
scroll to position [0, 0]
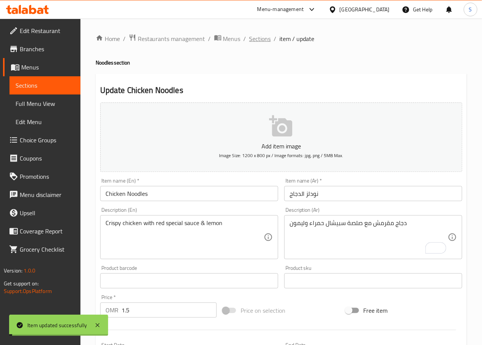
click at [256, 36] on span "Sections" at bounding box center [260, 38] width 22 height 9
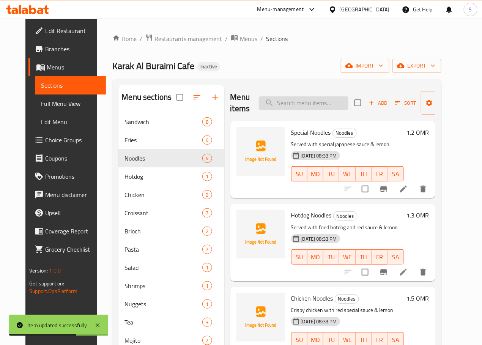
click at [313, 99] on input "search" at bounding box center [304, 102] width 90 height 13
paste input "Hotdog Stick"
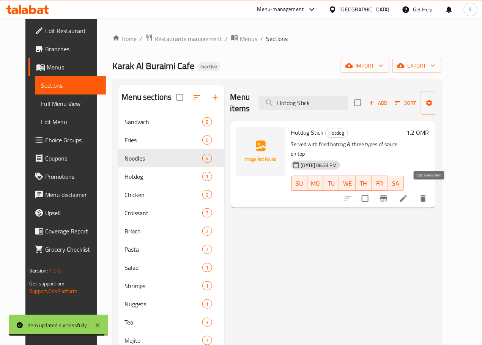
type input "Hotdog Stick"
click at [407, 195] on icon at bounding box center [403, 198] width 7 height 7
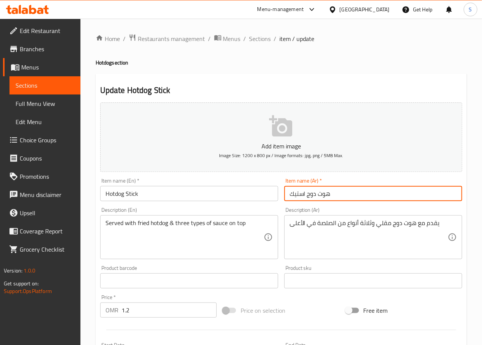
click at [303, 195] on input "هوت دوج استيك" at bounding box center [373, 193] width 178 height 15
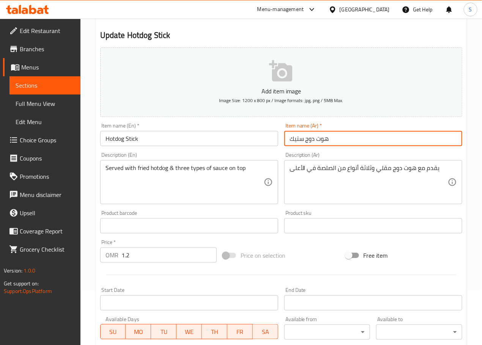
scroll to position [68, 0]
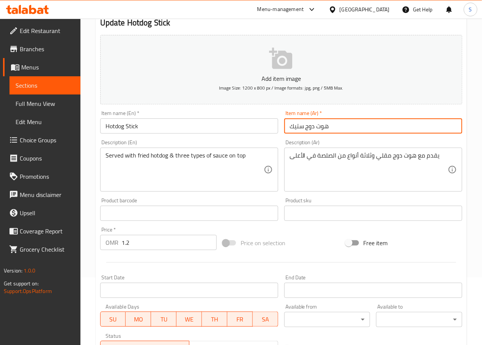
type input "هوت دوج ستيك"
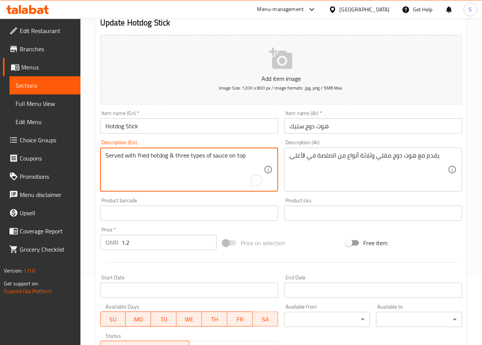
click at [183, 157] on textarea "Served with fried hotdog & three types of sauce on top" at bounding box center [184, 170] width 158 height 36
type textarea "Served with fried hotdog & 3 types of sauce on top"
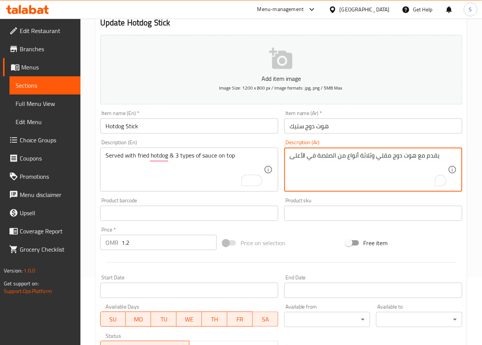
click at [368, 157] on textarea "يقدم مع هوت دوج مقلي وثلاثة أنواع من الصلصة في الأعلى" at bounding box center [368, 170] width 158 height 36
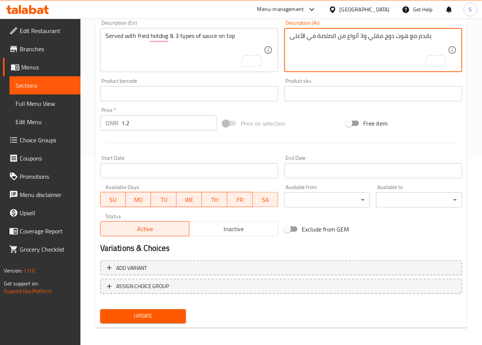
scroll to position [190, 0]
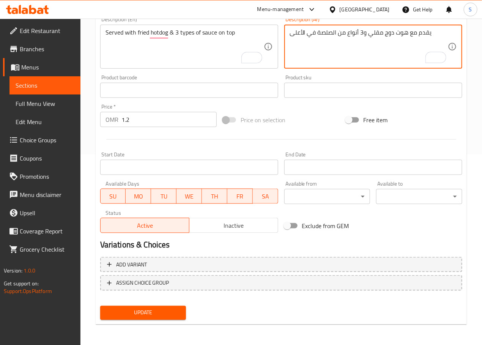
type textarea "يقدم مع هوت دوج مقلي و3 أنواع من الصلصة في الأعلى"
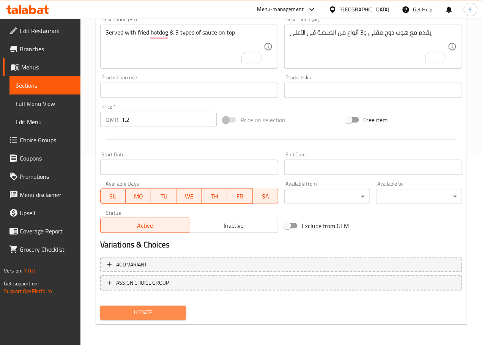
click at [156, 310] on span "Update" at bounding box center [143, 312] width 74 height 9
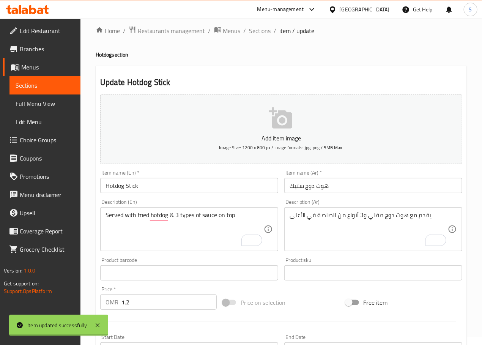
scroll to position [0, 0]
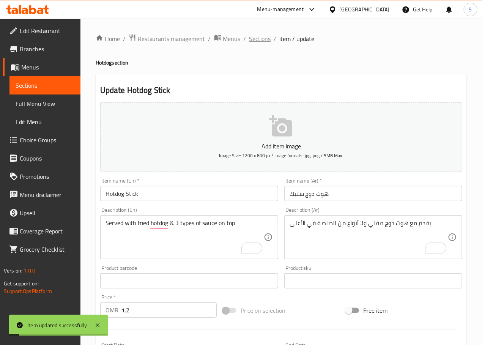
click at [261, 40] on span "Sections" at bounding box center [260, 38] width 22 height 9
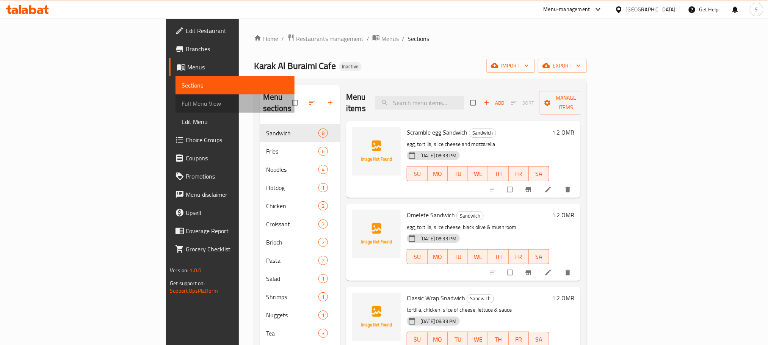
click at [182, 106] on span "Full Menu View" at bounding box center [235, 103] width 107 height 9
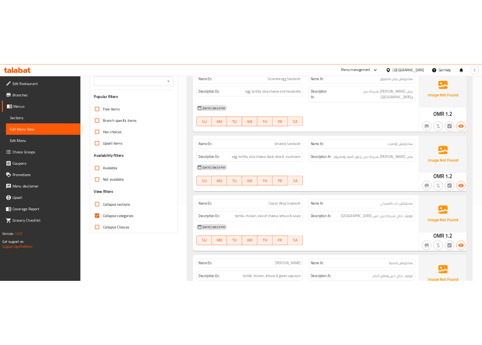
scroll to position [122, 0]
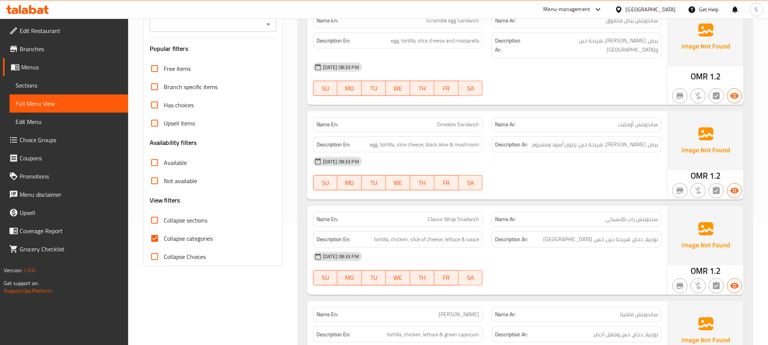
click at [168, 242] on span "Collapse categories" at bounding box center [188, 238] width 49 height 9
click at [164, 242] on input "Collapse categories" at bounding box center [155, 238] width 18 height 18
checkbox input "false"
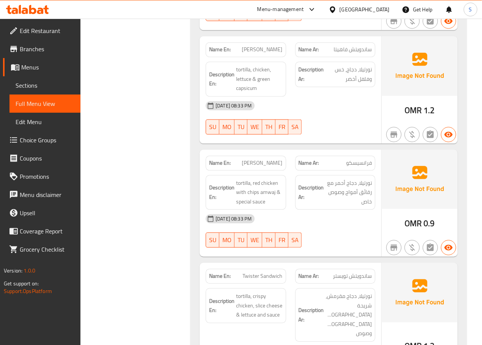
scroll to position [460, 0]
click at [264, 45] on span "[PERSON_NAME]" at bounding box center [262, 49] width 41 height 8
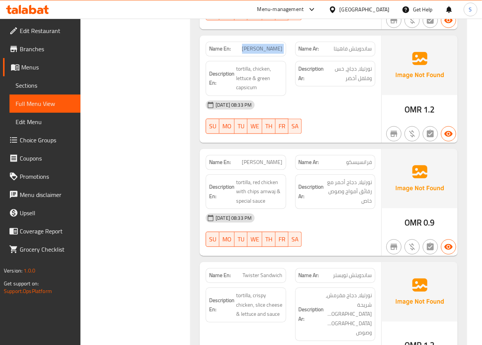
copy span "[PERSON_NAME]"
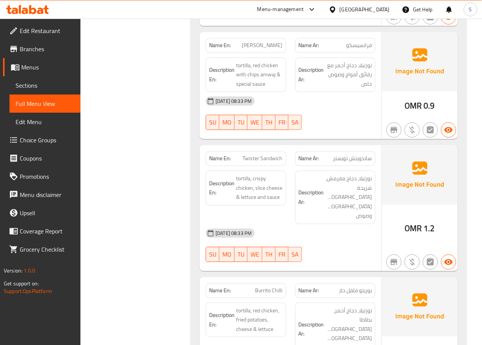
scroll to position [569, 0]
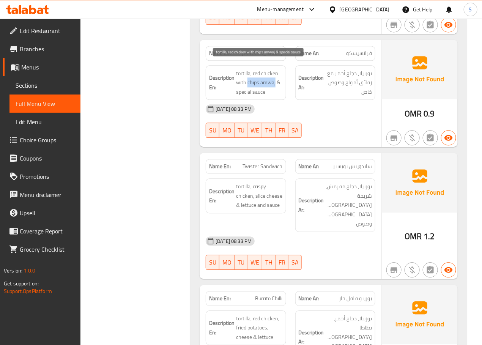
drag, startPoint x: 247, startPoint y: 79, endPoint x: 275, endPoint y: 79, distance: 28.4
click at [275, 79] on span "tortilla, red chicken with chips amwaj & special sauce" at bounding box center [259, 83] width 46 height 28
drag, startPoint x: 247, startPoint y: 77, endPoint x: 276, endPoint y: 75, distance: 28.5
click at [276, 75] on span "tortilla, red chicken with chips amwaj & special sauce" at bounding box center [259, 83] width 46 height 28
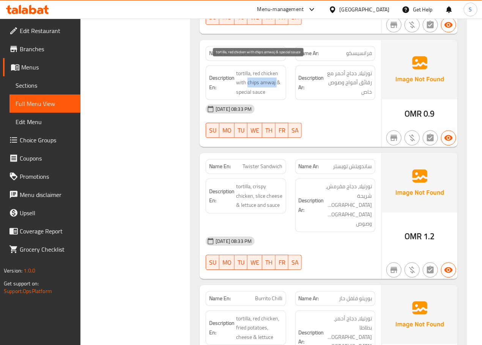
copy span "chips amwaj"
click at [272, 49] on span "[PERSON_NAME]" at bounding box center [262, 53] width 41 height 8
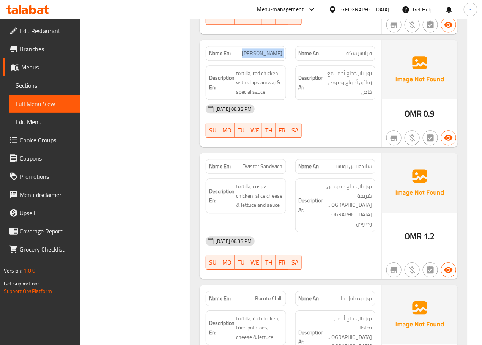
copy span "[PERSON_NAME]"
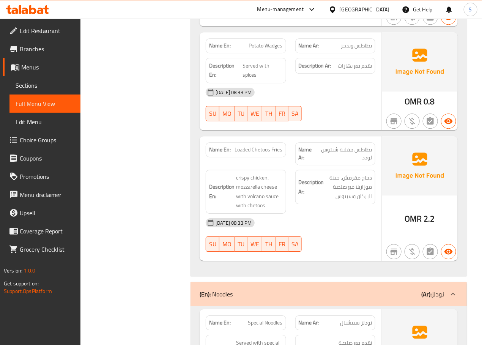
scroll to position [1616, 0]
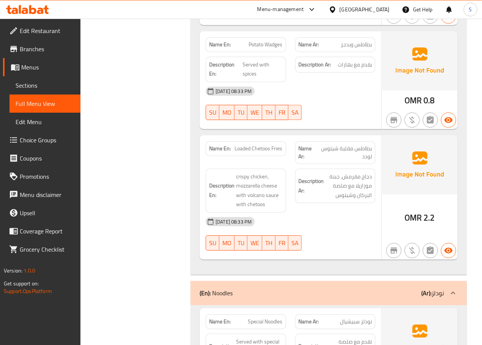
copy span "Loaded Chetoos Fries"
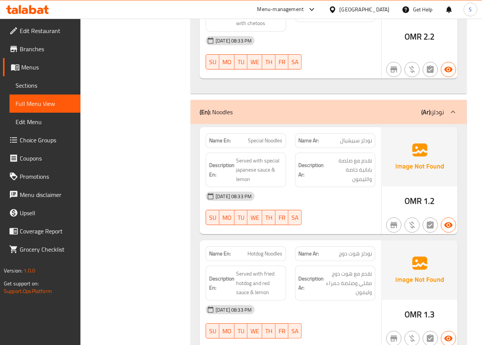
scroll to position [1809, 0]
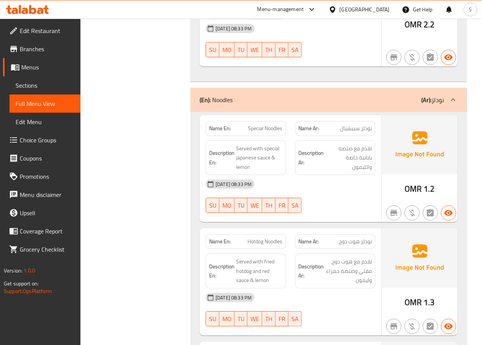
copy span "Special Noodles"
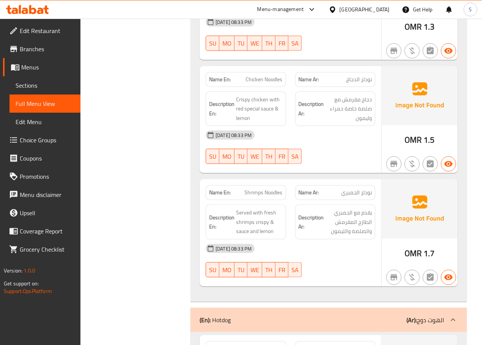
scroll to position [2085, 0]
copy span "Chicken Noodles"
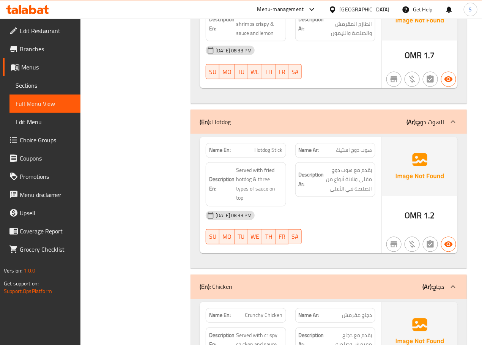
scroll to position [2291, 0]
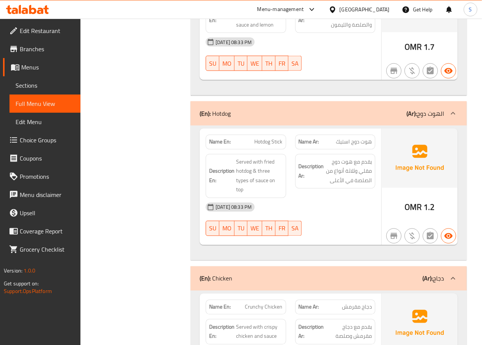
copy span "Hotdog Stick"
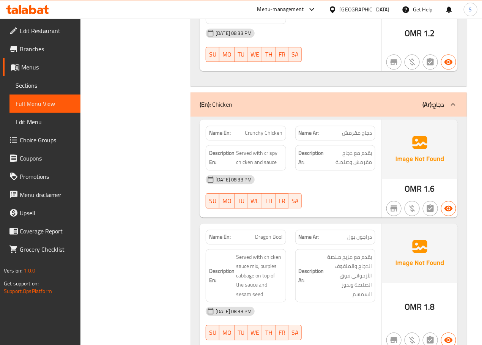
scroll to position [2473, 0]
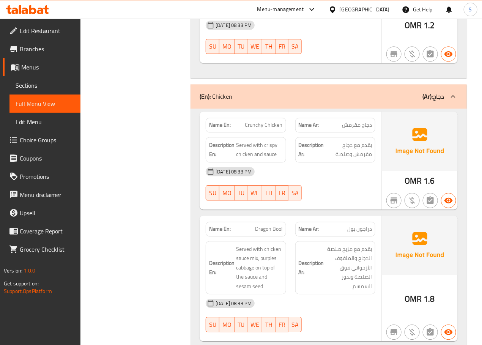
copy span "Crunchy Chicken"
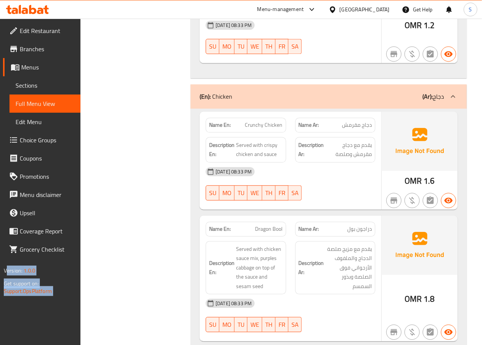
drag, startPoint x: 155, startPoint y: 160, endPoint x: -204, endPoint y: 259, distance: 371.8
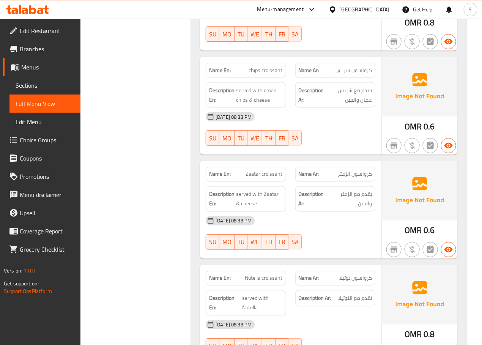
scroll to position [3222, 0]
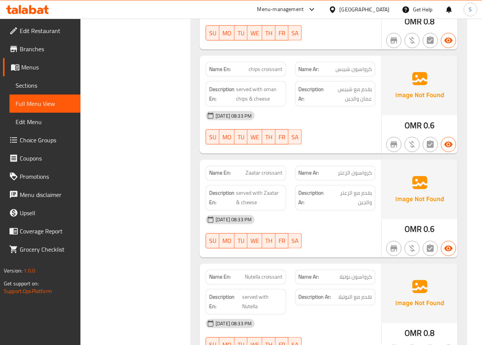
drag, startPoint x: 267, startPoint y: 34, endPoint x: 260, endPoint y: 34, distance: 6.8
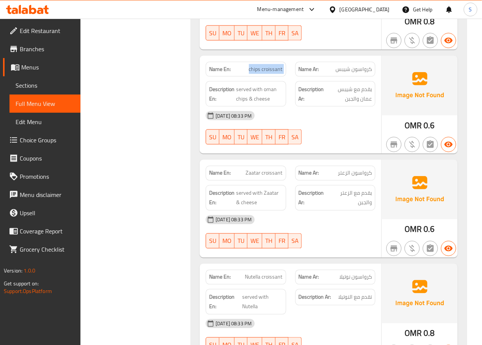
drag, startPoint x: 260, startPoint y: 34, endPoint x: 249, endPoint y: 28, distance: 12.0
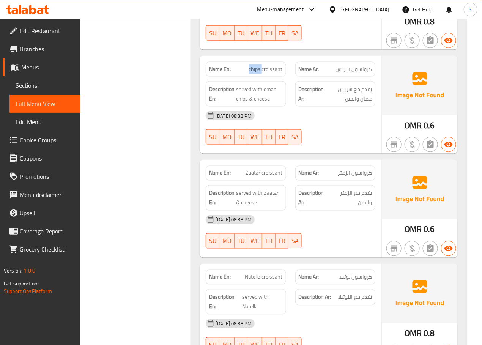
copy span "chips croissant"
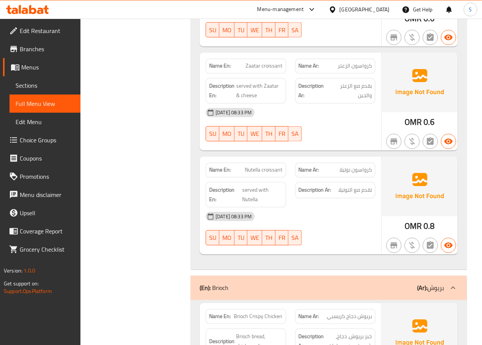
scroll to position [3330, 0]
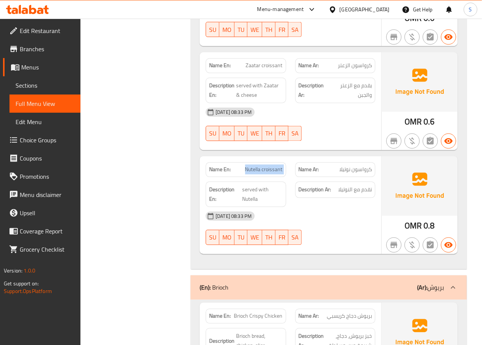
copy span "Nutella croissant"
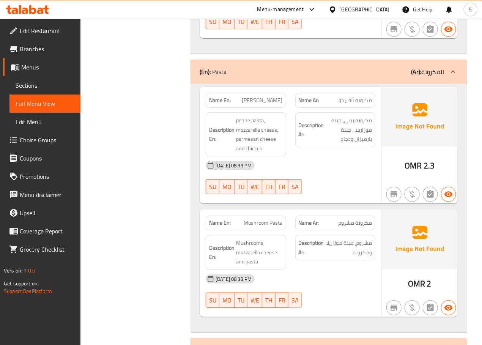
scroll to position [3815, 0]
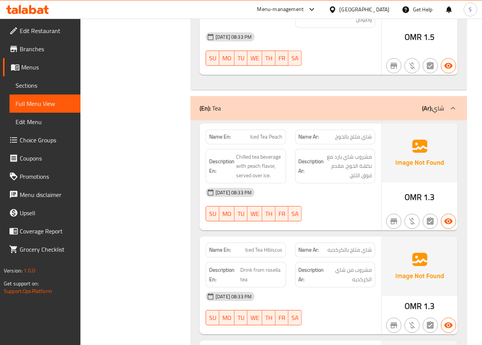
scroll to position [4556, 0]
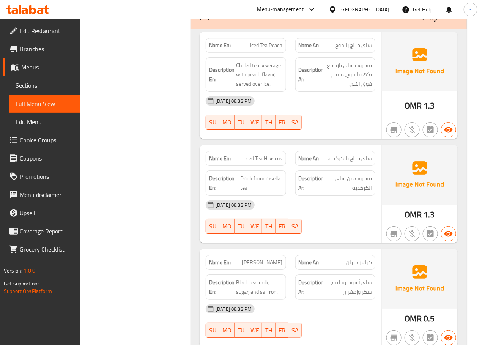
scroll to position [4644, 0]
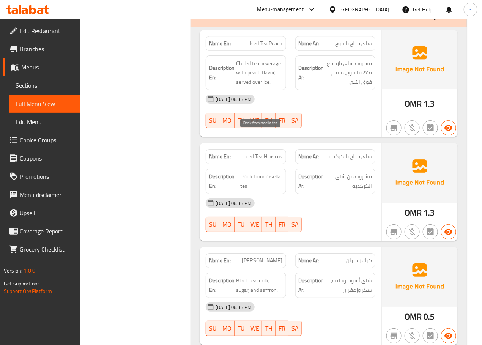
click at [269, 172] on span "Drink from rosella tea" at bounding box center [261, 181] width 42 height 19
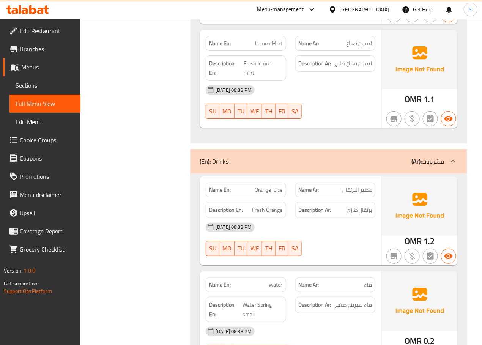
scroll to position [5725, 0]
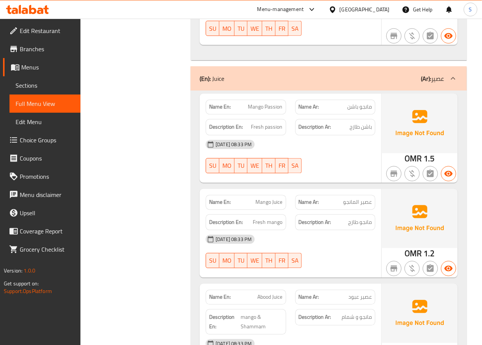
scroll to position [5203, 0]
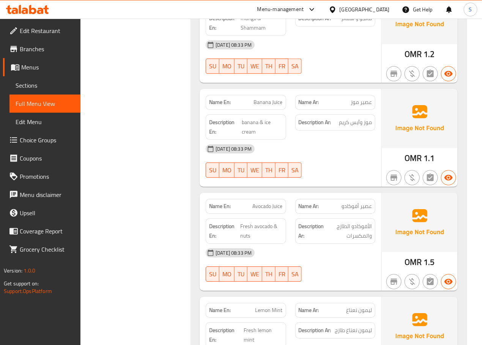
scroll to position [5502, 0]
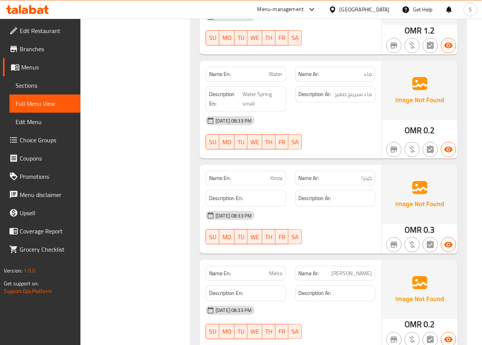
scroll to position [5980, 0]
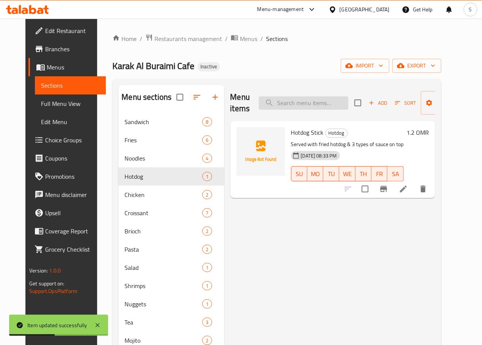
click at [270, 105] on input "search" at bounding box center [304, 102] width 90 height 13
paste input "Crunchy Chicken"
type input "Crunchy Chicken"
click at [408, 190] on icon at bounding box center [403, 188] width 9 height 9
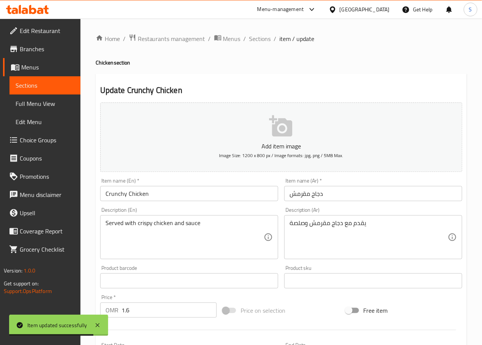
click at [298, 196] on input "دجاج مقرمش" at bounding box center [373, 193] width 178 height 15
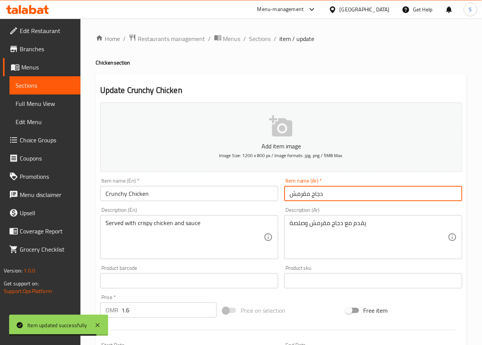
click at [298, 196] on input "دجاج مقرمش" at bounding box center [373, 193] width 178 height 15
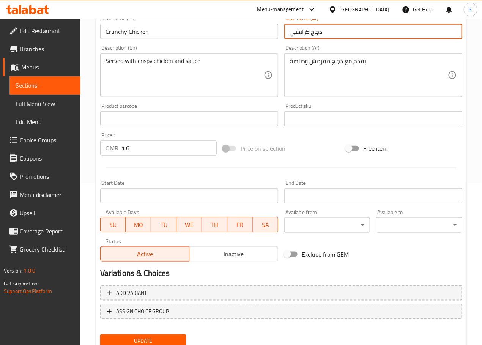
scroll to position [190, 0]
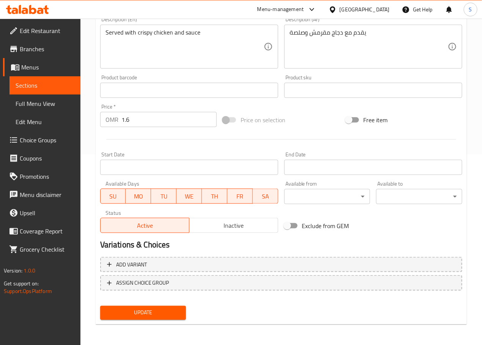
type input "دجاج كرانشي"
click at [152, 311] on span "Update" at bounding box center [143, 312] width 74 height 9
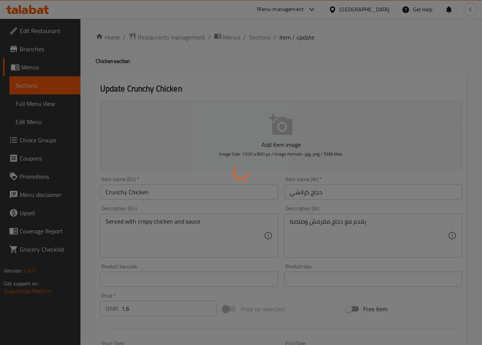
scroll to position [0, 0]
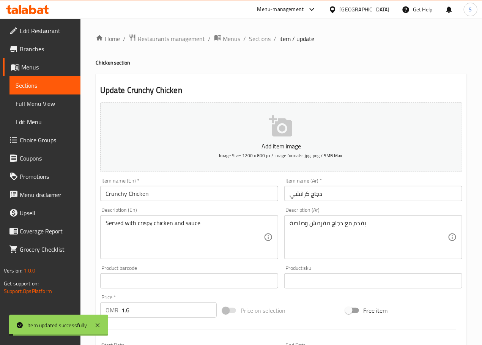
click at [262, 38] on span "Sections" at bounding box center [260, 38] width 22 height 9
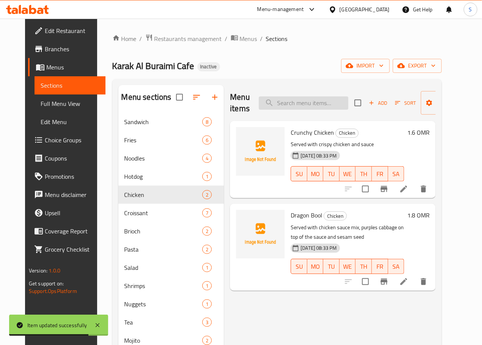
click at [296, 108] on input "search" at bounding box center [304, 102] width 90 height 13
paste input "chips croissant"
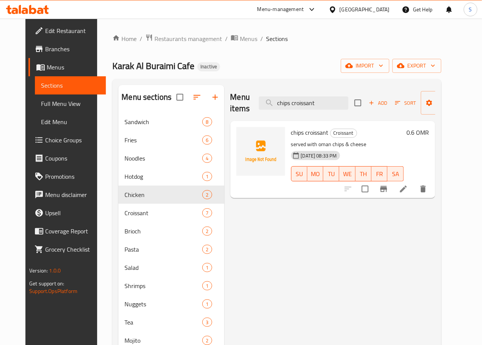
type input "chips croissant"
click at [429, 196] on div at bounding box center [385, 189] width 93 height 18
click at [408, 193] on icon at bounding box center [403, 188] width 9 height 9
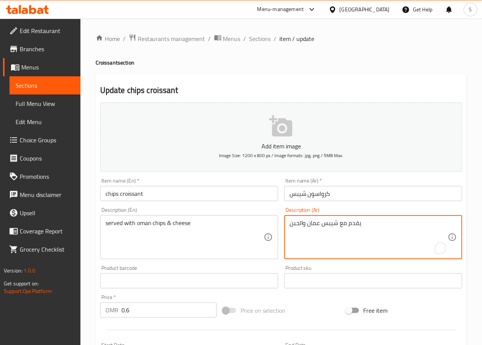
click at [332, 225] on textarea "يقدم مع شيبس عمان والجبن" at bounding box center [368, 237] width 158 height 36
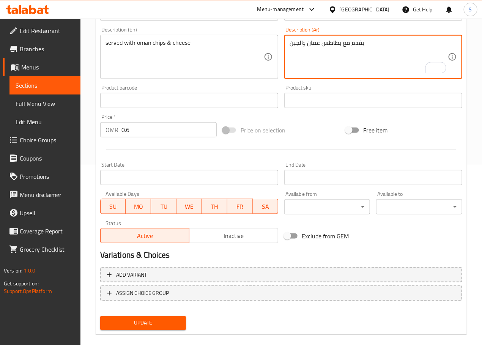
scroll to position [190, 0]
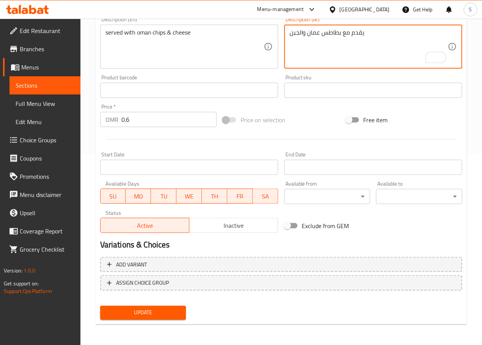
type textarea "يقدم مع بطاطس عمان والجبن"
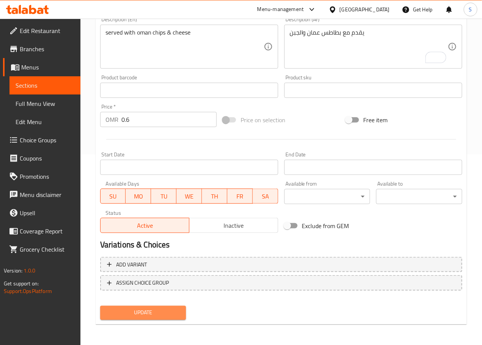
click at [146, 310] on span "Update" at bounding box center [143, 312] width 74 height 9
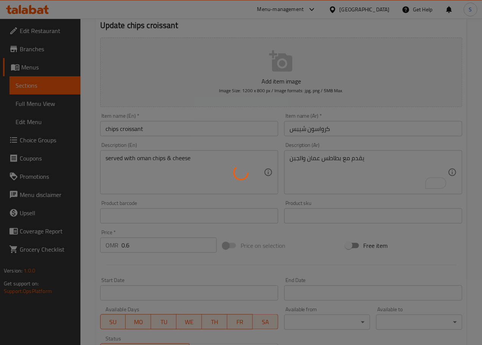
scroll to position [0, 0]
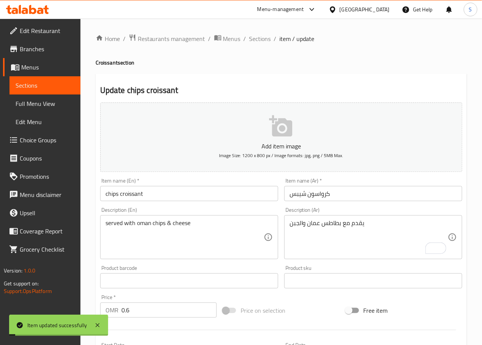
click at [258, 40] on span "Sections" at bounding box center [260, 38] width 22 height 9
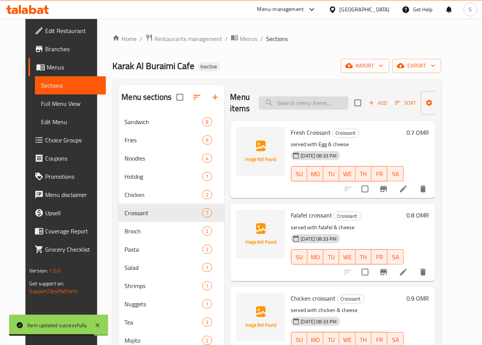
click at [272, 98] on input "search" at bounding box center [304, 102] width 90 height 13
paste input "Nutella croissant"
type input "Nutella croissant"
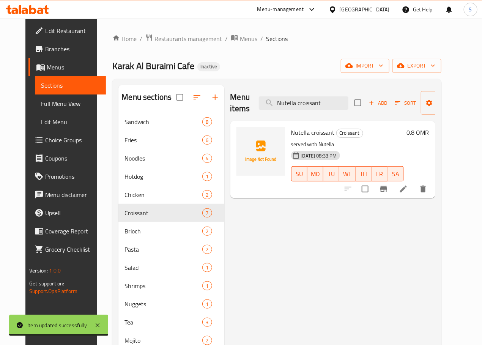
click at [407, 190] on icon at bounding box center [403, 188] width 7 height 7
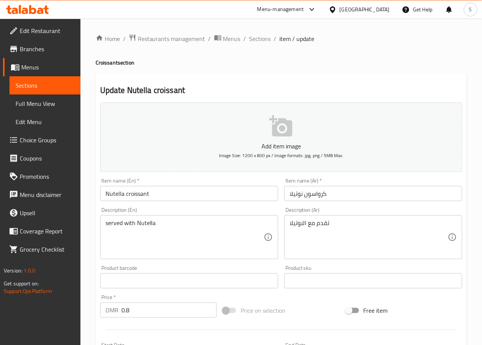
click at [188, 239] on textarea "served with Nutella" at bounding box center [184, 237] width 158 height 36
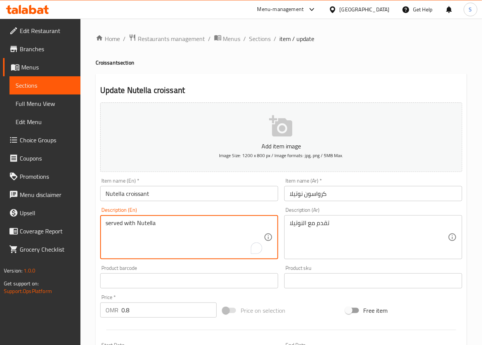
click at [188, 239] on textarea "served with Nutella" at bounding box center [184, 237] width 158 height 36
paste textarea "fresh Croissant stuffed with n"
type textarea "fresh Croissant stuffed with nutella"
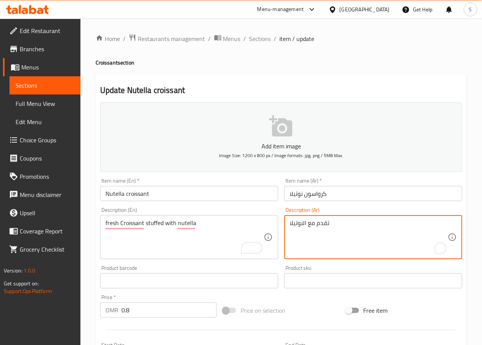
paste textarea "كرواسون طازج محشو بالنوتيلا"
paste textarea "To enrich screen reader interactions, please activate Accessibility in Grammarl…"
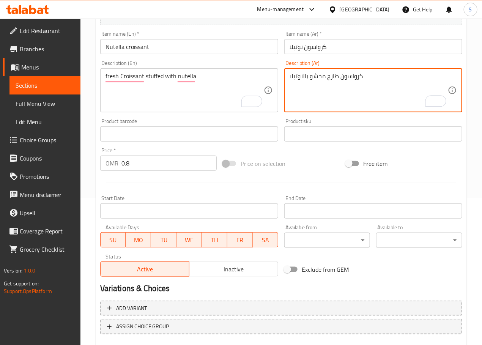
scroll to position [190, 0]
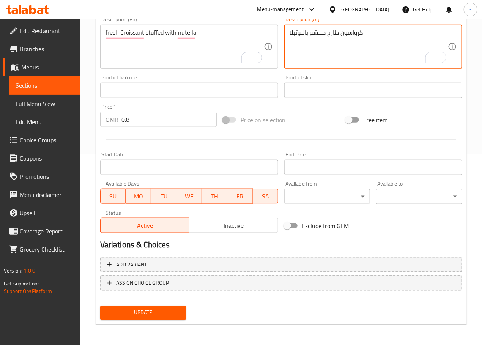
type textarea "كرواسون طازج محشو بالنوتيلا"
click at [141, 316] on span "Update" at bounding box center [143, 312] width 74 height 9
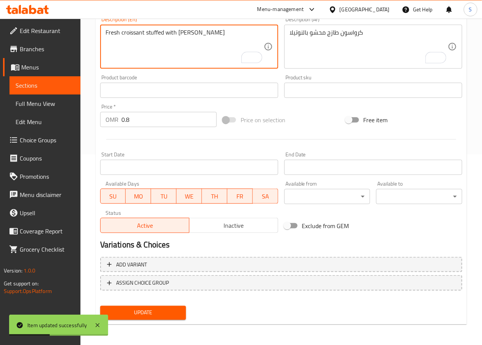
type textarea "Fresh croissant stuffed with [PERSON_NAME]"
click at [148, 309] on span "Update" at bounding box center [143, 312] width 74 height 9
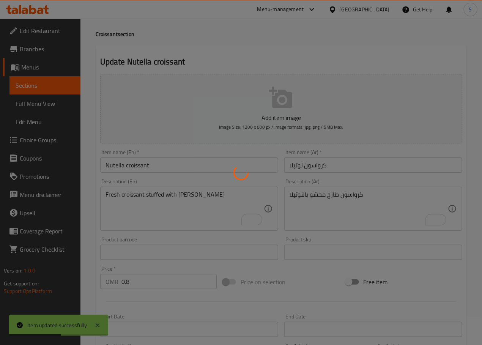
scroll to position [0, 0]
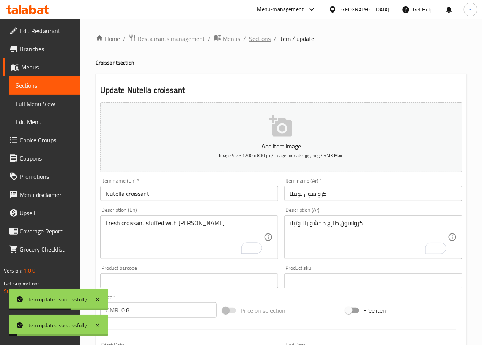
click at [258, 38] on span "Sections" at bounding box center [260, 38] width 22 height 9
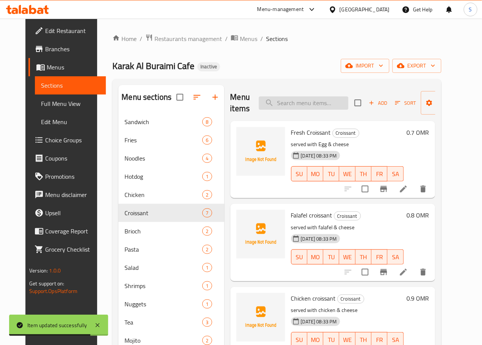
click at [296, 97] on input "search" at bounding box center [304, 102] width 90 height 13
paste input "[PERSON_NAME]"
type input "[PERSON_NAME]"
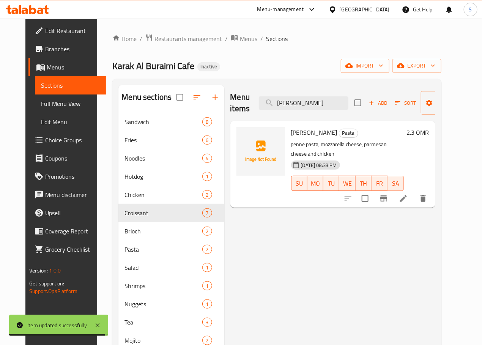
click at [408, 194] on icon at bounding box center [403, 198] width 9 height 9
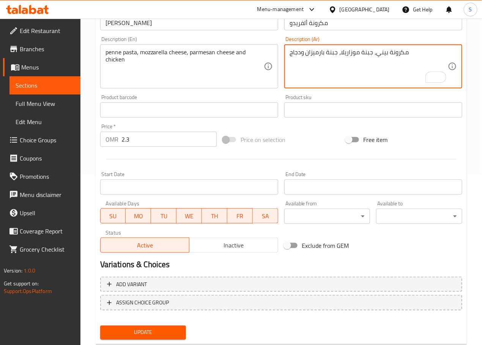
scroll to position [190, 0]
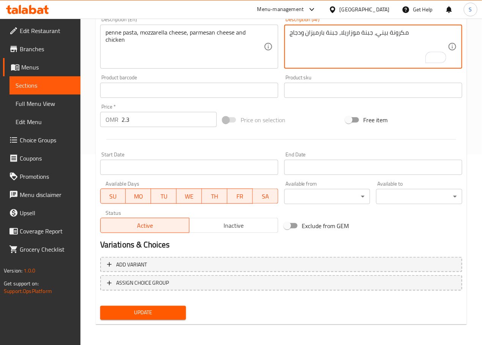
type textarea "مكرونة بيني، جبنة موزاريلا، جبنة بارميزان ودجاج"
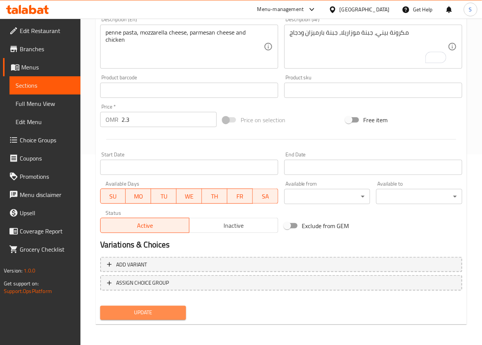
click at [148, 315] on span "Update" at bounding box center [143, 312] width 74 height 9
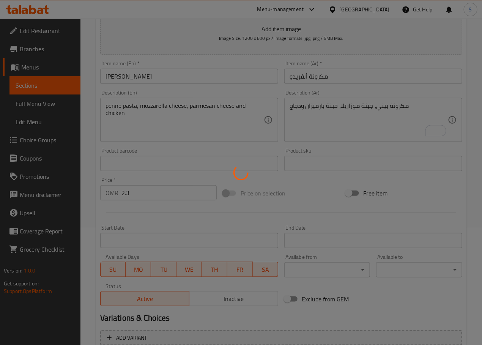
scroll to position [0, 0]
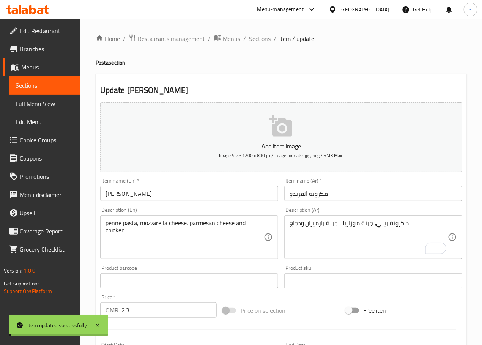
click at [255, 41] on span "Sections" at bounding box center [260, 38] width 22 height 9
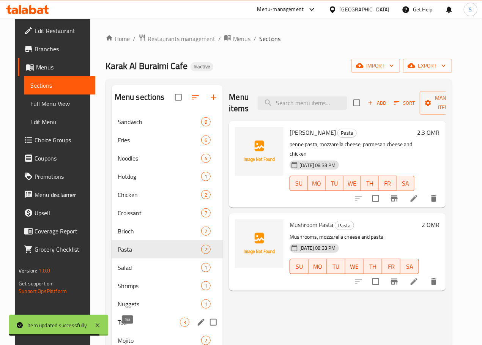
click at [124, 327] on span "Tea" at bounding box center [149, 321] width 63 height 9
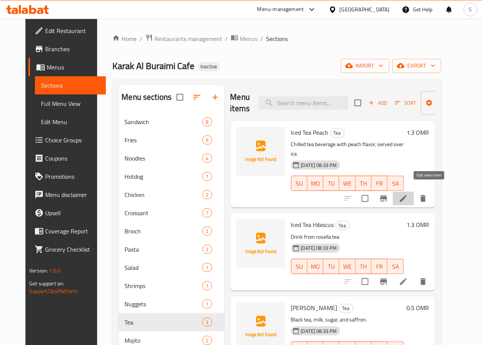
click at [408, 194] on icon at bounding box center [403, 198] width 9 height 9
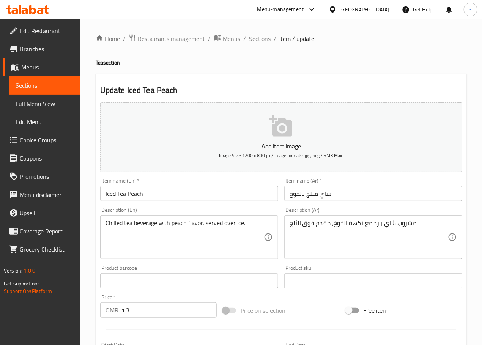
click at [377, 222] on textarea "مشروب شاي بارد مع نكهة الخوخ، مقدم فوق الثلج." at bounding box center [368, 237] width 158 height 36
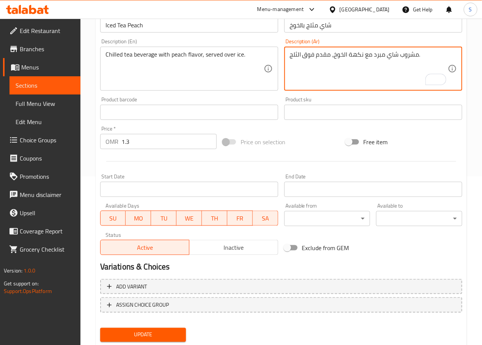
scroll to position [190, 0]
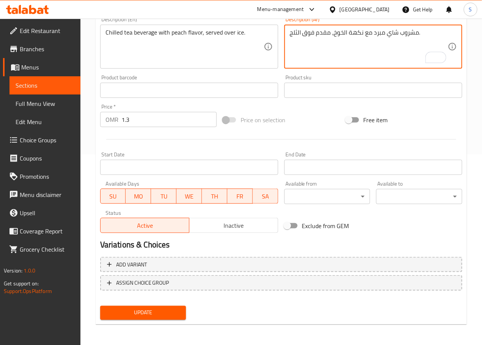
type textarea "مشروب شاي مبرد مع نكهة الخوخ، مقدم فوق الثلج."
click at [162, 308] on span "Update" at bounding box center [143, 312] width 74 height 9
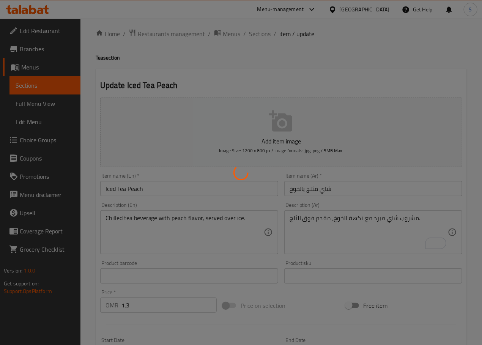
scroll to position [0, 0]
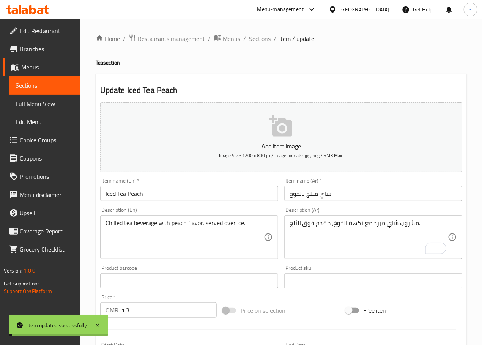
click at [261, 37] on span "Sections" at bounding box center [260, 38] width 22 height 9
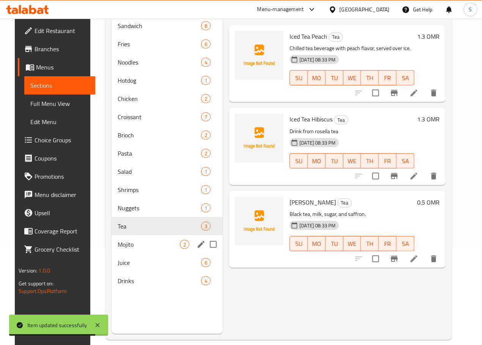
scroll to position [106, 0]
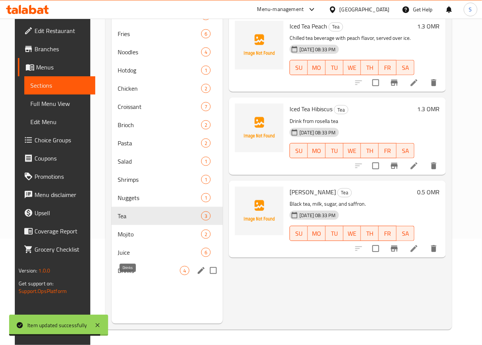
click at [131, 275] on span "Drinks" at bounding box center [149, 270] width 63 height 9
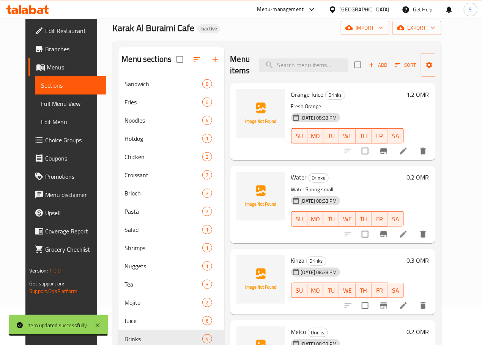
scroll to position [9, 0]
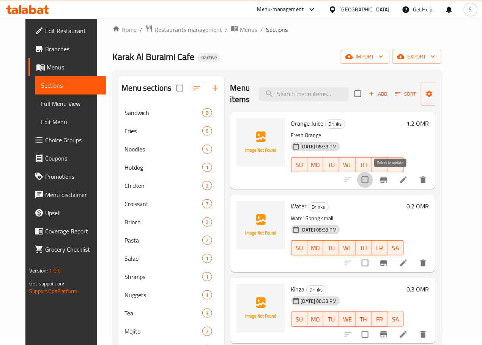
click at [373, 180] on input "checkbox" at bounding box center [365, 180] width 16 height 16
click at [459, 93] on icon "button" at bounding box center [463, 94] width 8 height 8
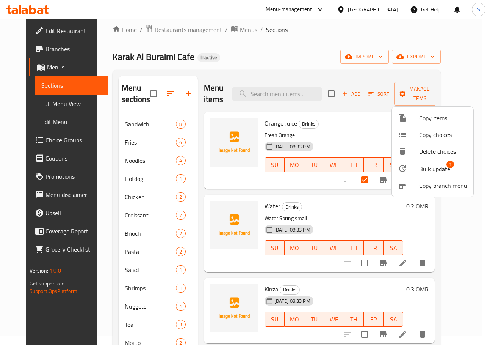
click at [422, 170] on span "Bulk update" at bounding box center [434, 168] width 31 height 9
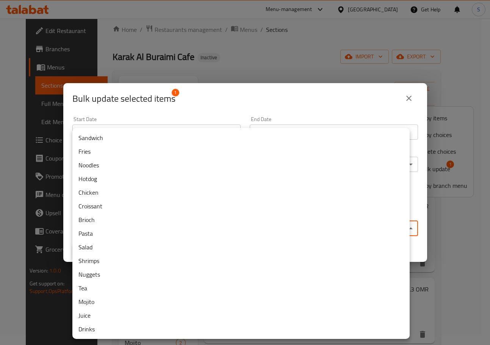
click at [209, 226] on body "​ Menu-management [GEOGRAPHIC_DATA] Get Help S Edit Restaurant Branches Menus S…" at bounding box center [245, 172] width 490 height 326
click at [135, 315] on li "Juice" at bounding box center [241, 315] width 338 height 14
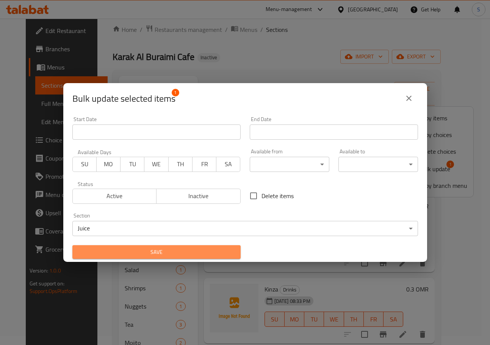
click at [173, 255] on span "Save" at bounding box center [157, 251] width 156 height 9
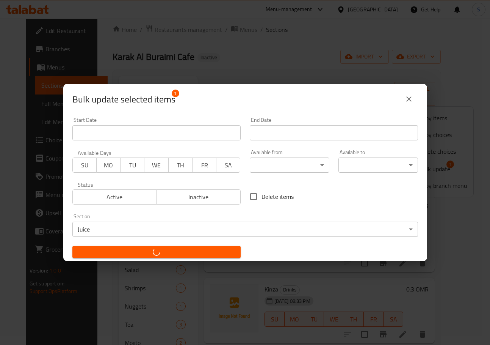
checkbox input "false"
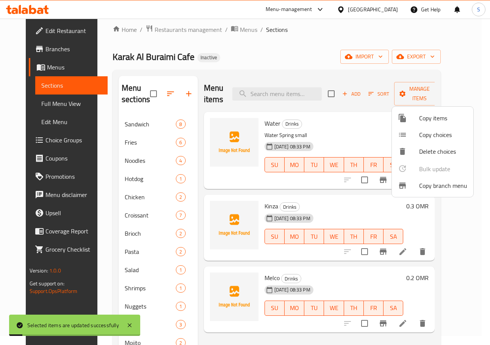
click at [85, 290] on div at bounding box center [245, 172] width 490 height 345
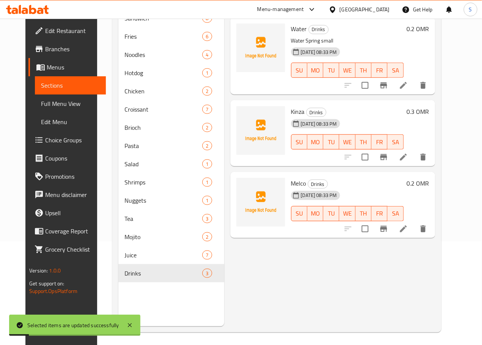
scroll to position [106, 0]
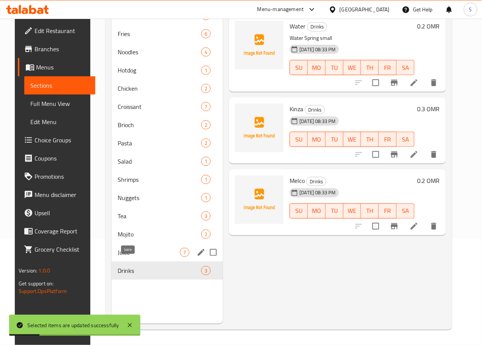
click at [118, 257] on span "Juice" at bounding box center [149, 252] width 63 height 9
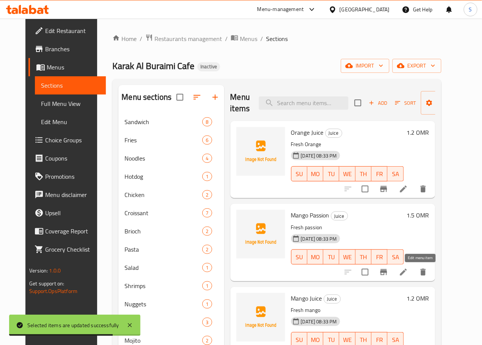
click at [407, 274] on icon at bounding box center [403, 272] width 7 height 7
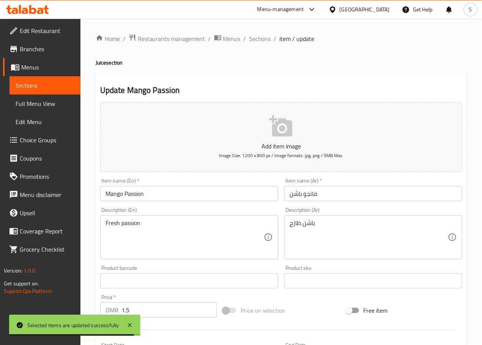
click at [294, 195] on input "مانجو باشن" at bounding box center [373, 193] width 178 height 15
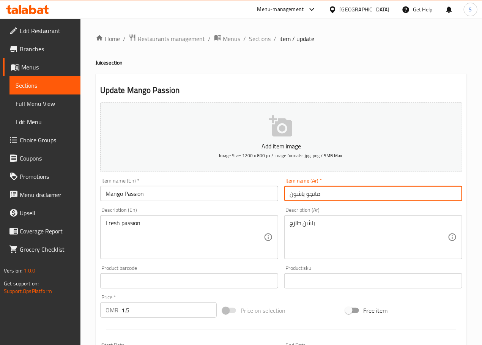
type input "مانجو باشون"
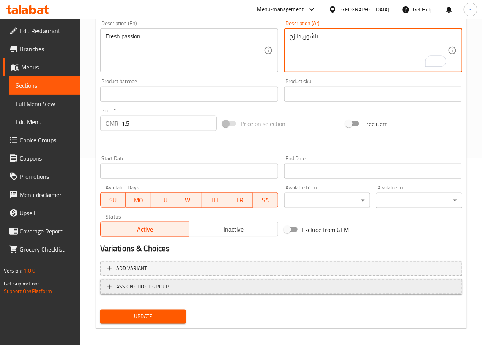
scroll to position [190, 0]
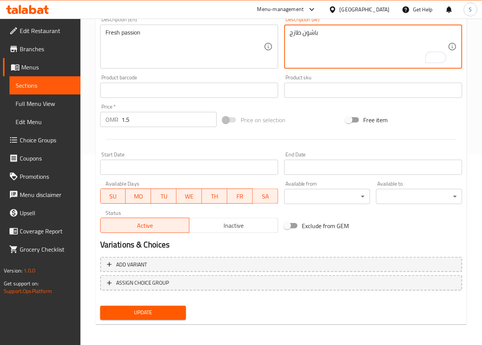
type textarea "باشون طازج"
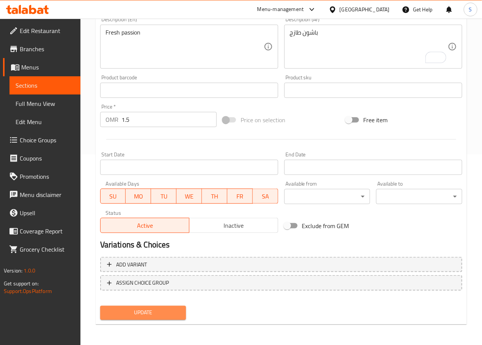
click at [141, 310] on span "Update" at bounding box center [143, 312] width 74 height 9
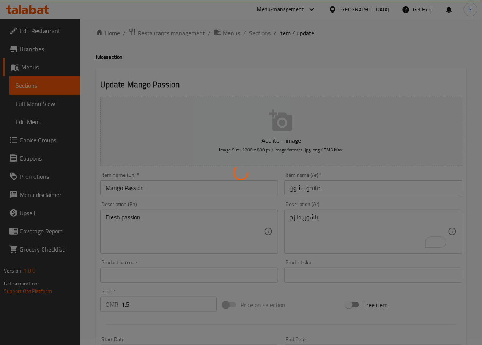
scroll to position [0, 0]
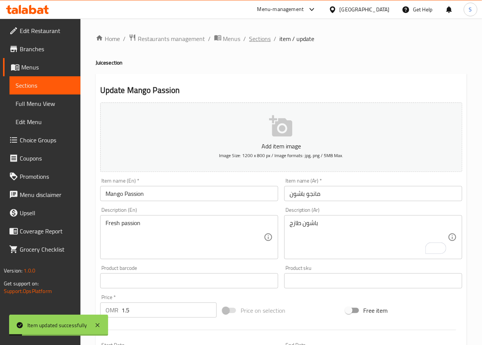
click at [253, 39] on span "Sections" at bounding box center [260, 38] width 22 height 9
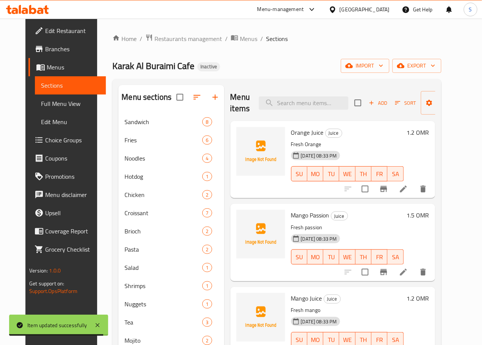
click at [97, 267] on div "Home / Restaurants management / Menus / Sections Karak Al Buraimi Cafe Inactive…" at bounding box center [276, 235] width 359 height 432
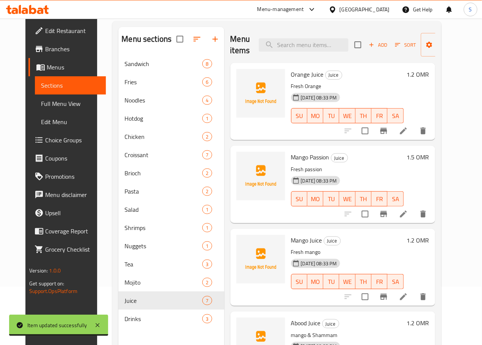
scroll to position [106, 0]
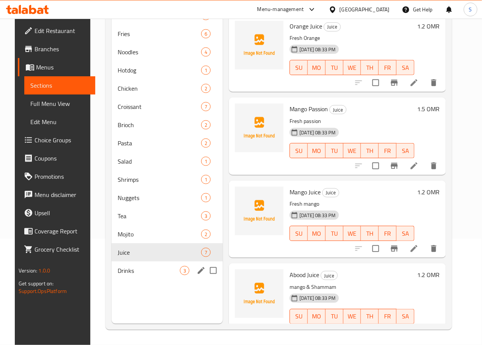
click at [120, 280] on div "Drinks 3" at bounding box center [168, 270] width 112 height 18
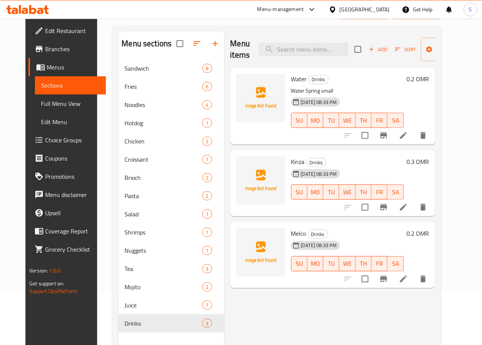
scroll to position [42, 0]
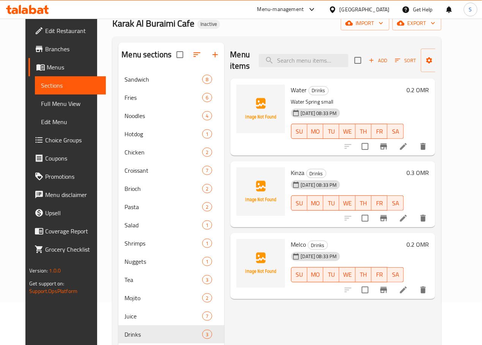
click at [408, 219] on icon at bounding box center [403, 218] width 9 height 9
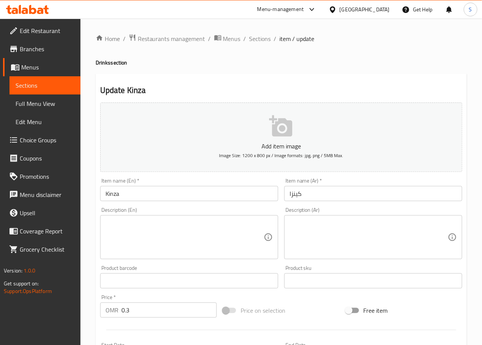
click at [154, 232] on textarea at bounding box center [184, 237] width 158 height 36
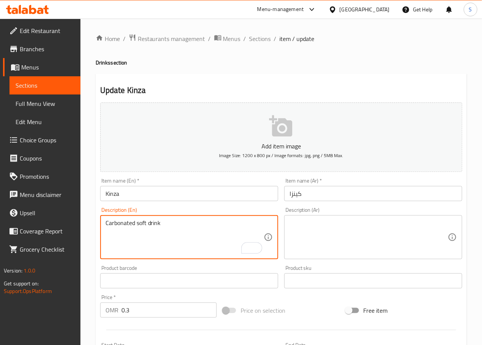
type textarea "Carbonated soft drink"
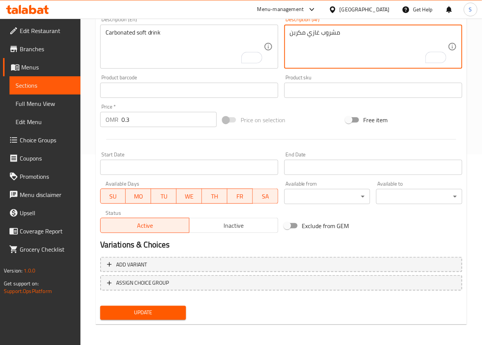
type textarea "مشروب غازي مكربن"
click at [137, 308] on span "Update" at bounding box center [143, 312] width 74 height 9
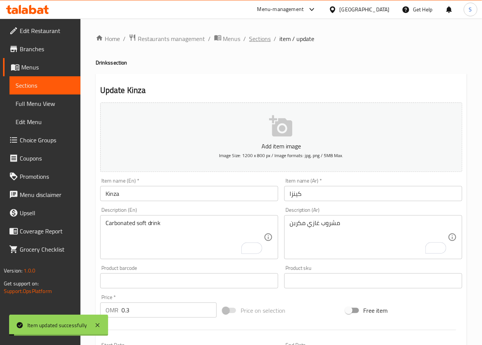
click at [258, 36] on span "Sections" at bounding box center [260, 38] width 22 height 9
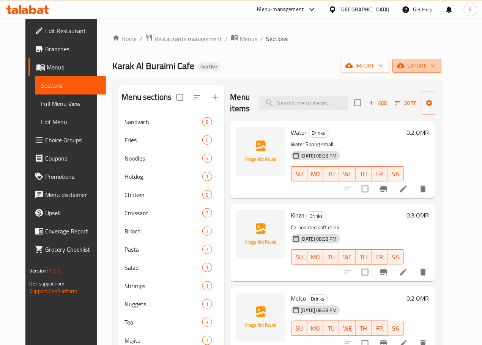
click at [437, 67] on icon "button" at bounding box center [433, 66] width 8 height 8
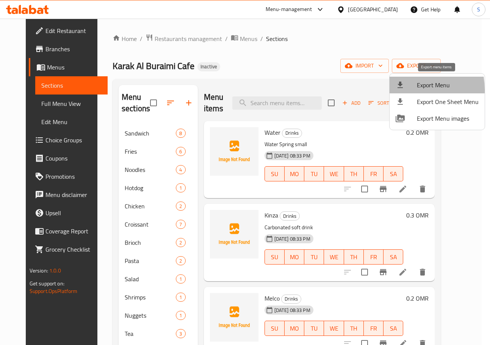
click at [399, 90] on li "Export Menu" at bounding box center [437, 85] width 95 height 17
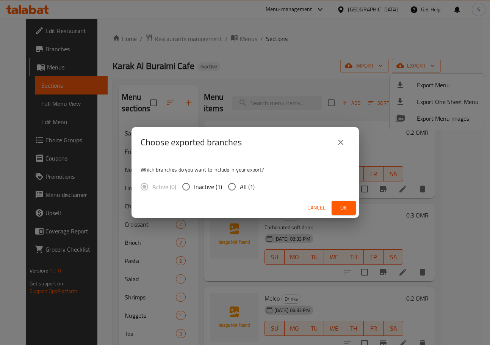
click at [243, 187] on span "All (1)" at bounding box center [247, 186] width 15 height 9
click at [240, 187] on input "All (1)" at bounding box center [232, 187] width 16 height 16
radio input "true"
click at [339, 210] on span "Ok" at bounding box center [344, 207] width 12 height 9
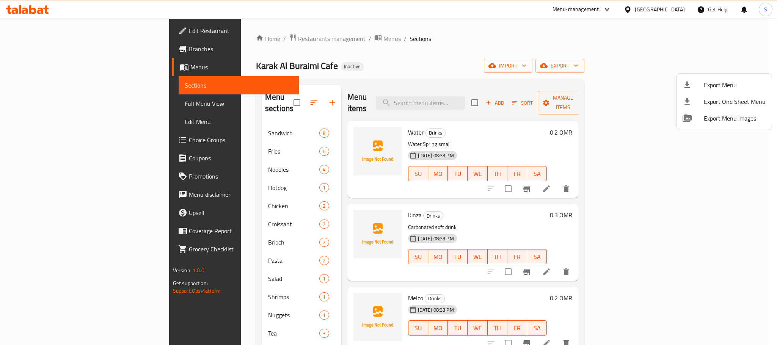
click at [268, 98] on div at bounding box center [388, 172] width 777 height 345
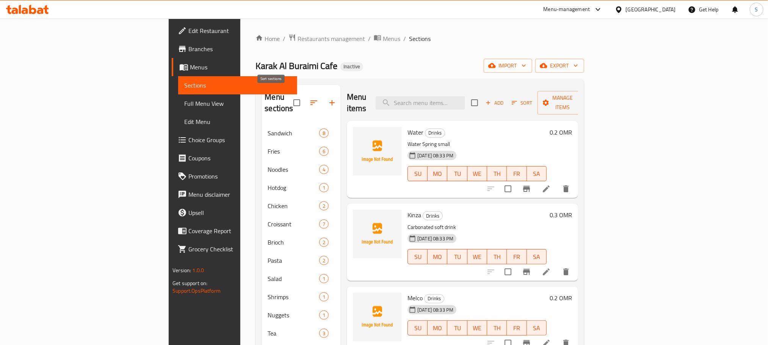
click at [309, 100] on icon "button" at bounding box center [313, 102] width 9 height 9
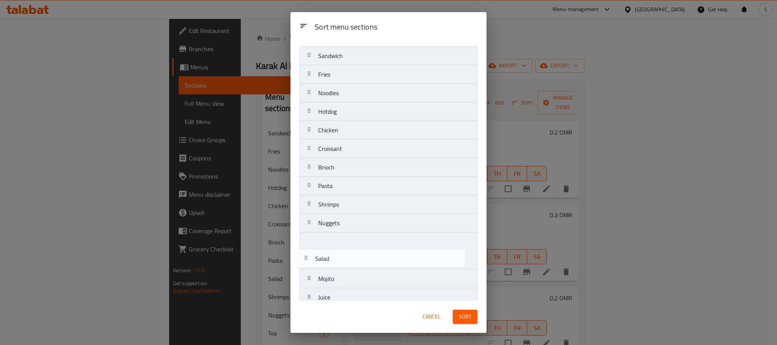
drag, startPoint x: 348, startPoint y: 222, endPoint x: 343, endPoint y: 271, distance: 49.2
click at [343, 271] on nav "Sandwich Fries Noodles Hotdog Chicken Croissant Brioch Pasta Salad Shrimps Nugg…" at bounding box center [389, 186] width 178 height 280
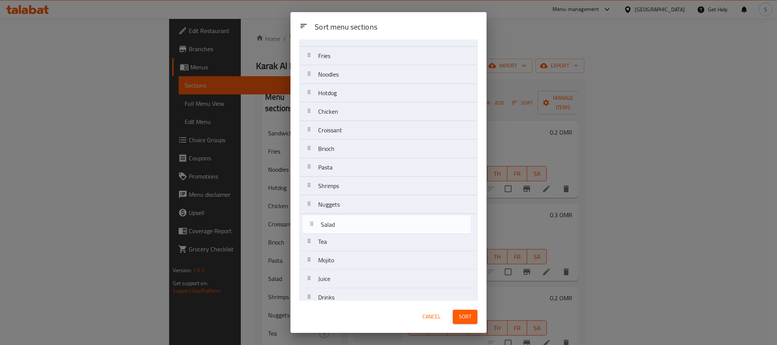
drag, startPoint x: 344, startPoint y: 263, endPoint x: 346, endPoint y: 215, distance: 47.5
click at [346, 215] on nav "Sandwich Fries Noodles Hotdog Chicken Croissant Brioch Pasta Shrimps Nuggets Te…" at bounding box center [389, 168] width 178 height 280
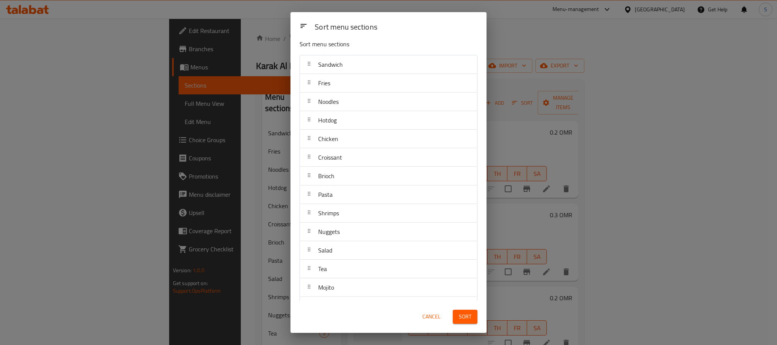
scroll to position [0, 0]
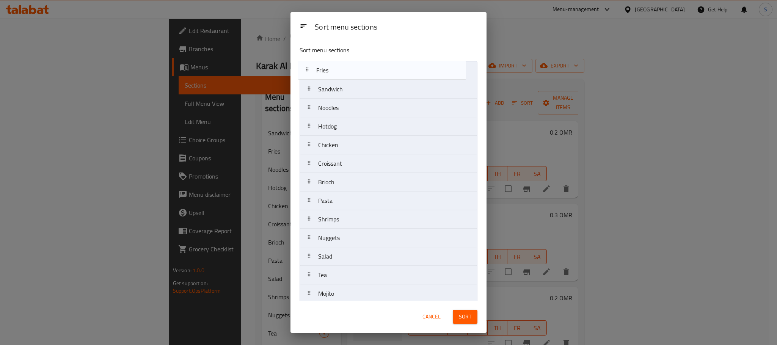
drag, startPoint x: 362, startPoint y: 89, endPoint x: 360, endPoint y: 66, distance: 22.9
click at [360, 66] on nav "Sandwich Fries Noodles Hotdog Chicken Croissant Brioch Pasta Shrimps Nuggets Sa…" at bounding box center [389, 201] width 178 height 280
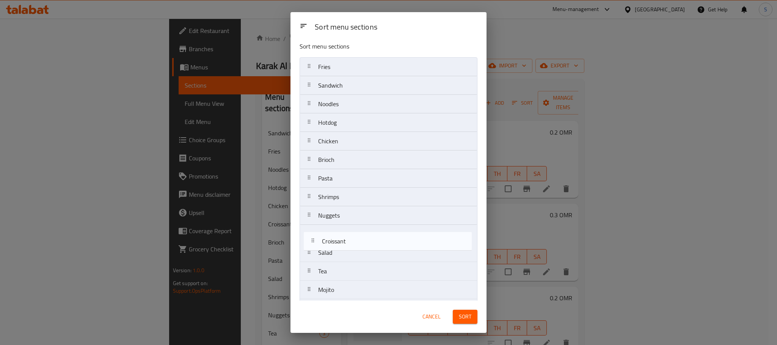
drag, startPoint x: 354, startPoint y: 169, endPoint x: 357, endPoint y: 248, distance: 79.7
click at [357, 248] on nav "Fries Sandwich Noodles Hotdog Chicken Croissant Brioch Pasta Shrimps Nuggets Sa…" at bounding box center [389, 197] width 178 height 280
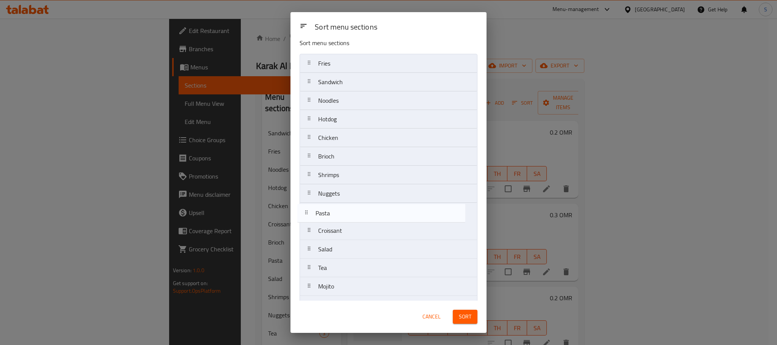
drag, startPoint x: 350, startPoint y: 178, endPoint x: 346, endPoint y: 221, distance: 43.0
click at [346, 221] on nav "Fries Sandwich Noodles Hotdog Chicken Brioch Pasta Shrimps Nuggets Croissant Sa…" at bounding box center [389, 194] width 178 height 280
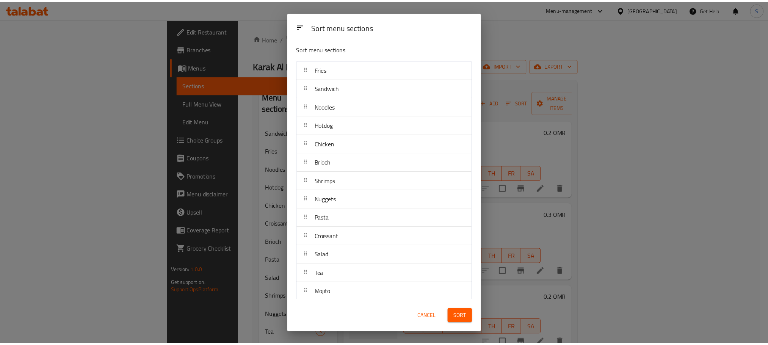
scroll to position [0, 0]
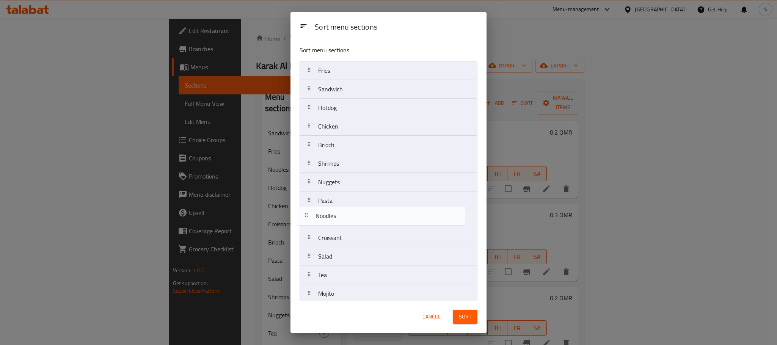
drag, startPoint x: 338, startPoint y: 106, endPoint x: 335, endPoint y: 216, distance: 110.4
click at [335, 216] on nav "Fries Sandwich Noodles Hotdog Chicken Brioch Shrimps Nuggets Pasta Croissant Sa…" at bounding box center [389, 201] width 178 height 280
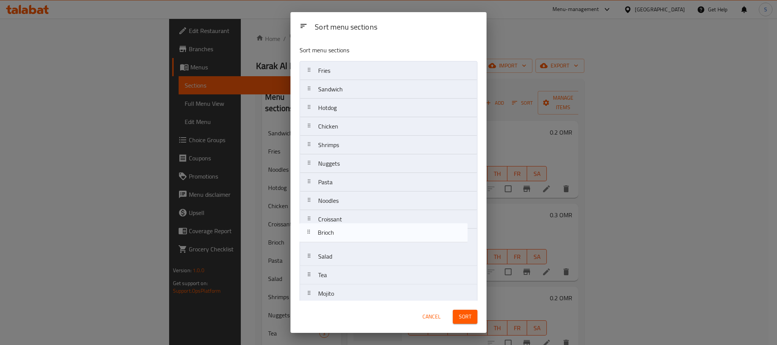
drag, startPoint x: 345, startPoint y: 152, endPoint x: 344, endPoint y: 246, distance: 94.1
click at [344, 246] on nav "Fries Sandwich Hotdog Chicken Brioch Shrimps Nuggets Pasta Noodles Croissant Sa…" at bounding box center [389, 201] width 178 height 280
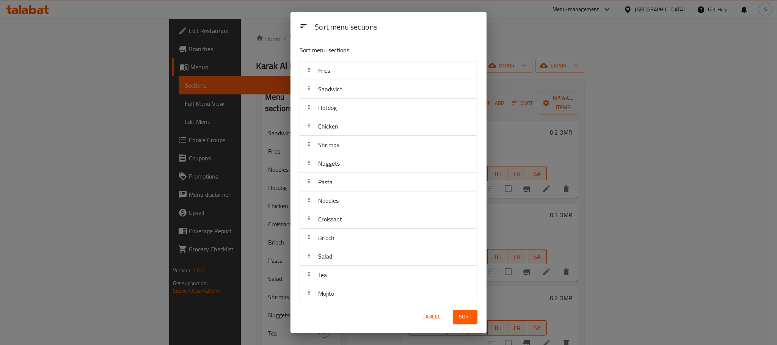
click at [468, 320] on span "Sort" at bounding box center [465, 316] width 13 height 9
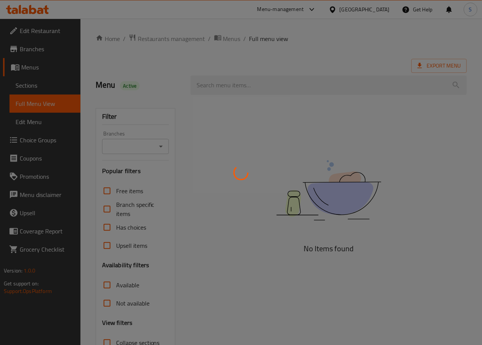
click at [179, 168] on div at bounding box center [241, 172] width 482 height 345
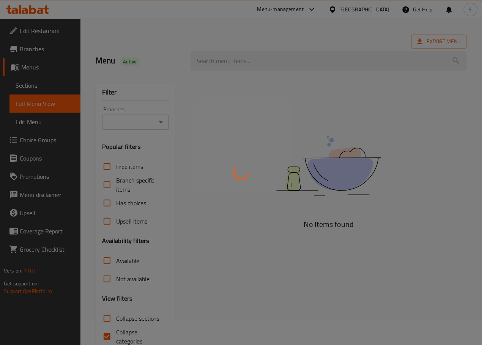
scroll to position [60, 0]
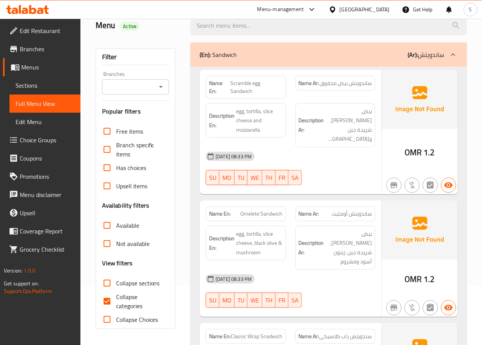
click at [107, 302] on input "Collapse categories" at bounding box center [107, 301] width 18 height 18
checkbox input "false"
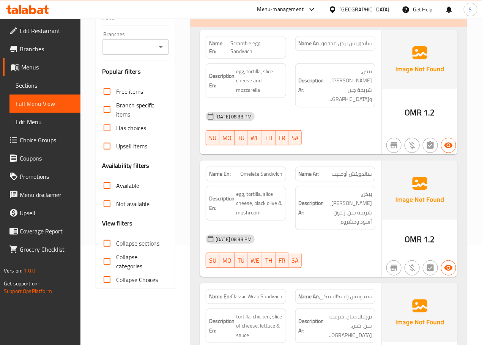
scroll to position [40, 0]
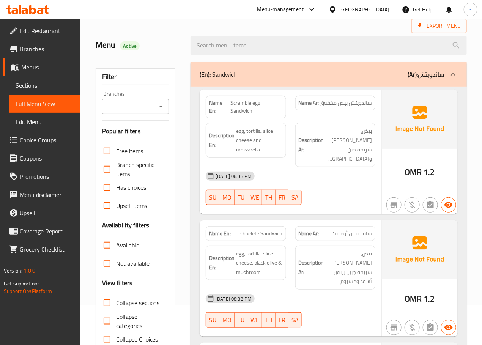
click at [213, 112] on strong "Name En:" at bounding box center [219, 107] width 21 height 16
copy strong "Name En:"
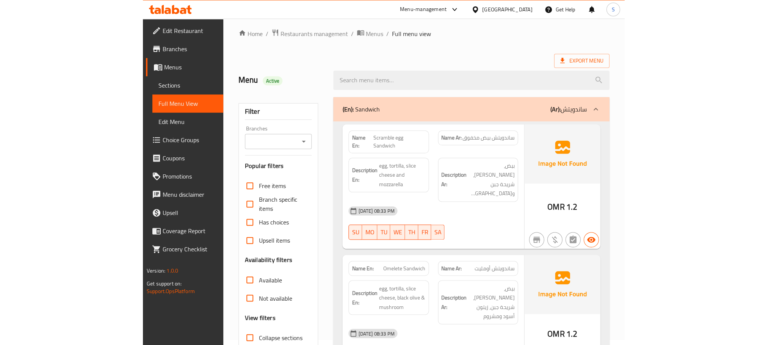
scroll to position [0, 0]
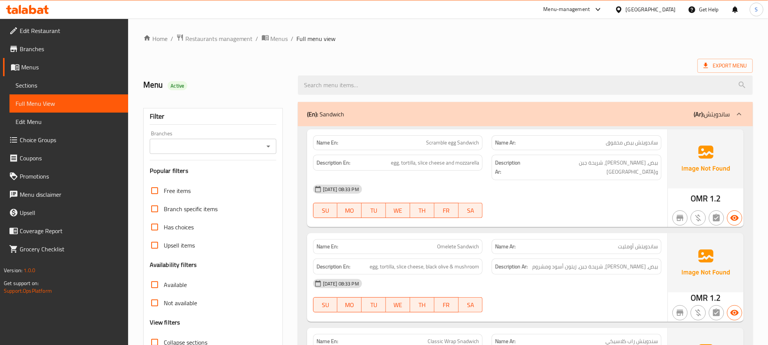
click at [267, 88] on h2 "Menu Active" at bounding box center [216, 84] width 146 height 11
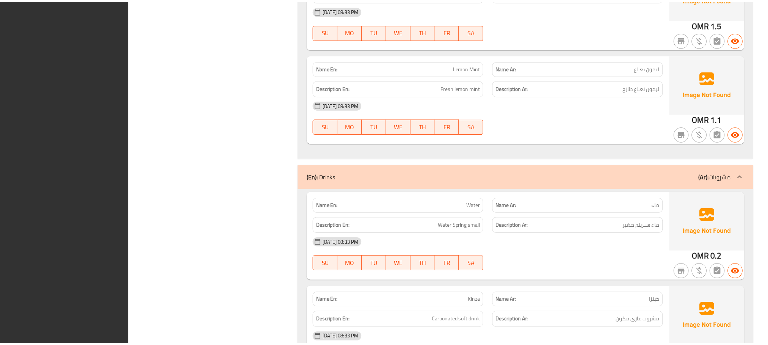
scroll to position [5253, 0]
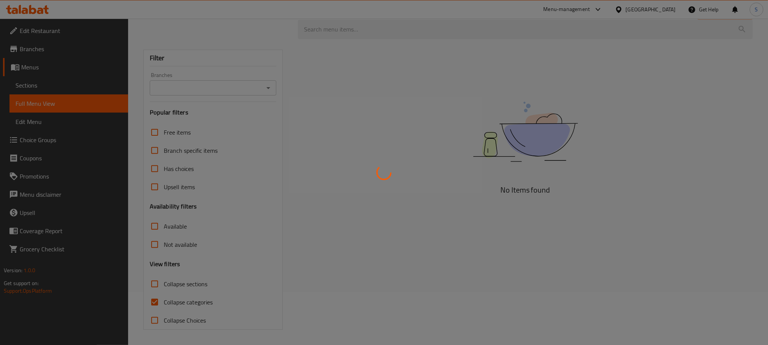
scroll to position [54, 0]
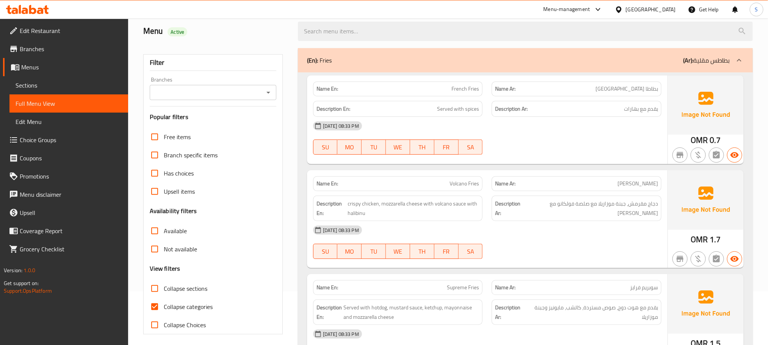
click at [155, 308] on input "Collapse categories" at bounding box center [155, 307] width 18 height 18
checkbox input "false"
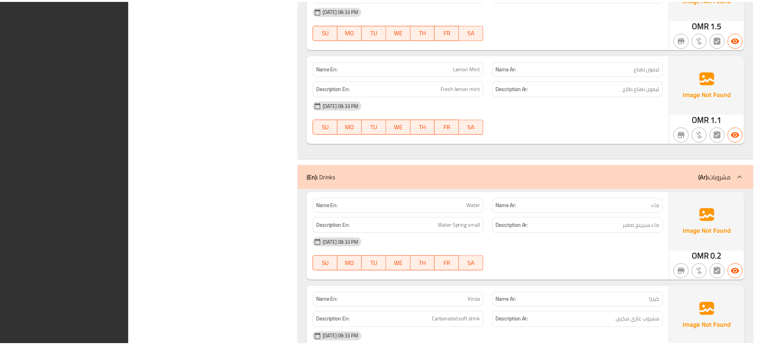
scroll to position [5253, 0]
